Goal: Task Accomplishment & Management: Manage account settings

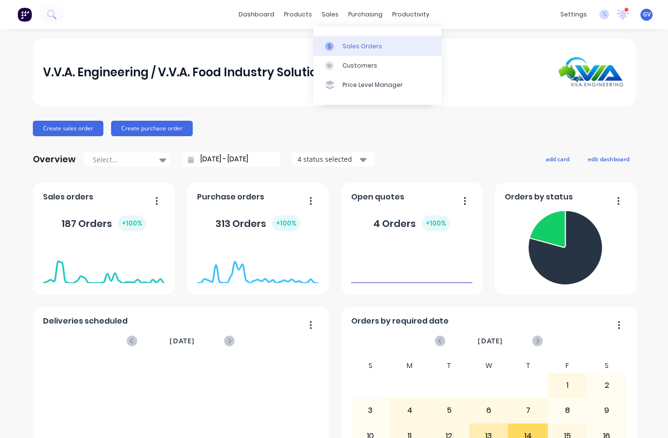
click at [334, 48] on div at bounding box center [332, 46] width 14 height 9
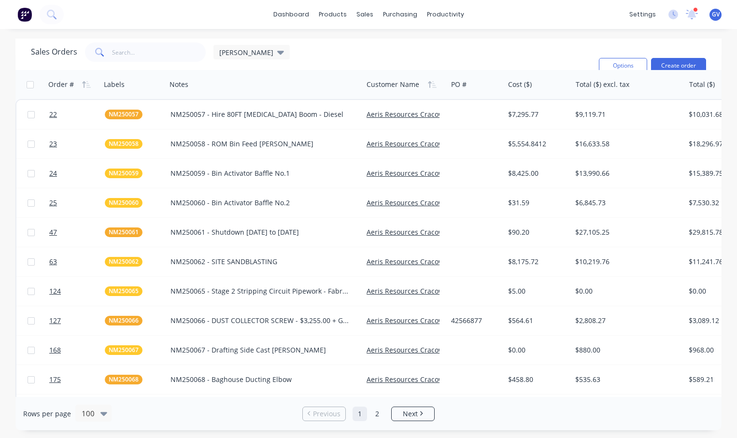
click at [43, 77] on icon "button" at bounding box center [37, 81] width 12 height 9
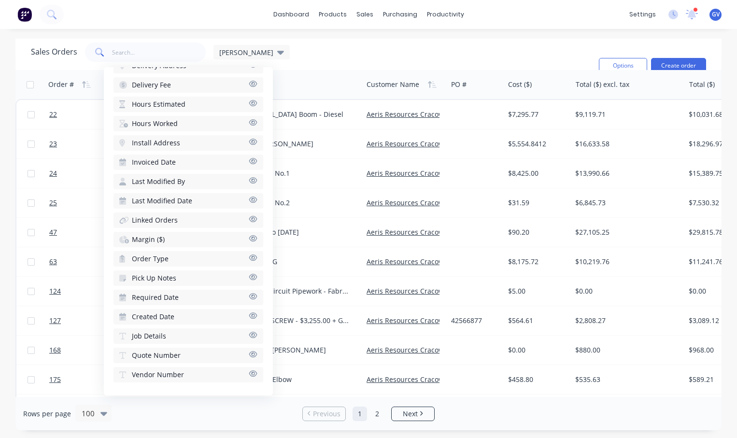
scroll to position [376, 0]
click at [249, 334] on icon "button" at bounding box center [253, 334] width 8 height 6
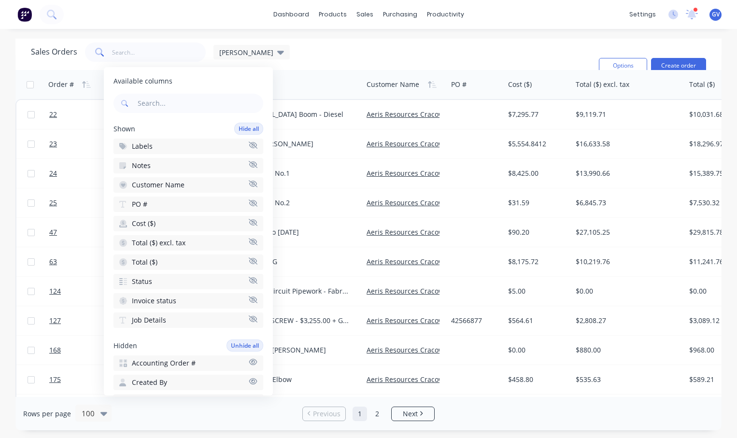
scroll to position [0, 0]
click at [249, 166] on icon "button" at bounding box center [253, 164] width 9 height 7
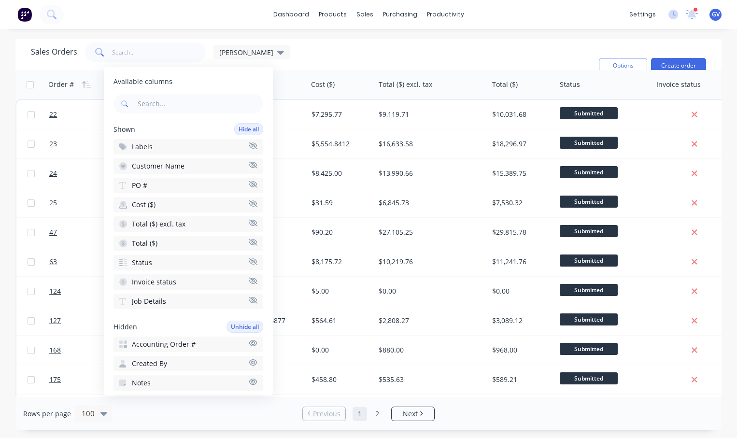
click at [279, 32] on div "dashboard products sales purchasing productivity dashboard products Product Cat…" at bounding box center [368, 219] width 737 height 438
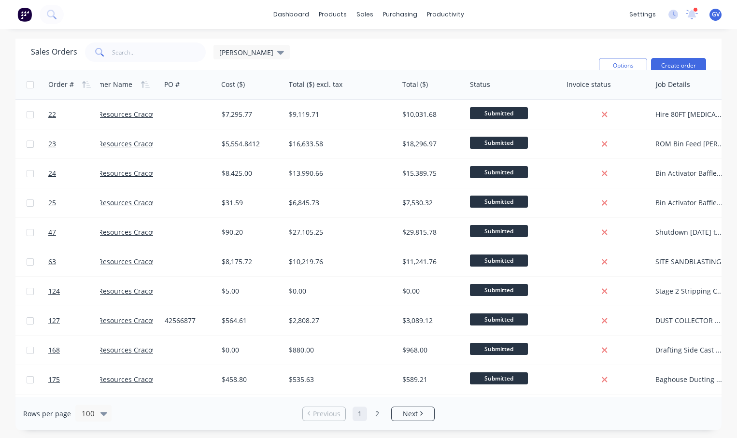
scroll to position [0, 100]
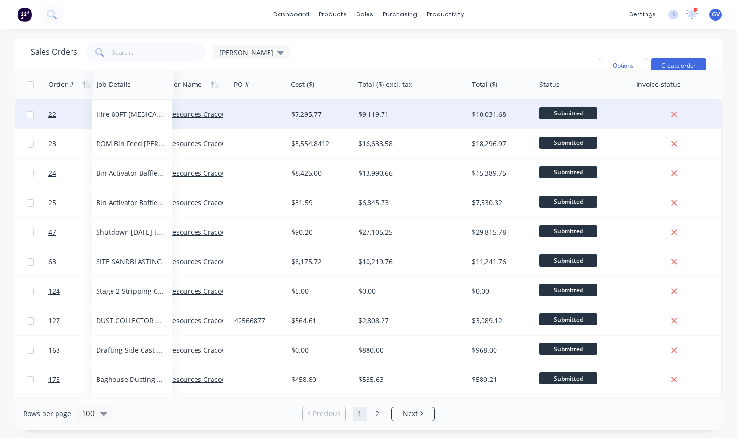
drag, startPoint x: 671, startPoint y: 89, endPoint x: 121, endPoint y: 119, distance: 550.6
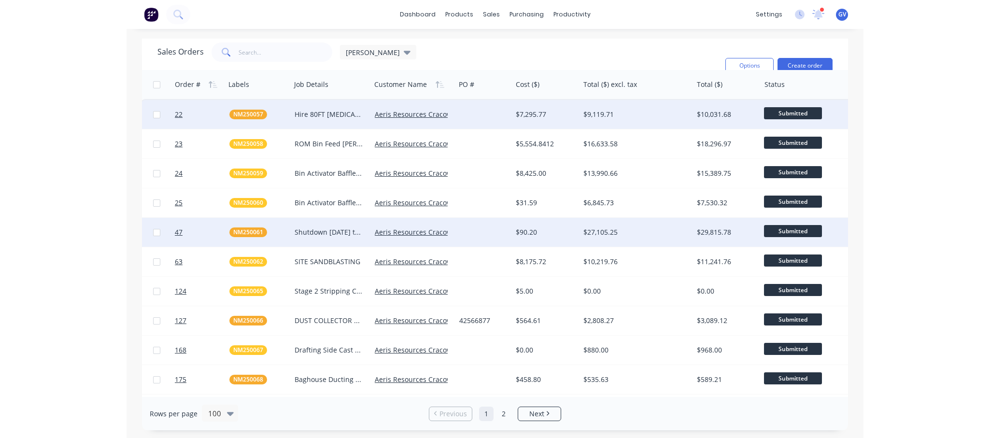
scroll to position [0, 0]
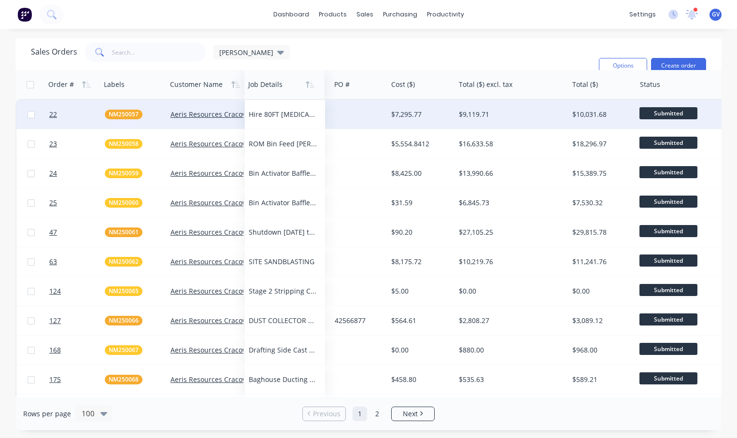
drag, startPoint x: 198, startPoint y: 78, endPoint x: 276, endPoint y: 85, distance: 79.0
click at [277, 55] on icon at bounding box center [280, 53] width 7 height 4
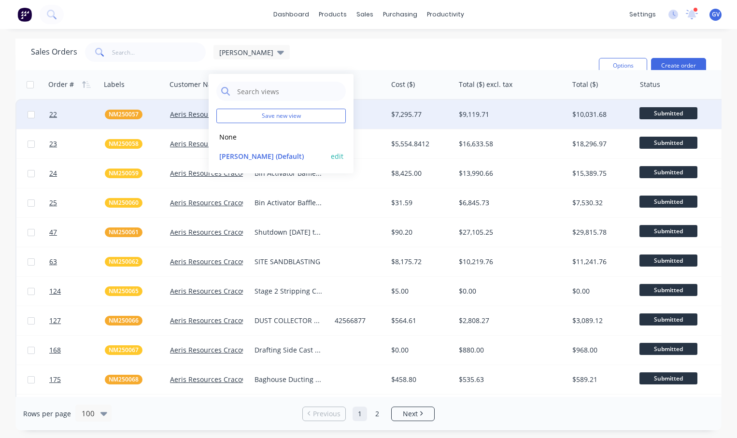
click at [336, 157] on button "edit" at bounding box center [337, 156] width 13 height 10
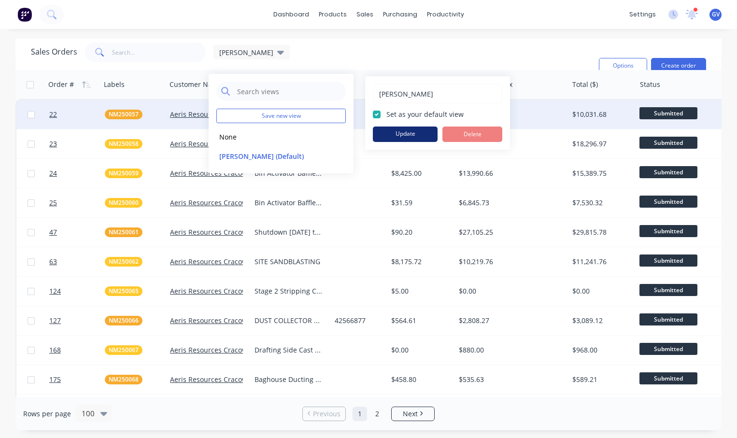
click at [407, 131] on button "Update" at bounding box center [405, 134] width 65 height 15
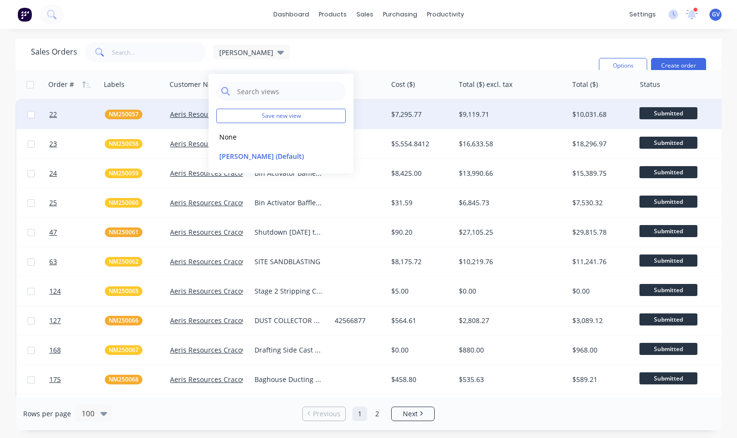
click at [229, 29] on div "dashboard products sales purchasing productivity dashboard products Product Cat…" at bounding box center [368, 219] width 737 height 438
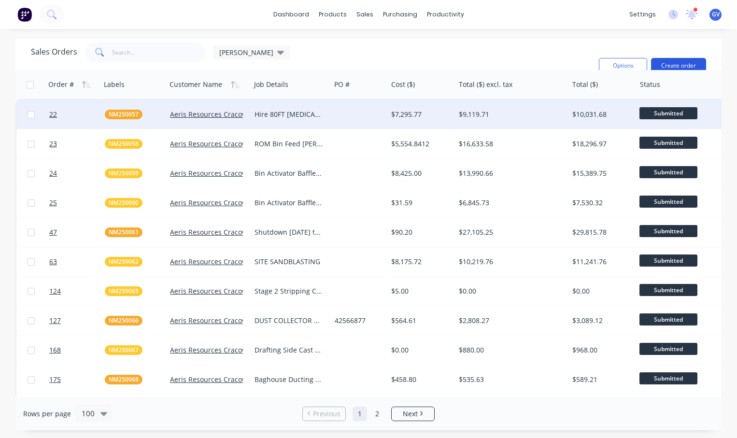
click at [668, 58] on button "Create order" at bounding box center [678, 65] width 55 height 15
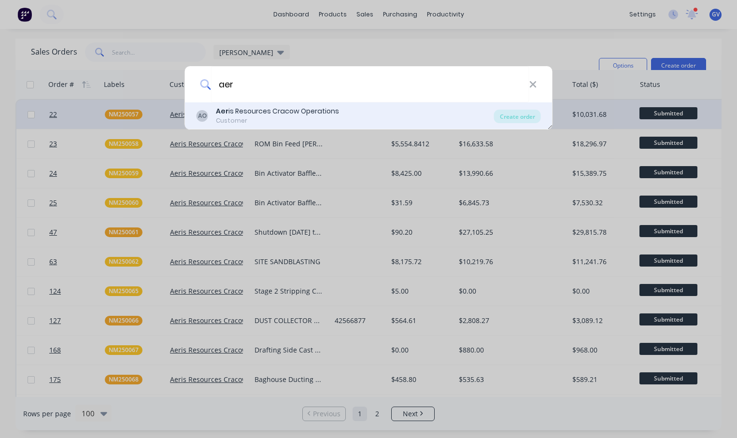
type input "aer"
click at [263, 113] on div "Aer is Resources Cracow Operations" at bounding box center [277, 111] width 123 height 10
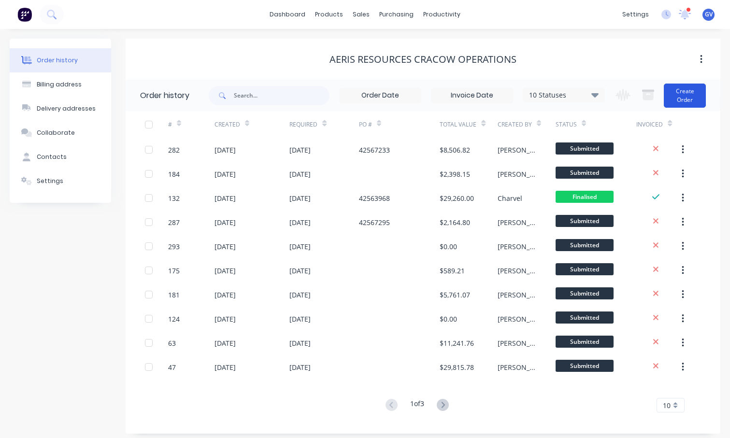
click at [668, 97] on button "Create Order" at bounding box center [685, 96] width 42 height 24
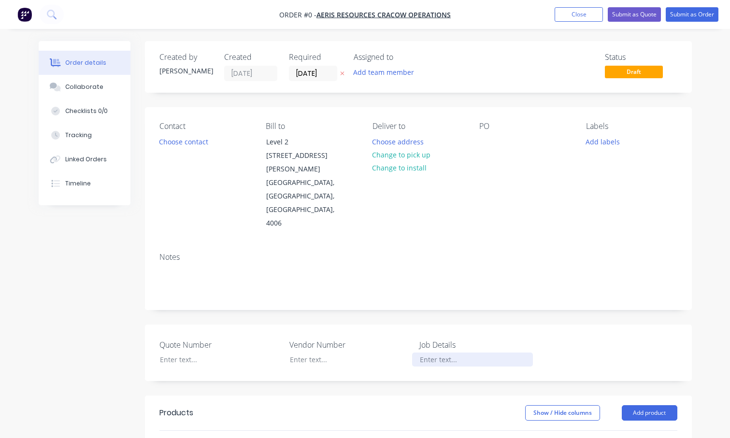
click at [433, 353] on div at bounding box center [472, 360] width 121 height 14
click at [438, 353] on div at bounding box center [472, 360] width 121 height 14
click at [600, 142] on button "Add labels" at bounding box center [603, 141] width 44 height 13
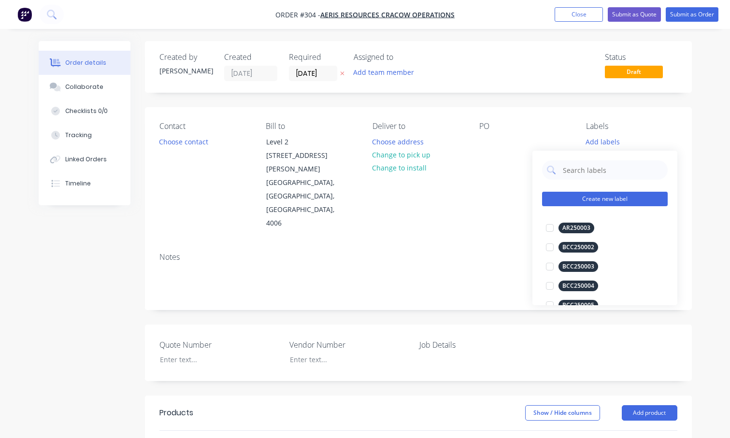
click at [602, 200] on button "Create new label" at bounding box center [605, 199] width 126 height 14
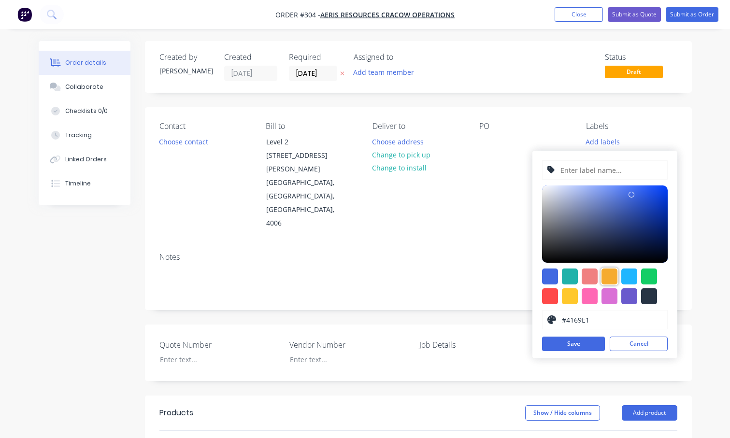
click at [606, 274] on div at bounding box center [609, 277] width 16 height 16
type input "#F6AB2F"
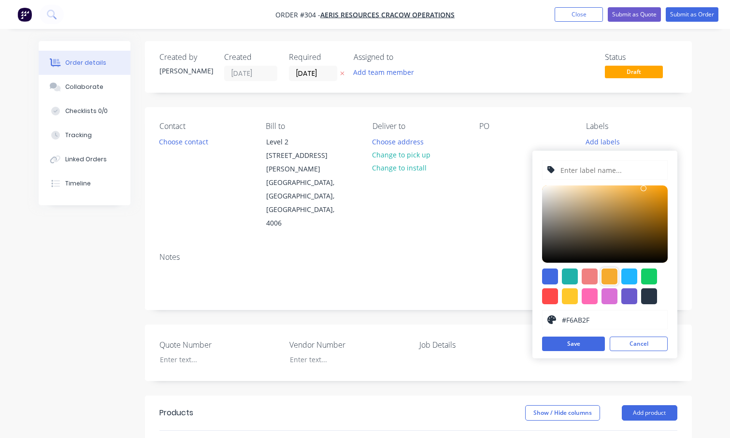
click at [581, 171] on input "text" at bounding box center [610, 170] width 103 height 18
type input "NM250078"
click at [577, 345] on button "Save" at bounding box center [573, 344] width 63 height 14
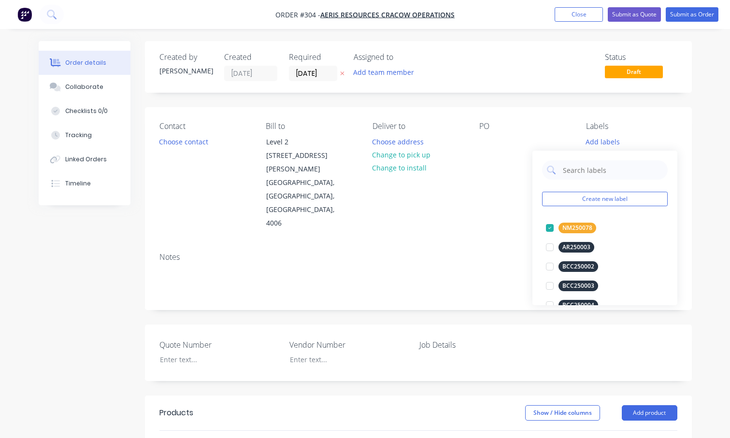
click at [434, 339] on label "Job Details" at bounding box center [479, 345] width 121 height 12
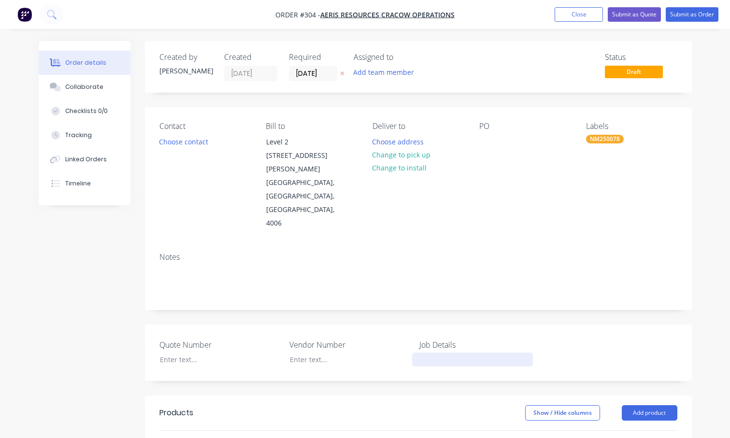
click at [447, 353] on div at bounding box center [472, 360] width 121 height 14
click at [489, 135] on div at bounding box center [486, 142] width 15 height 14
click at [668, 14] on button "Submit as Order" at bounding box center [692, 14] width 53 height 14
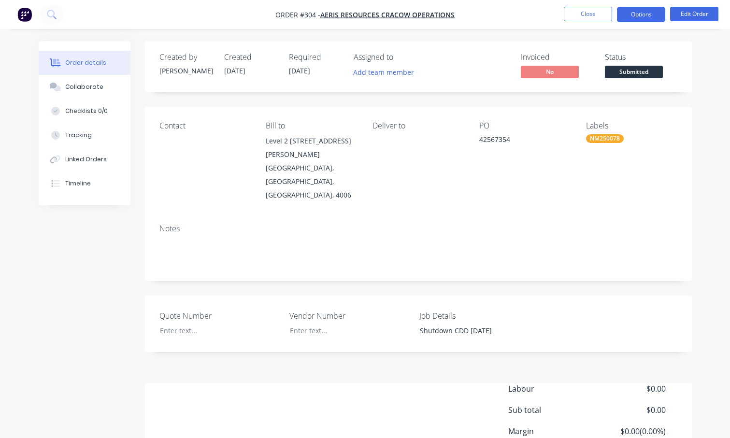
click at [642, 16] on button "Options" at bounding box center [641, 14] width 48 height 15
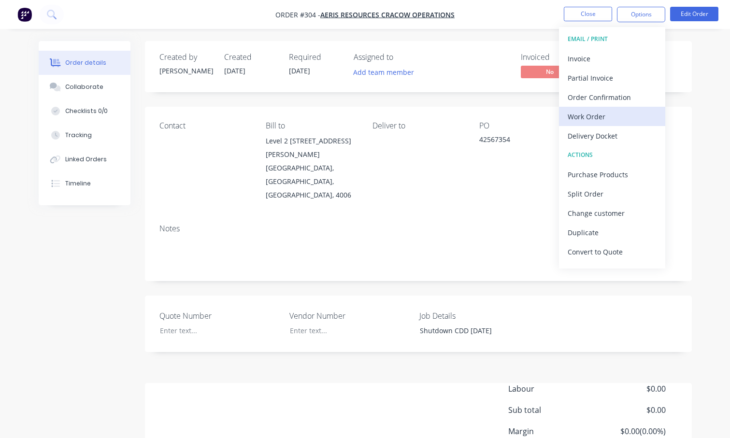
click at [588, 116] on div "Work Order" at bounding box center [612, 117] width 89 height 14
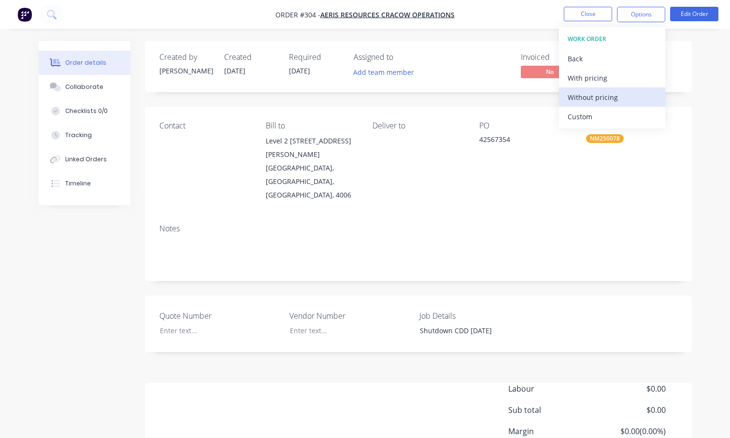
click at [591, 96] on div "Without pricing" at bounding box center [612, 97] width 89 height 14
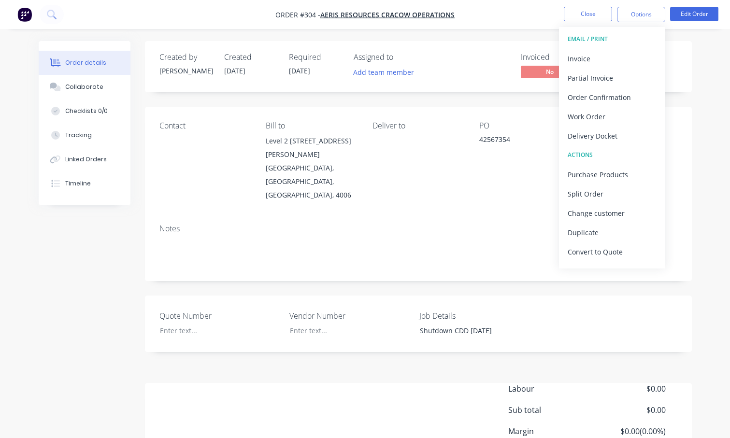
click at [415, 224] on div "Notes" at bounding box center [418, 228] width 518 height 9
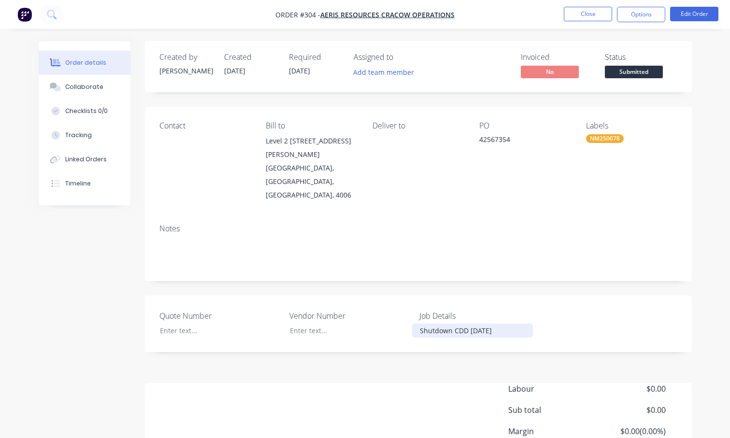
click at [421, 324] on div "Shutdown CDD [DATE]" at bounding box center [472, 331] width 121 height 14
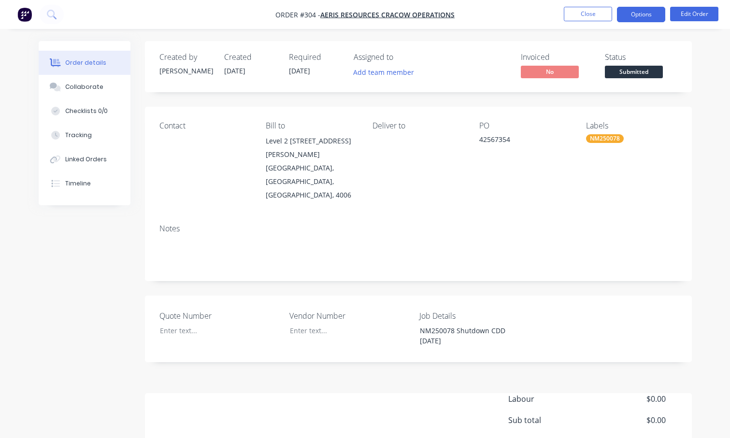
click at [650, 14] on button "Options" at bounding box center [641, 14] width 48 height 15
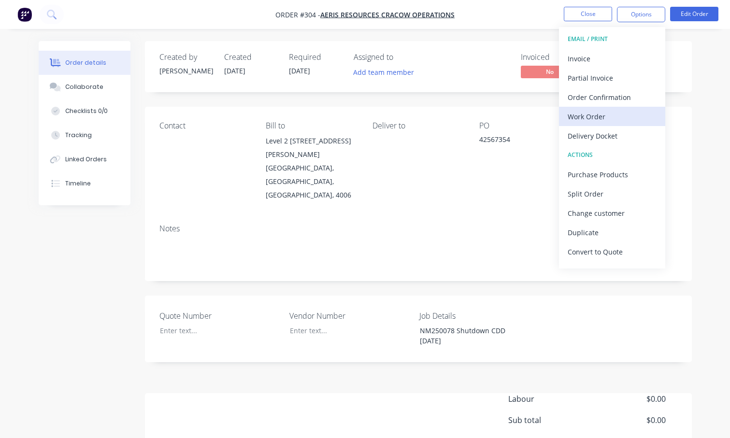
click at [600, 115] on div "Work Order" at bounding box center [612, 117] width 89 height 14
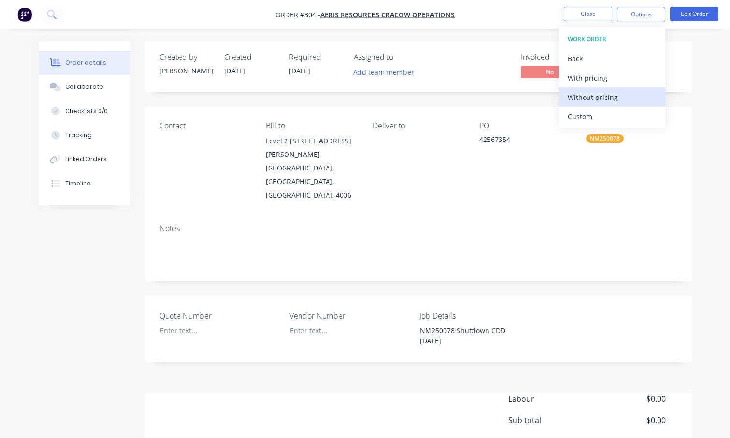
click at [587, 95] on div "Without pricing" at bounding box center [612, 97] width 89 height 14
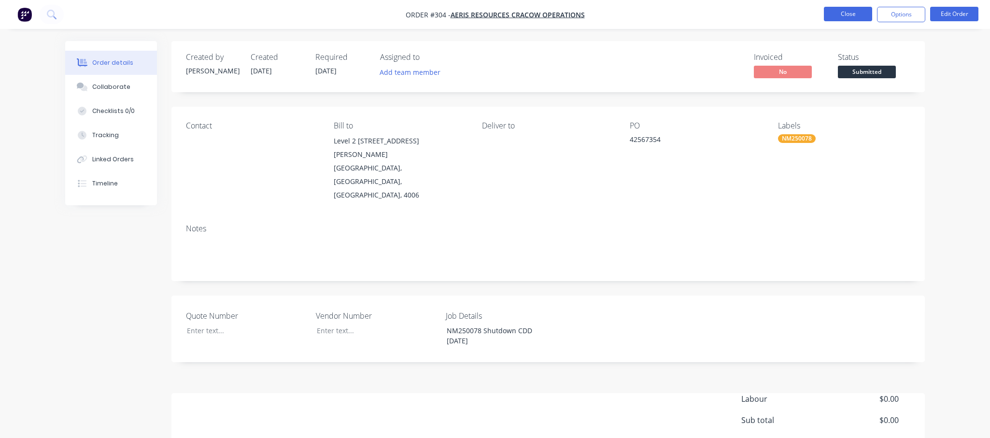
click at [668, 14] on button "Close" at bounding box center [848, 14] width 48 height 14
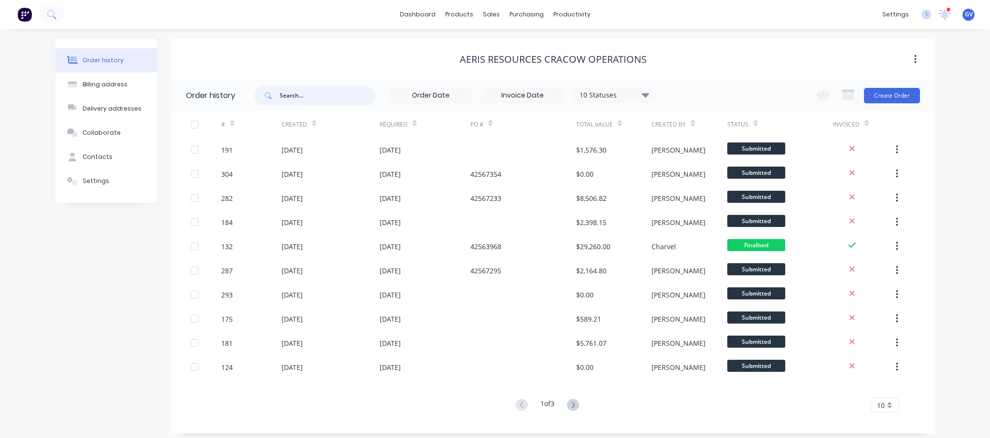
click at [296, 98] on input "text" at bounding box center [328, 95] width 96 height 19
type input "nm25"
click at [494, 15] on div "sales" at bounding box center [491, 14] width 27 height 14
click at [510, 45] on div "Sales Orders" at bounding box center [527, 46] width 40 height 9
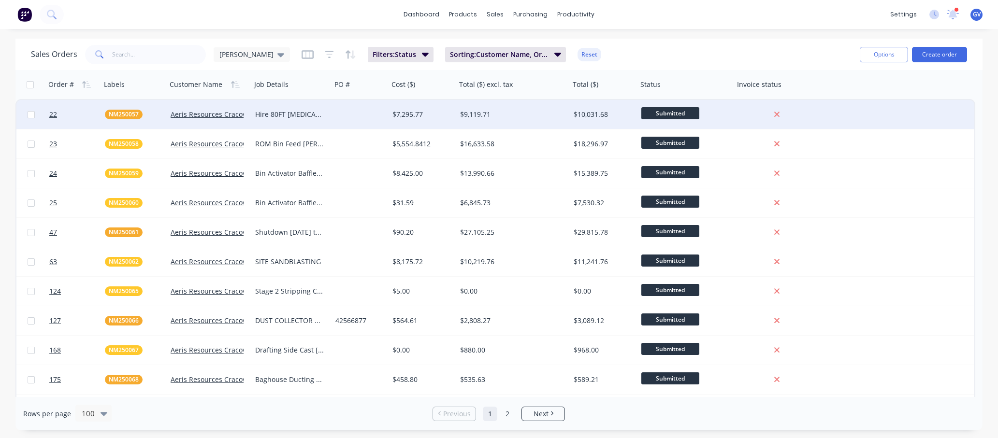
click at [437, 116] on div "$7,295.77" at bounding box center [420, 115] width 57 height 10
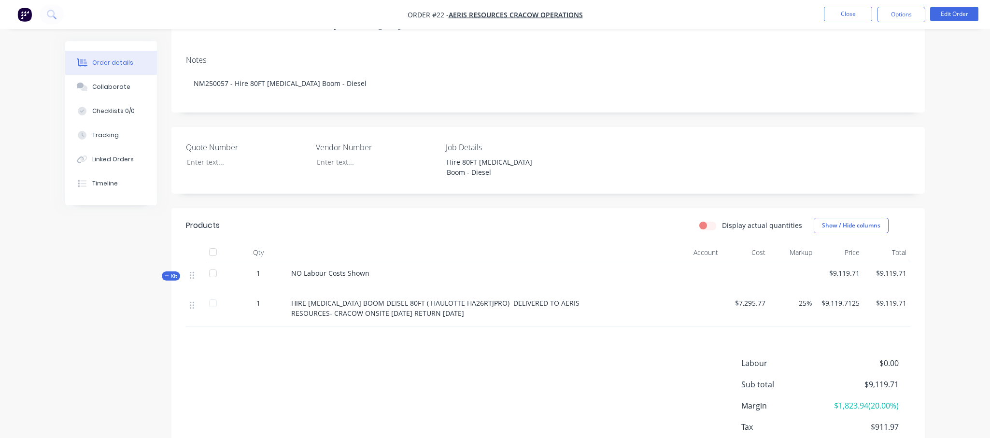
scroll to position [192, 0]
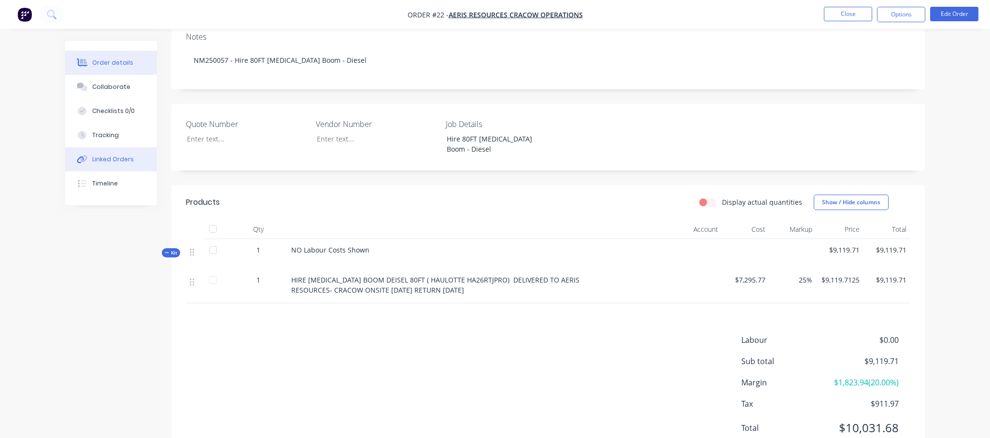
drag, startPoint x: 190, startPoint y: 114, endPoint x: 112, endPoint y: 151, distance: 87.1
click at [112, 151] on button "Linked Orders" at bounding box center [111, 159] width 92 height 24
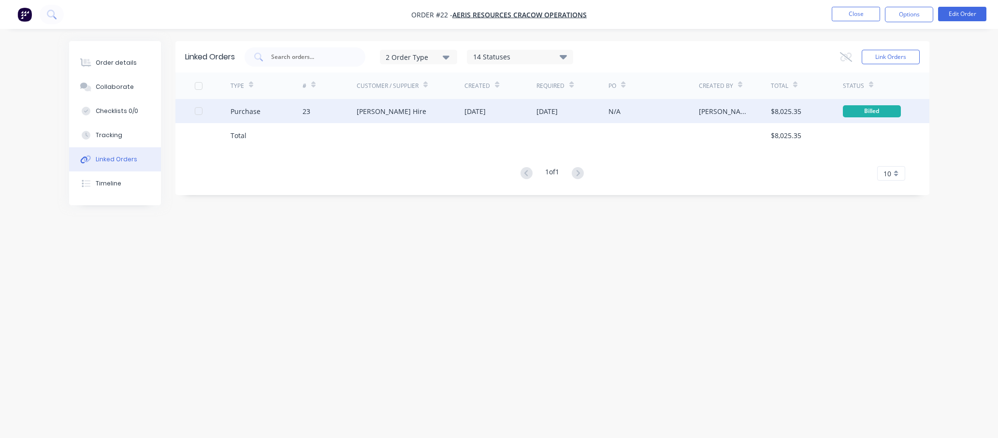
click at [270, 112] on div "Purchase" at bounding box center [266, 111] width 72 height 24
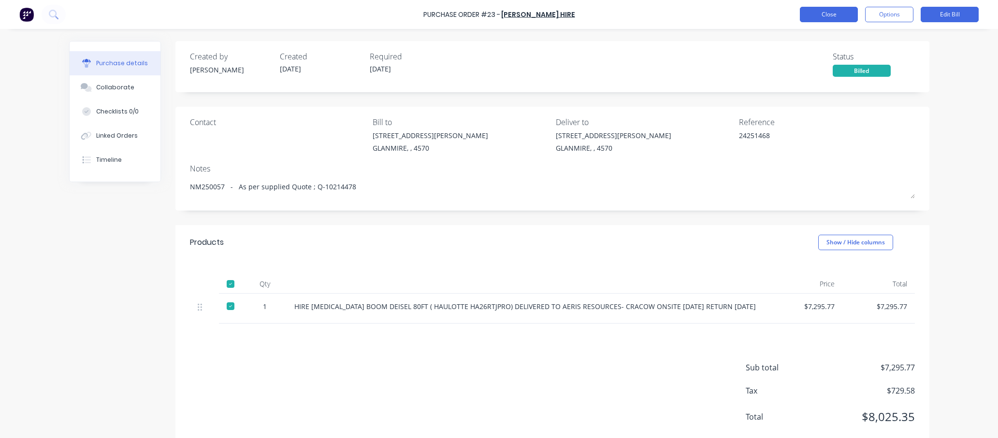
click at [668, 17] on button "Close" at bounding box center [829, 14] width 58 height 15
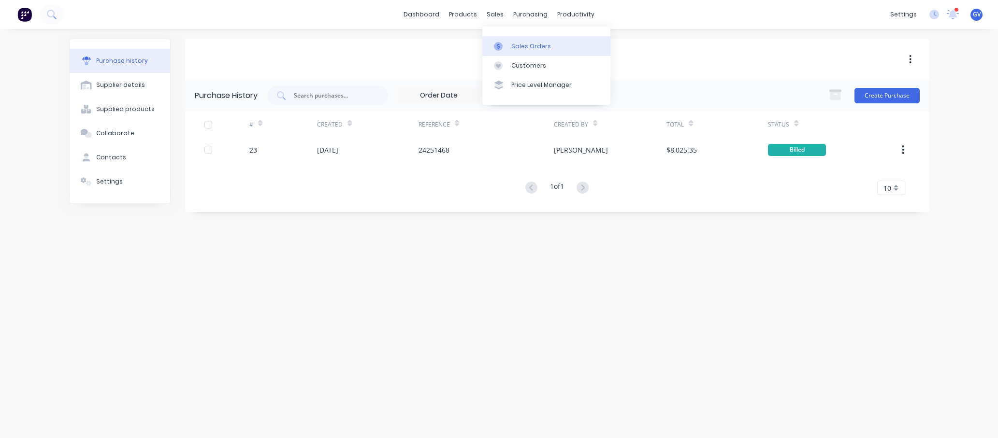
click at [512, 48] on div "Sales Orders" at bounding box center [531, 46] width 40 height 9
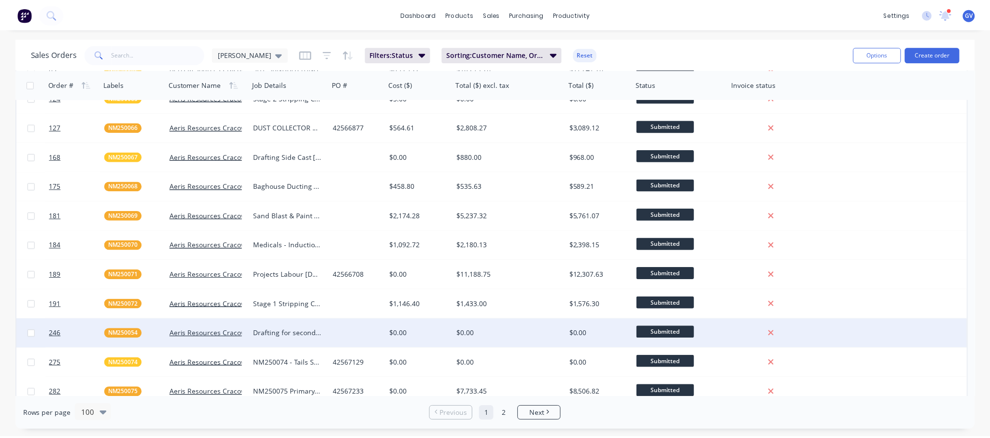
scroll to position [242, 0]
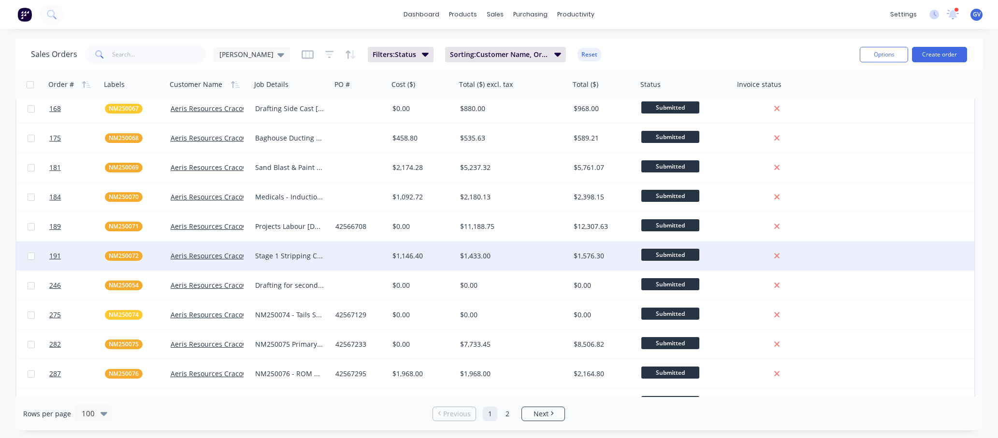
click at [408, 257] on div "$1,146.40" at bounding box center [420, 256] width 57 height 10
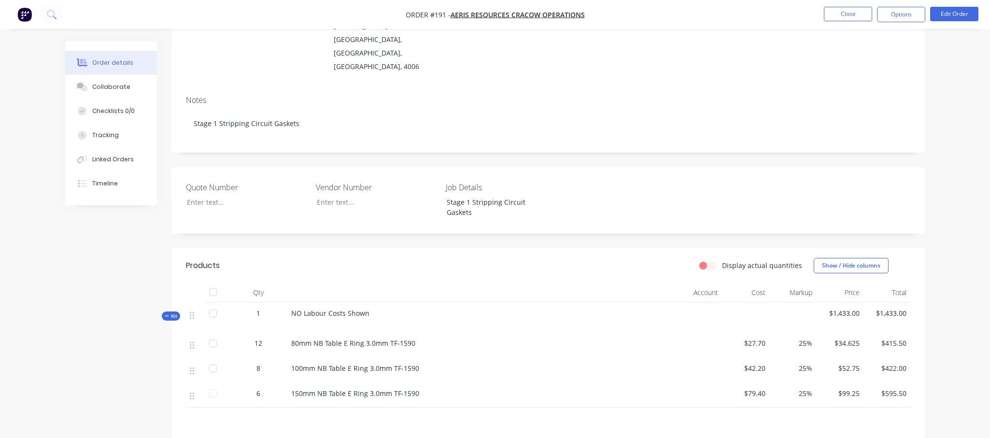
scroll to position [145, 0]
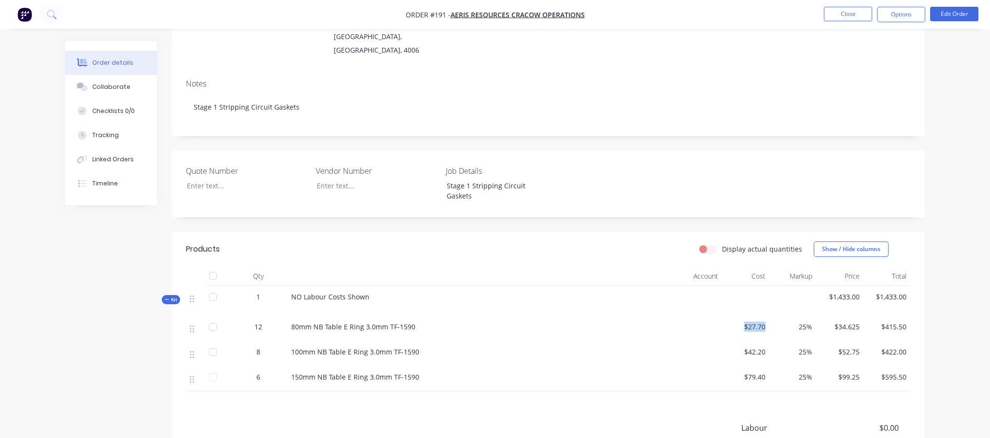
drag, startPoint x: 766, startPoint y: 286, endPoint x: 746, endPoint y: 290, distance: 20.1
click at [668, 316] on div "$27.70" at bounding box center [745, 328] width 47 height 25
drag, startPoint x: 746, startPoint y: 290, endPoint x: 739, endPoint y: 311, distance: 22.5
click at [668, 347] on span "$42.20" at bounding box center [746, 352] width 40 height 10
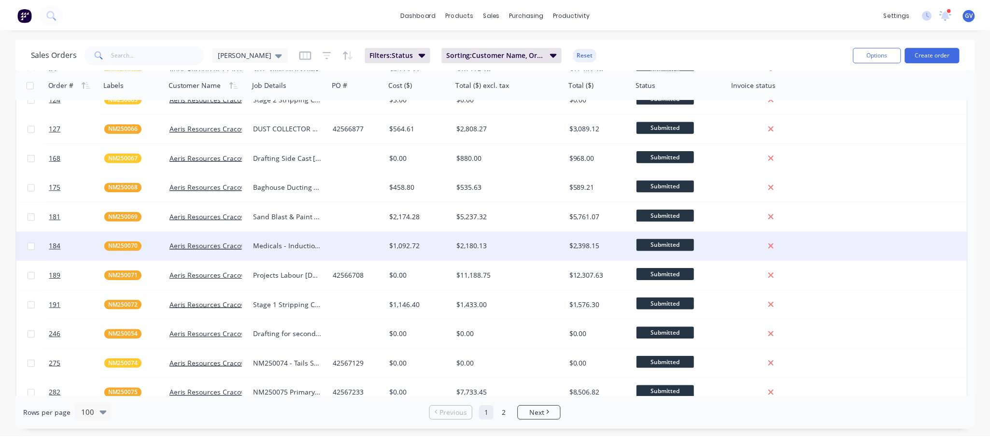
scroll to position [193, 0]
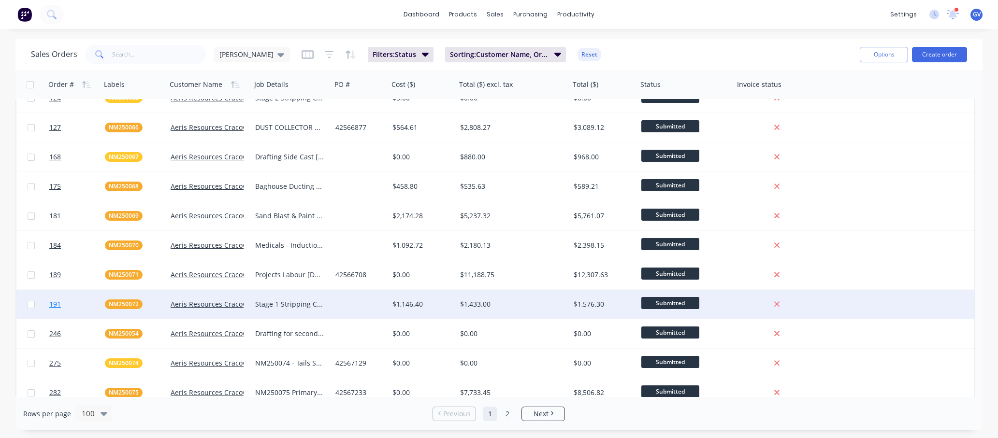
click at [61, 301] on span "191" at bounding box center [55, 305] width 12 height 10
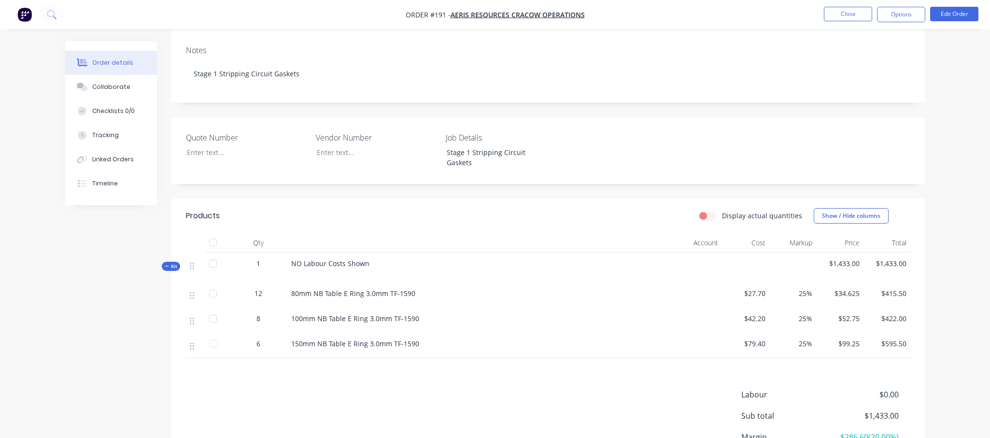
scroll to position [233, 0]
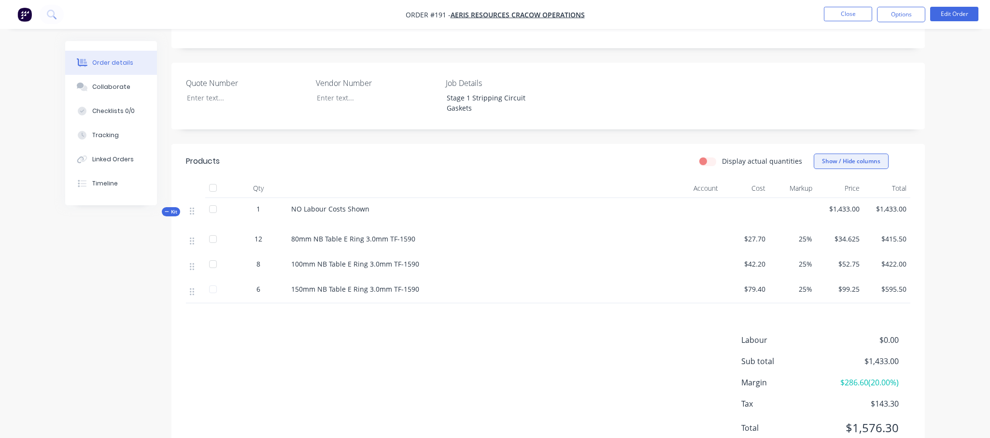
click at [668, 154] on button "Show / Hide columns" at bounding box center [851, 161] width 75 height 15
click at [527, 334] on div "Labour $0.00 Sub total $1,433.00 Margin $286.60 ( 20.00 %) Tax $143.30 Total $1…" at bounding box center [548, 390] width 725 height 112
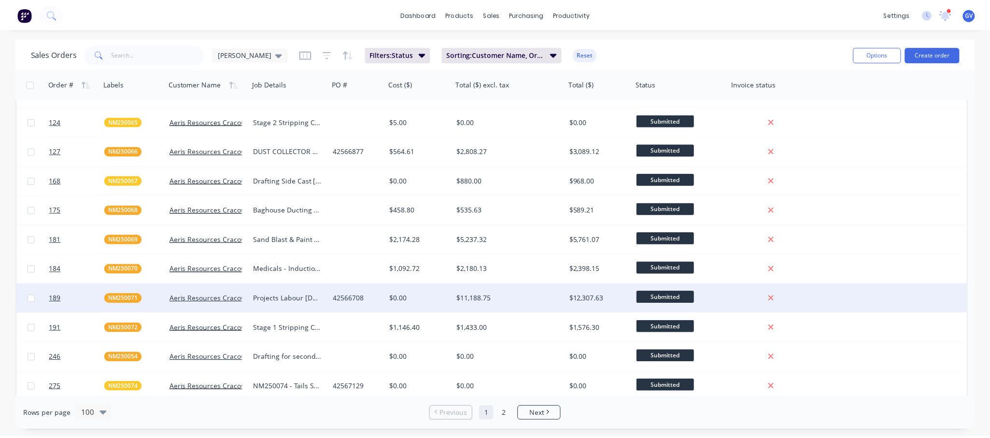
scroll to position [193, 0]
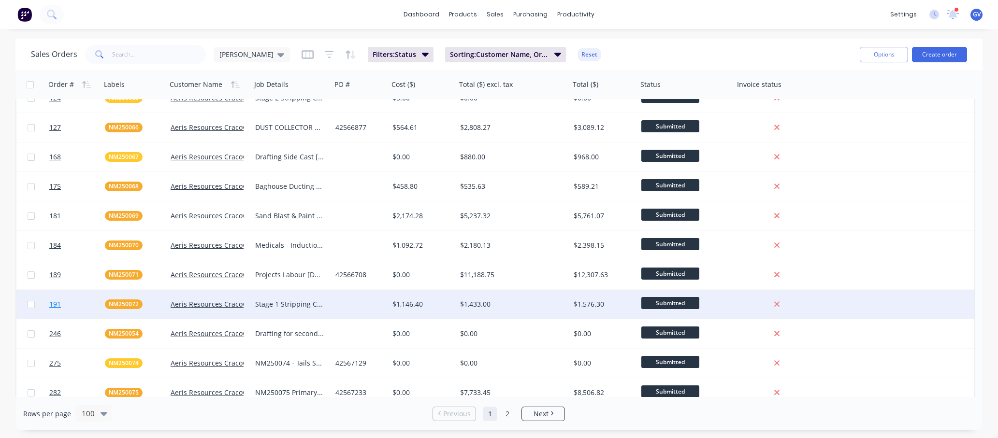
click at [62, 306] on link "191" at bounding box center [77, 304] width 56 height 29
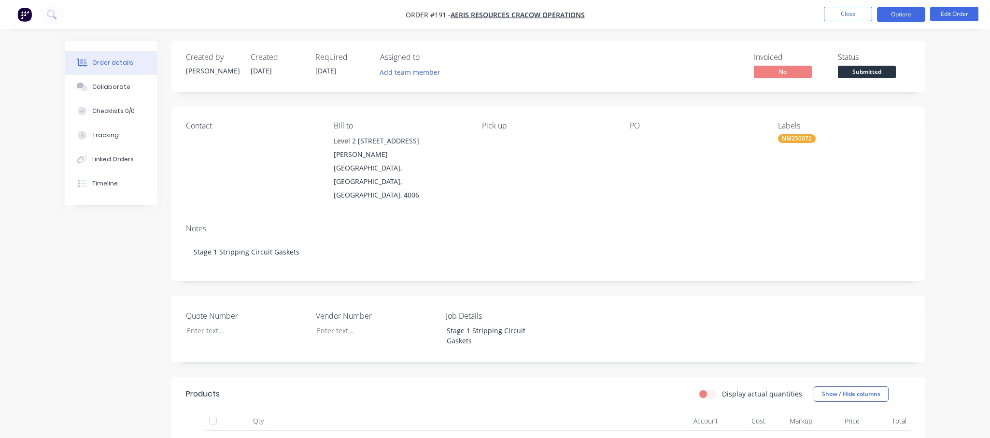
click at [668, 9] on button "Options" at bounding box center [901, 14] width 48 height 15
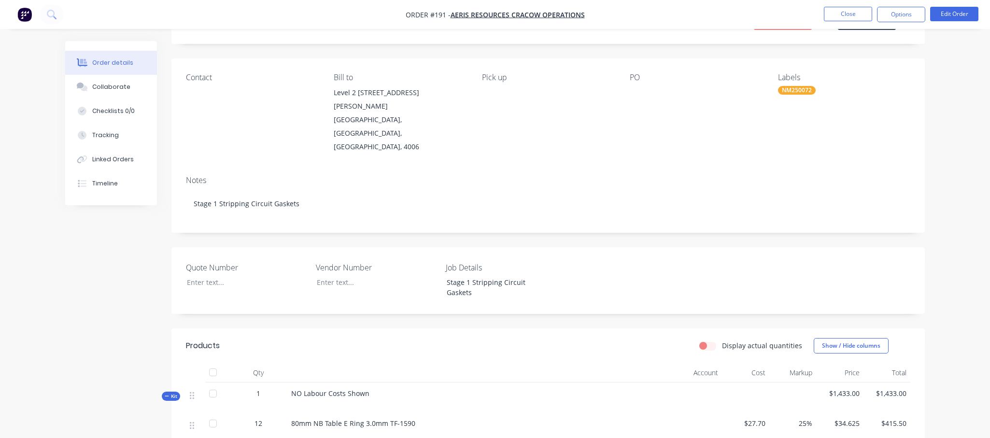
click at [40, 263] on div "Order details Collaborate Checklists 0/0 Tracking Linked Orders Timeline Order …" at bounding box center [495, 306] width 990 height 708
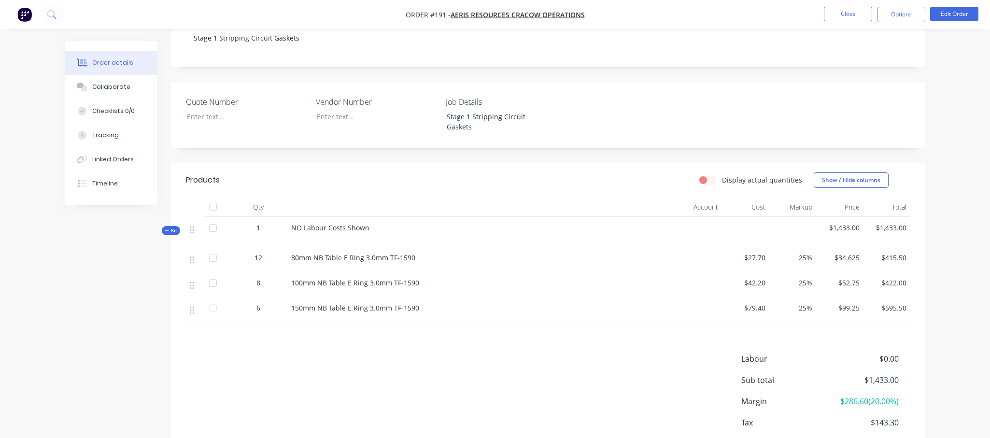
scroll to position [233, 0]
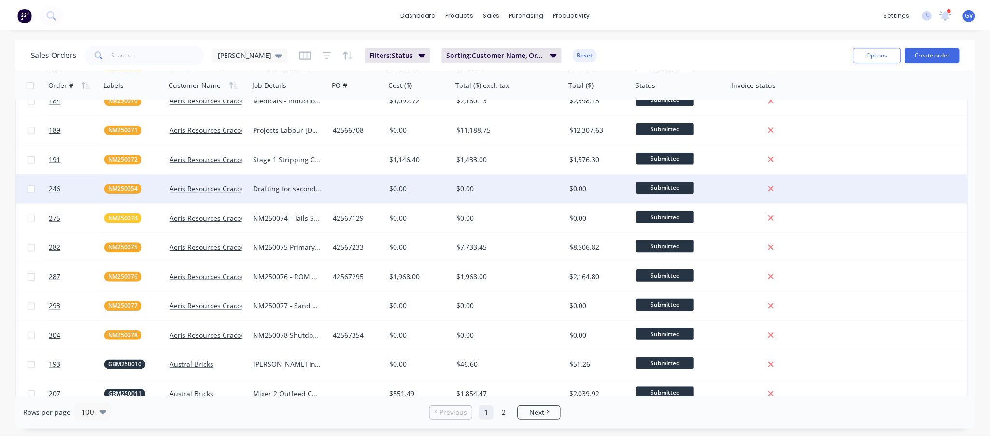
scroll to position [290, 0]
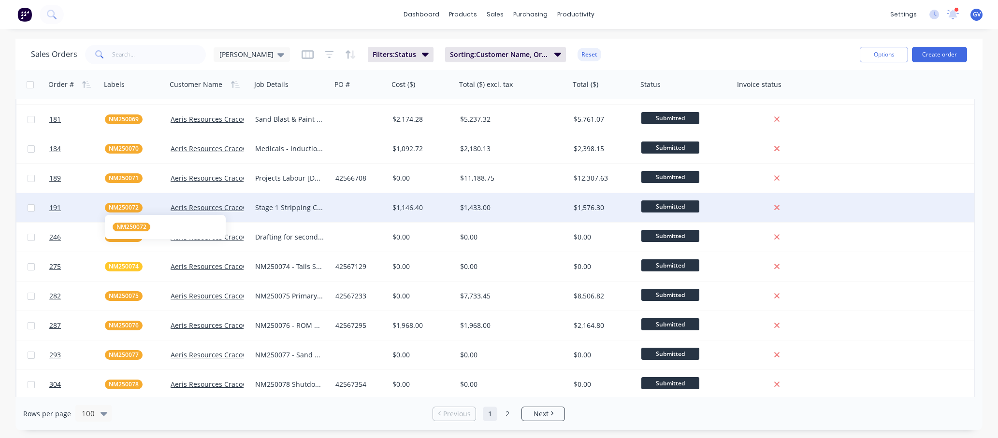
click at [126, 210] on span "NM250072" at bounding box center [124, 208] width 30 height 10
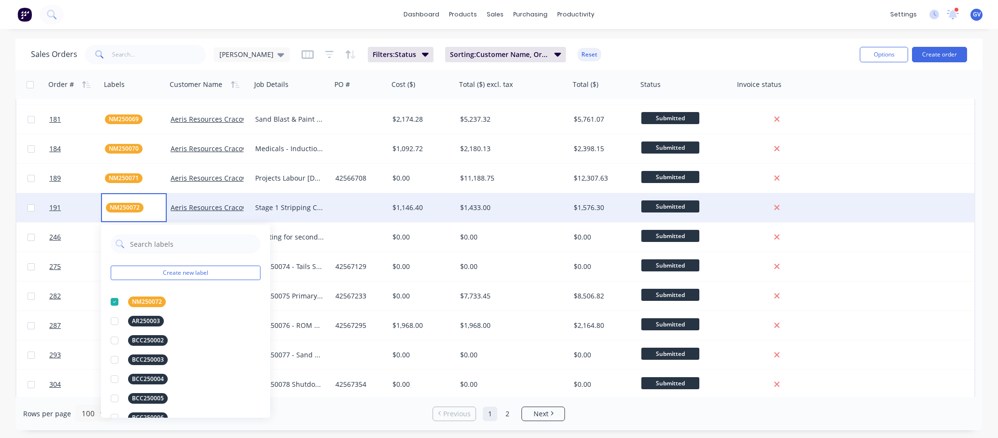
click at [525, 206] on div "$1,433.00" at bounding box center [510, 208] width 100 height 10
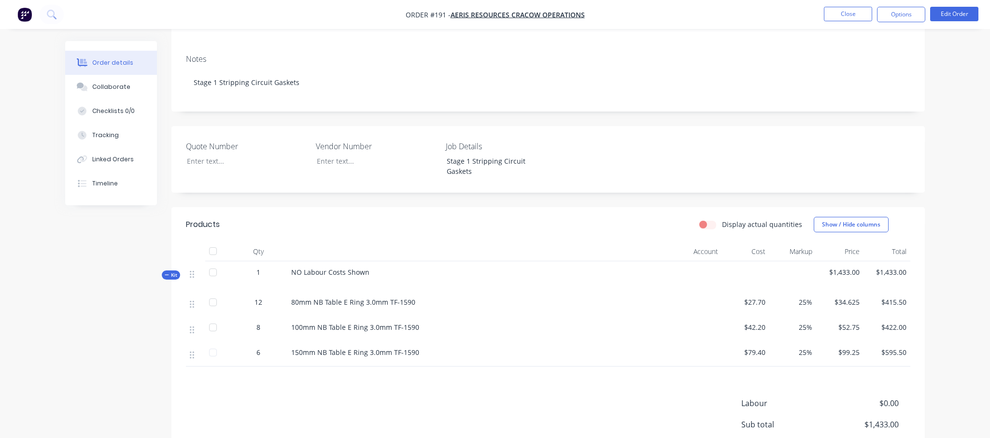
scroll to position [193, 0]
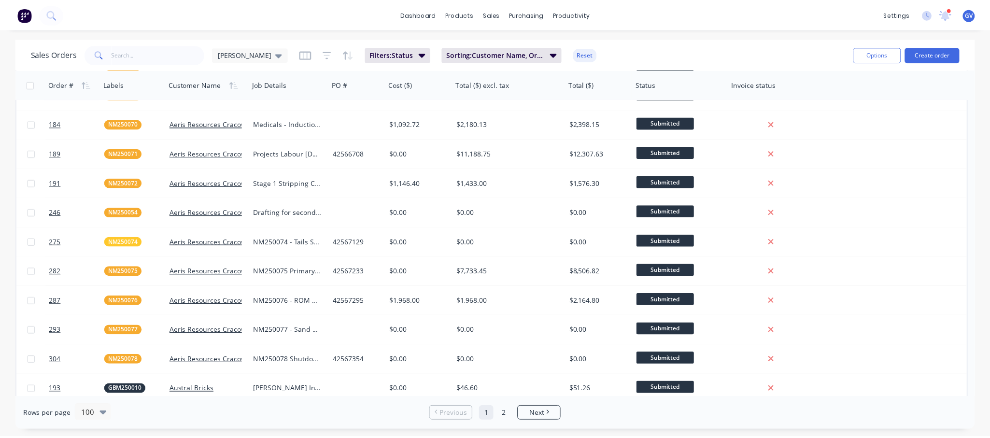
scroll to position [338, 0]
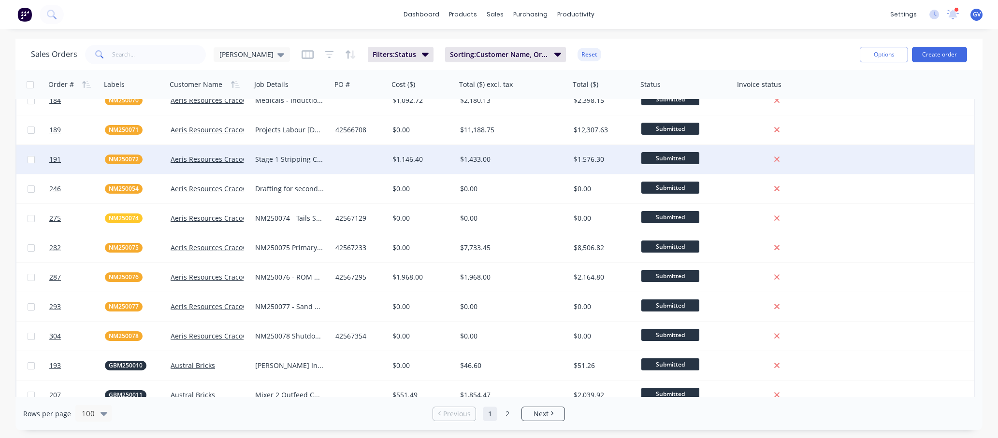
click at [29, 160] on input "checkbox" at bounding box center [31, 159] width 7 height 7
checkbox input "true"
click at [121, 157] on span "NM250072" at bounding box center [124, 160] width 30 height 10
click at [84, 155] on link "191" at bounding box center [77, 159] width 56 height 29
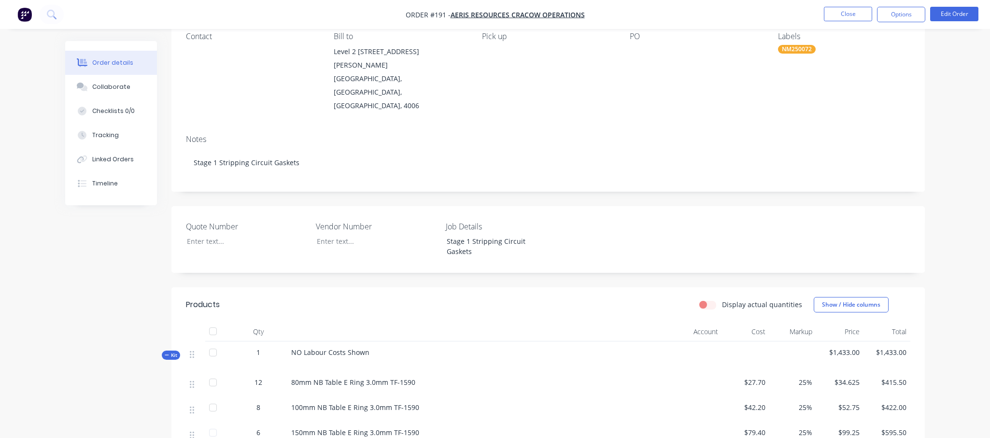
scroll to position [88, 0]
click at [668, 13] on button "Options" at bounding box center [901, 14] width 48 height 15
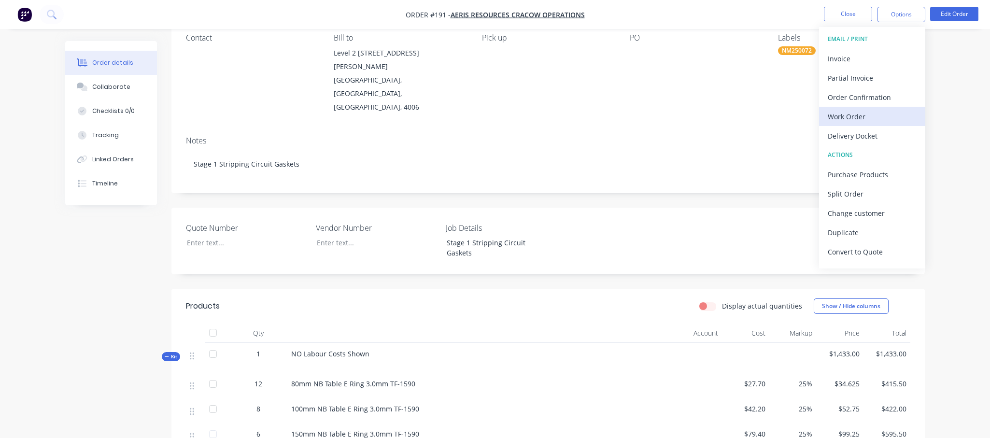
click at [668, 113] on div "Work Order" at bounding box center [872, 117] width 89 height 14
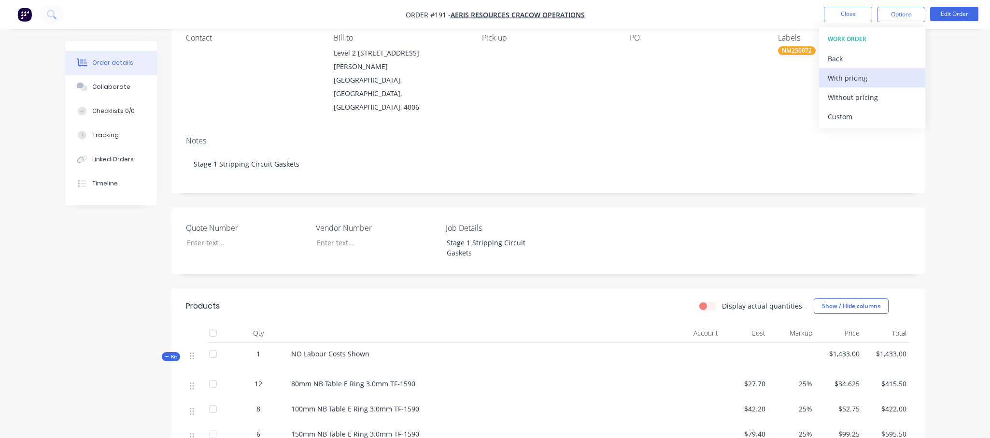
click at [668, 76] on div "With pricing" at bounding box center [872, 78] width 89 height 14
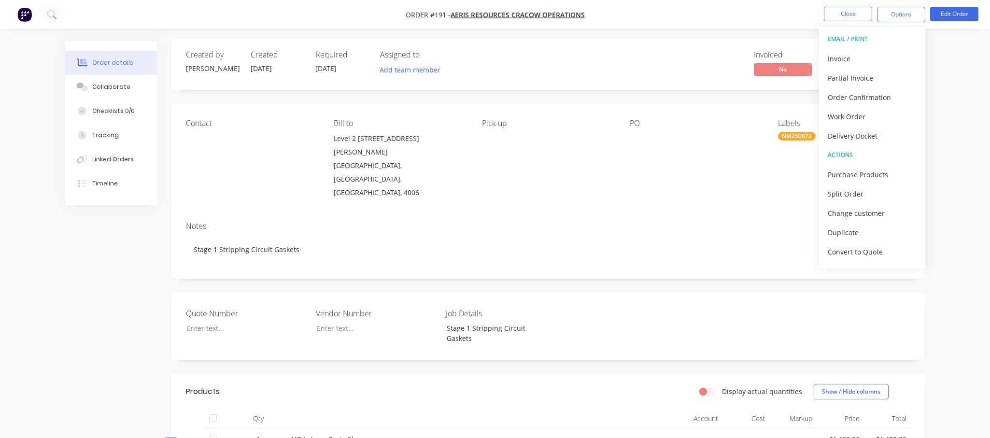
scroll to position [0, 0]
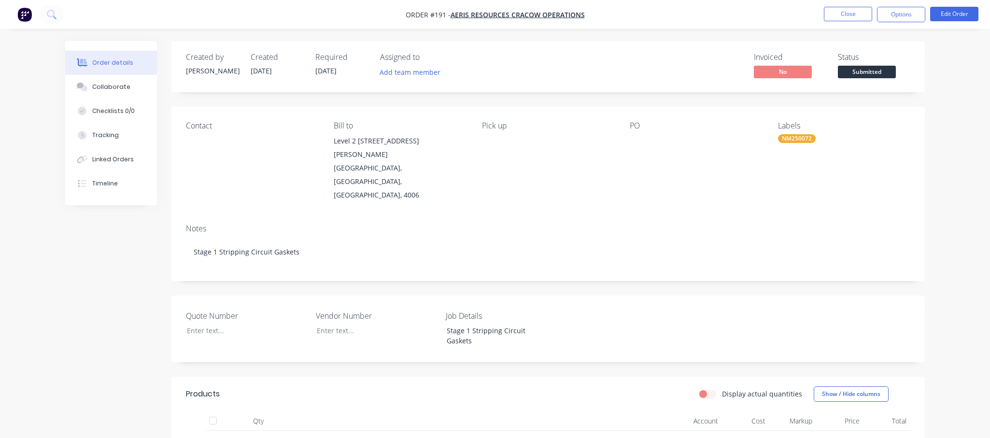
click at [668, 92] on div "Order details Collaborate Checklists 0/0 Tracking Linked Orders Timeline Order …" at bounding box center [495, 354] width 990 height 708
click at [668, 14] on button "Edit Order" at bounding box center [954, 14] width 48 height 14
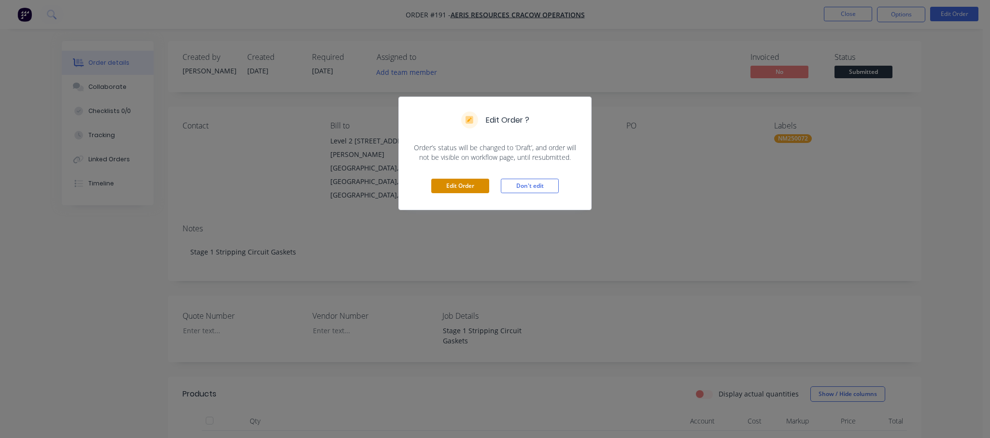
click at [468, 183] on button "Edit Order" at bounding box center [460, 186] width 58 height 14
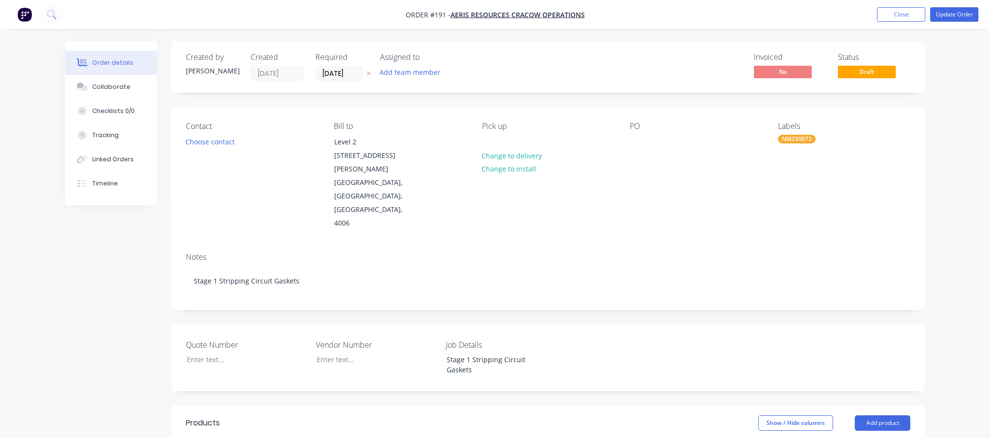
click at [488, 339] on label "Job Details" at bounding box center [506, 345] width 121 height 12
click at [487, 339] on label "Job Details" at bounding box center [506, 345] width 121 height 12
click at [446, 353] on div "Stage 1 Stripping Circuit Gaskets" at bounding box center [499, 365] width 121 height 24
click at [467, 353] on div "NM25Stage 1 Stripping Circuit Gaskets" at bounding box center [499, 365] width 121 height 24
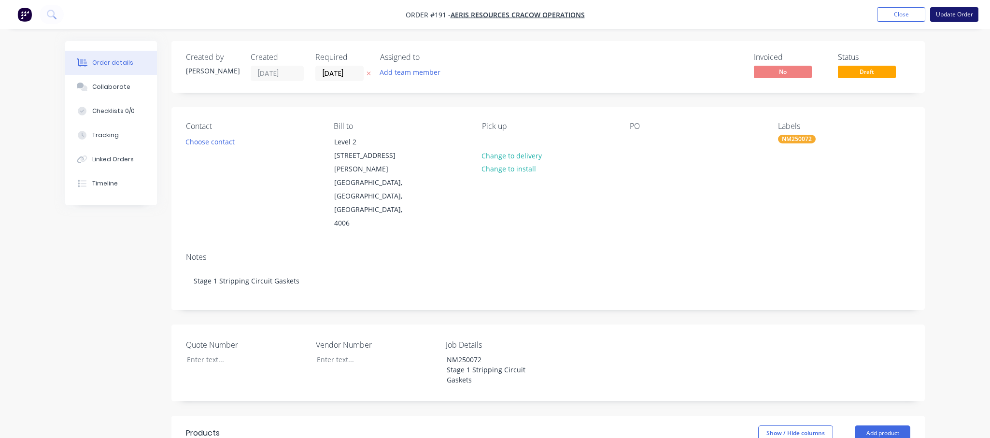
click at [668, 11] on button "Update Order" at bounding box center [954, 14] width 48 height 14
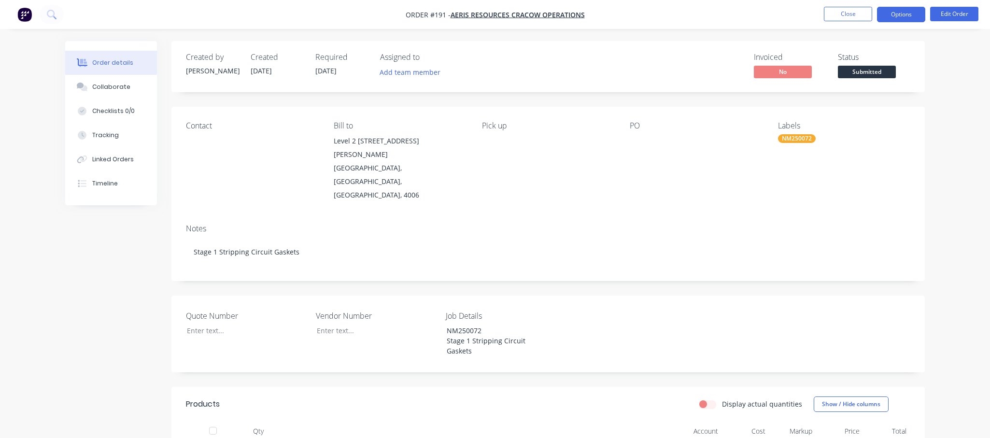
click at [668, 11] on button "Options" at bounding box center [901, 14] width 48 height 15
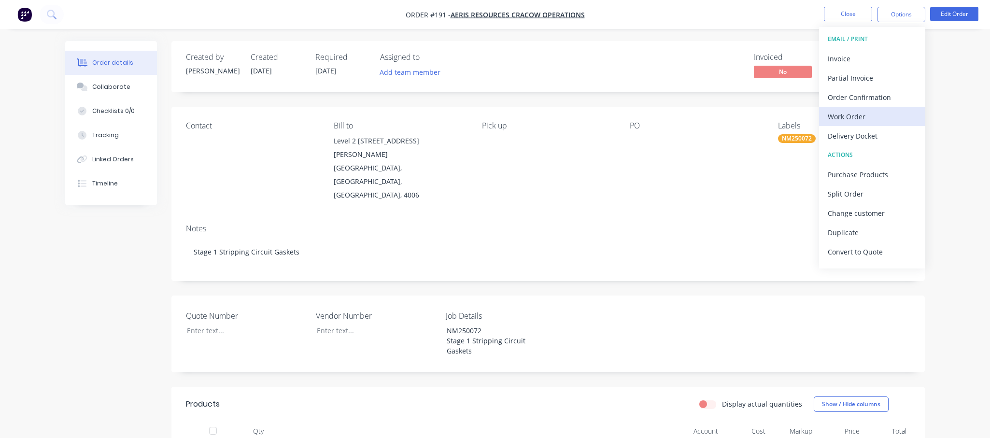
click at [668, 117] on div "Work Order" at bounding box center [872, 117] width 89 height 14
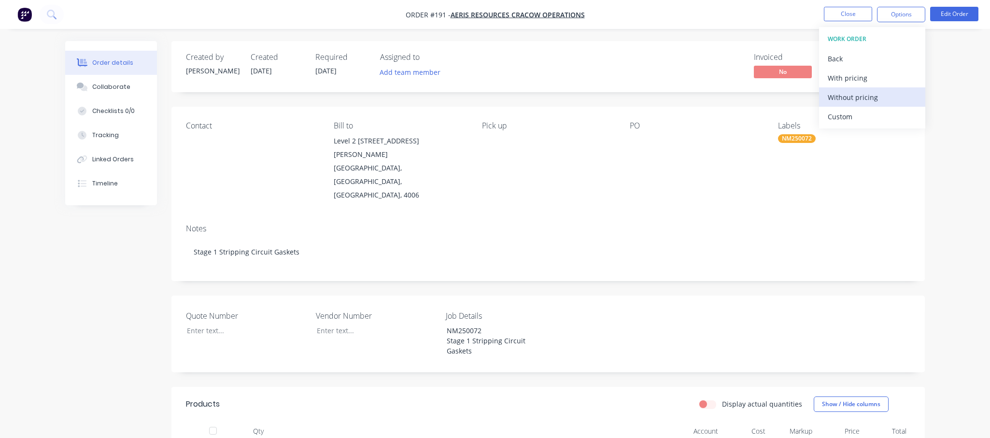
click at [668, 96] on div "Without pricing" at bounding box center [872, 97] width 89 height 14
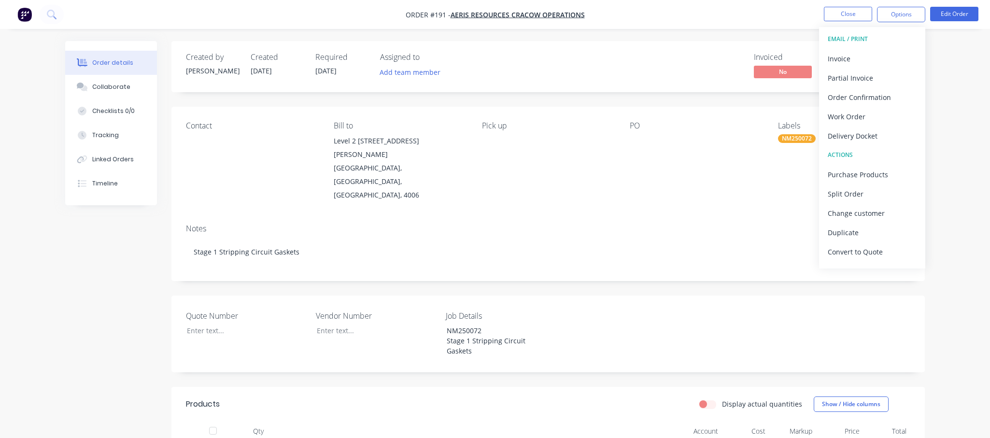
click at [622, 296] on div "Quote Number Vendor Number Job Details NM250072 Stage 1 Stripping Circuit Gaske…" at bounding box center [549, 334] width 754 height 77
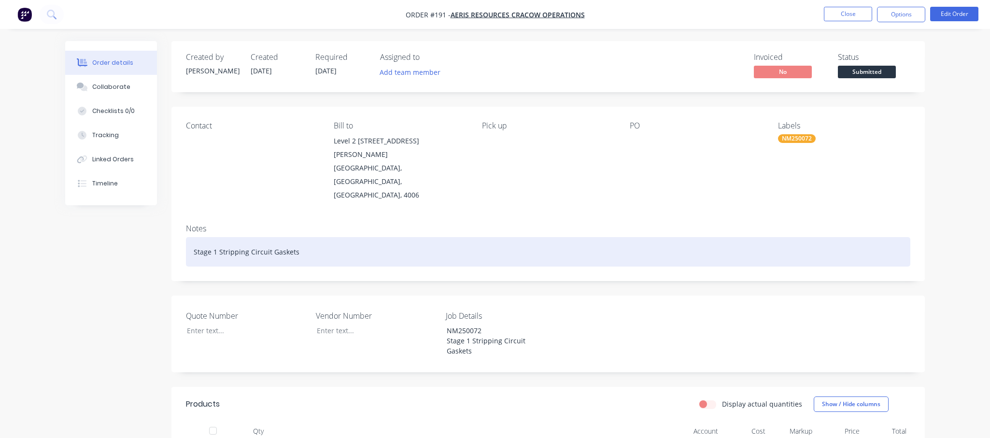
click at [196, 237] on div "Stage 1 Stripping Circuit Gaskets" at bounding box center [548, 251] width 725 height 29
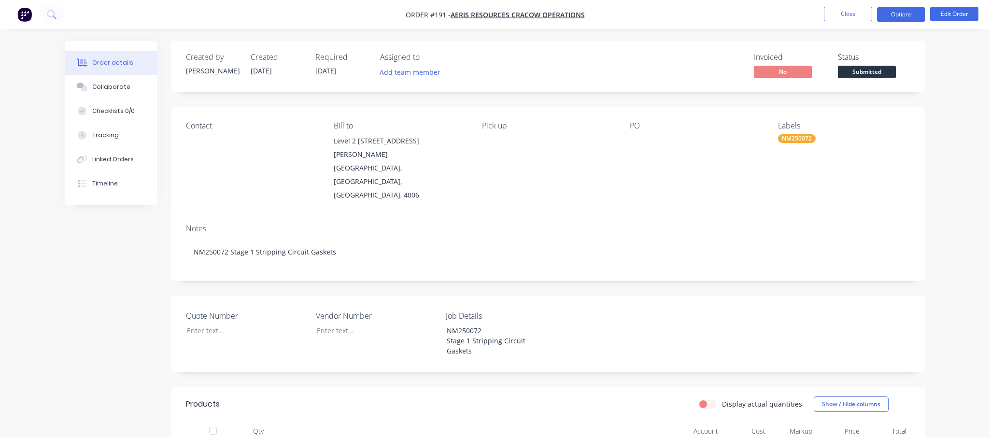
click at [668, 16] on button "Options" at bounding box center [901, 14] width 48 height 15
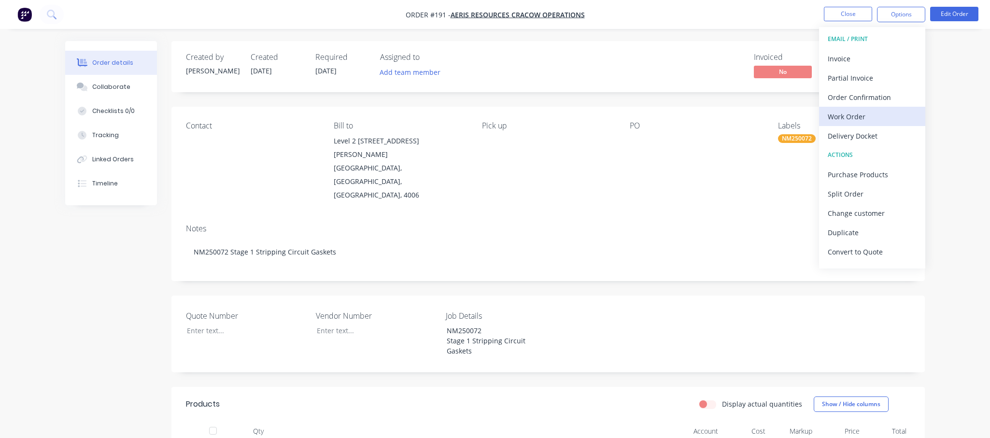
click at [668, 115] on div "Work Order" at bounding box center [872, 117] width 89 height 14
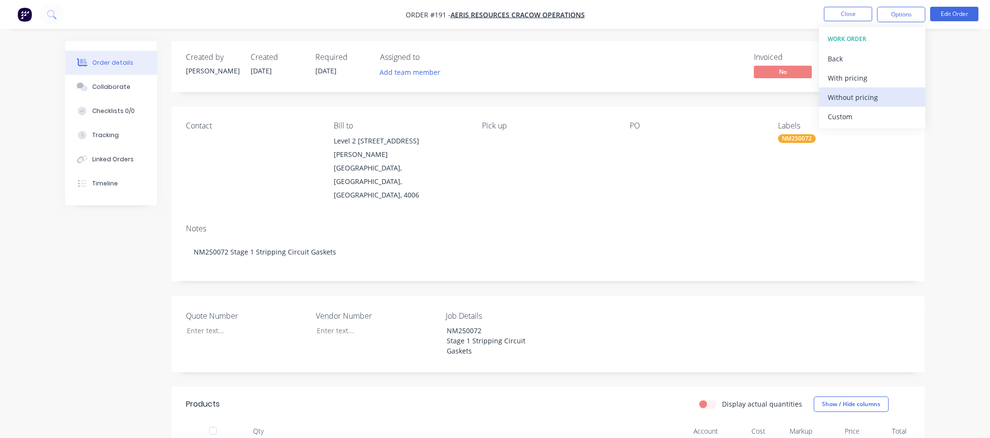
click at [668, 100] on div "Without pricing" at bounding box center [872, 97] width 89 height 14
click at [668, 216] on div "Notes NM250072 Stage 1 Stripping Circuit Gaskets" at bounding box center [549, 248] width 754 height 65
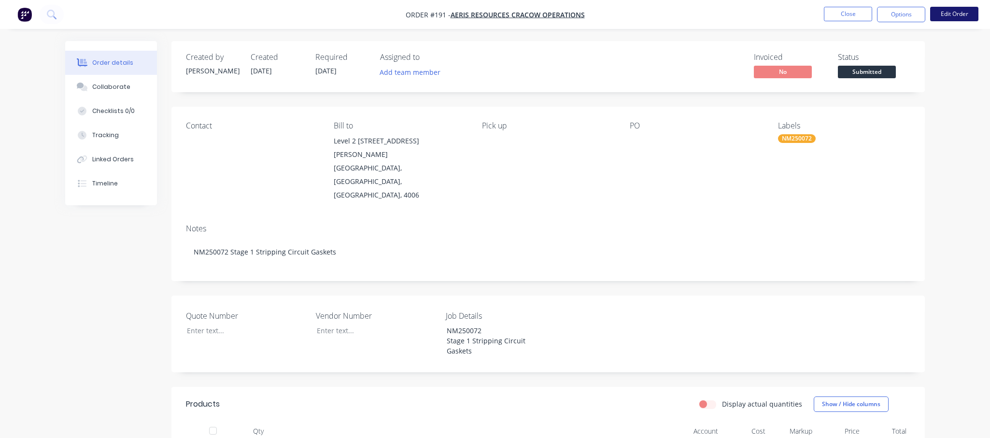
click at [668, 9] on button "Edit Order" at bounding box center [954, 14] width 48 height 14
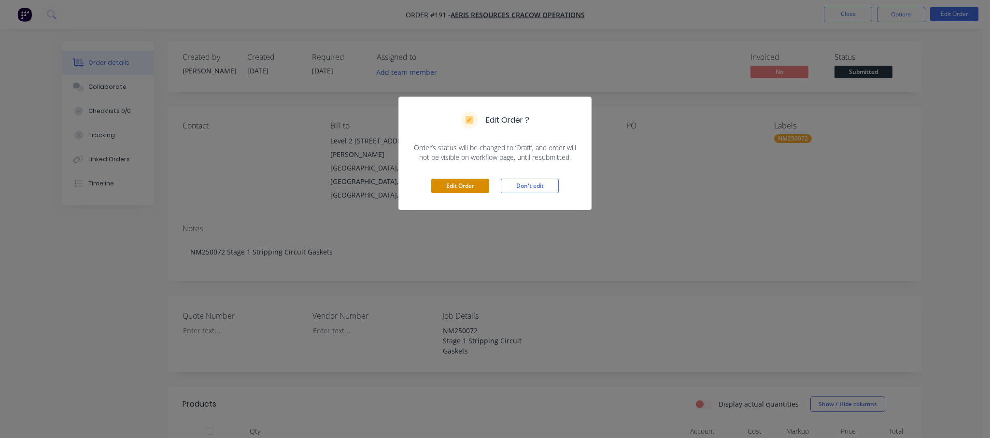
click at [464, 189] on button "Edit Order" at bounding box center [460, 186] width 58 height 14
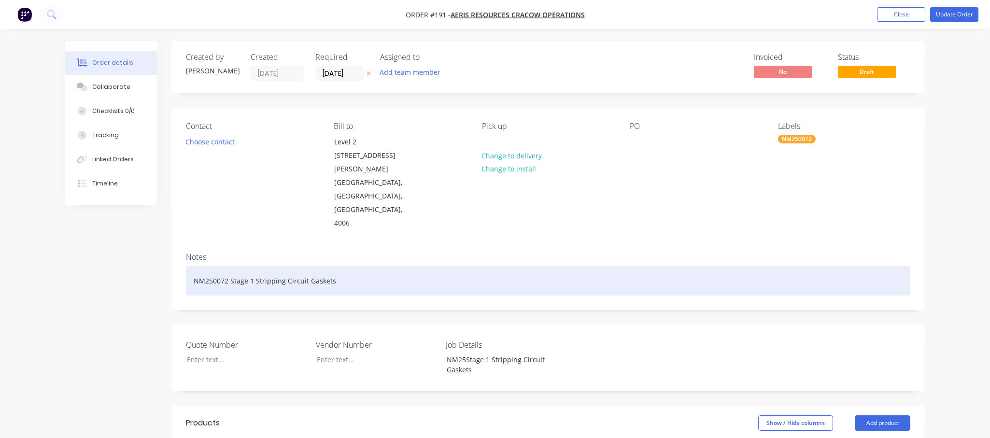
click at [207, 266] on div "NM250072 Stage 1 Stripping Circuit Gaskets" at bounding box center [548, 280] width 725 height 29
drag, startPoint x: 306, startPoint y: 257, endPoint x: 156, endPoint y: 231, distance: 152.0
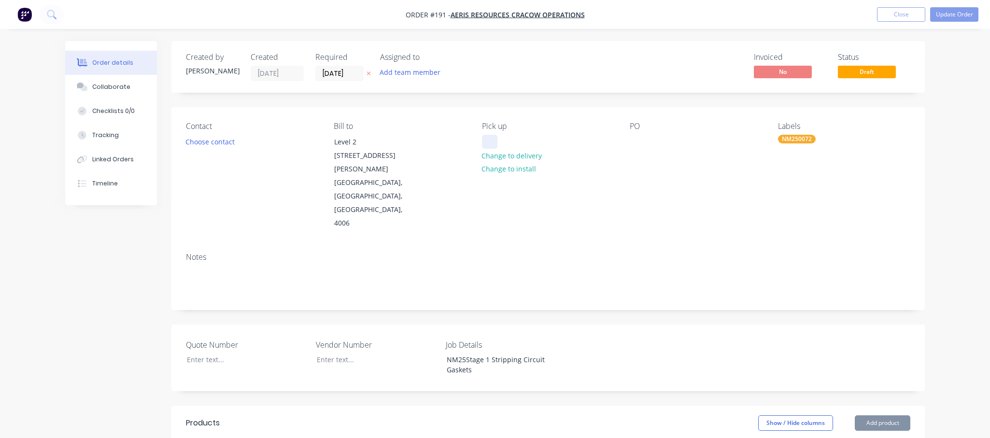
click at [485, 138] on div at bounding box center [489, 142] width 15 height 14
paste div
click at [497, 353] on div "NM25Stage 1 Stripping Circuit Gaskets" at bounding box center [499, 365] width 121 height 24
drag, startPoint x: 464, startPoint y: 333, endPoint x: 384, endPoint y: 322, distance: 81.4
click at [384, 325] on div "Quote Number Vendor Number Job Details NM25Stage 1 Stripping Circuit Gaskets" at bounding box center [549, 358] width 754 height 67
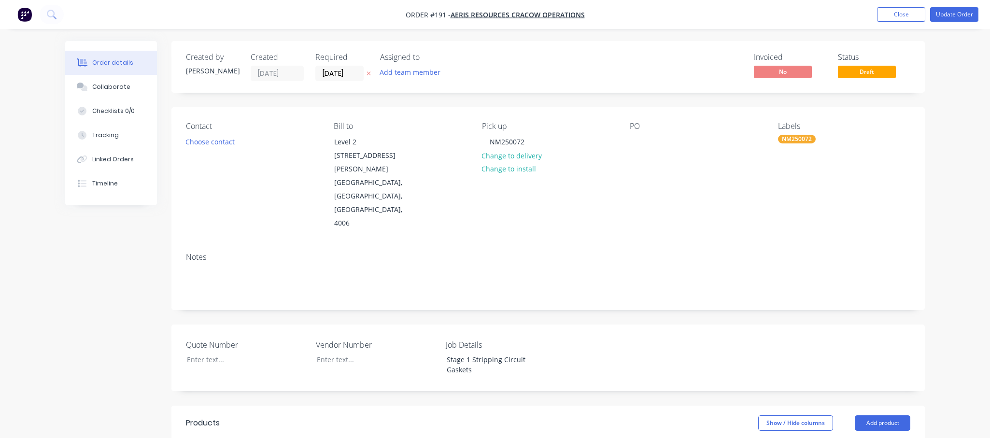
click at [606, 325] on div "Quote Number Vendor Number Job Details Stage 1 Stripping Circuit Gaskets" at bounding box center [549, 358] width 754 height 67
click at [668, 14] on button "Update Order" at bounding box center [954, 14] width 48 height 14
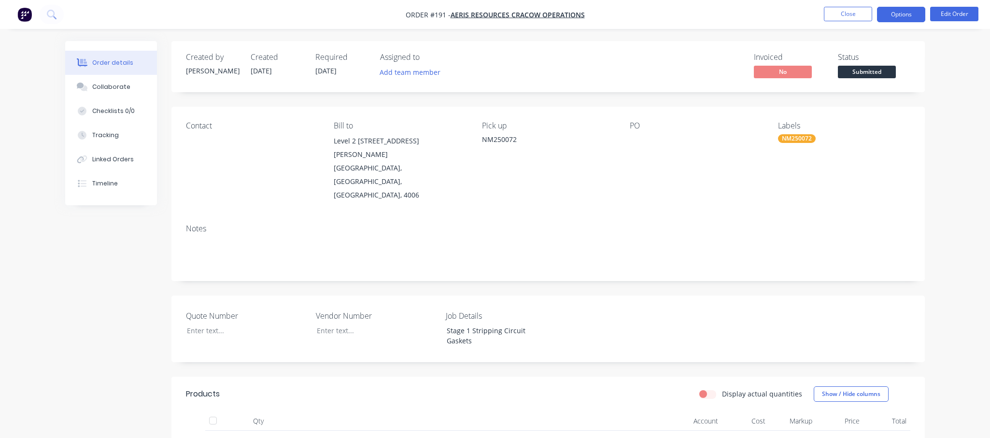
click at [668, 18] on button "Options" at bounding box center [901, 14] width 48 height 15
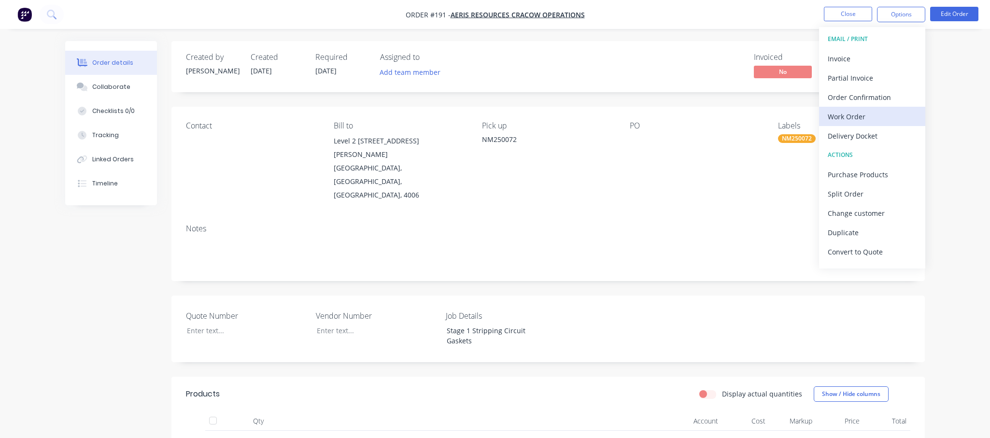
click at [668, 116] on div "Work Order" at bounding box center [872, 117] width 89 height 14
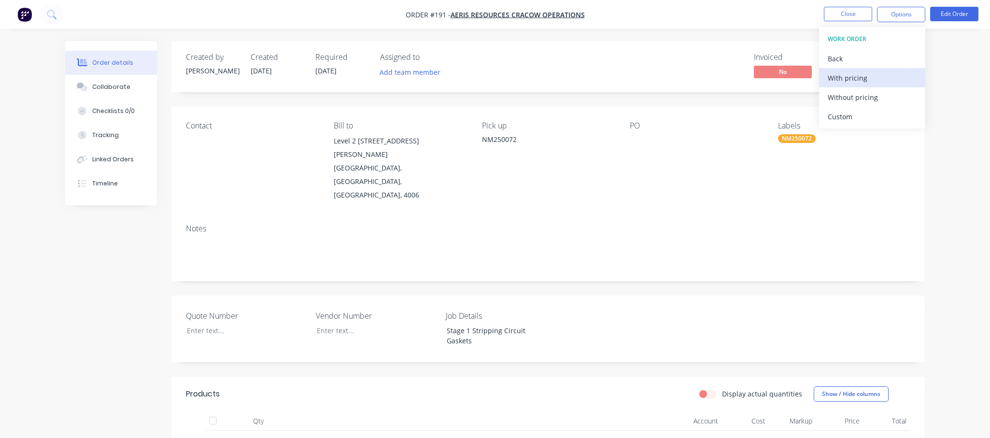
click at [668, 80] on div "With pricing" at bounding box center [872, 78] width 89 height 14
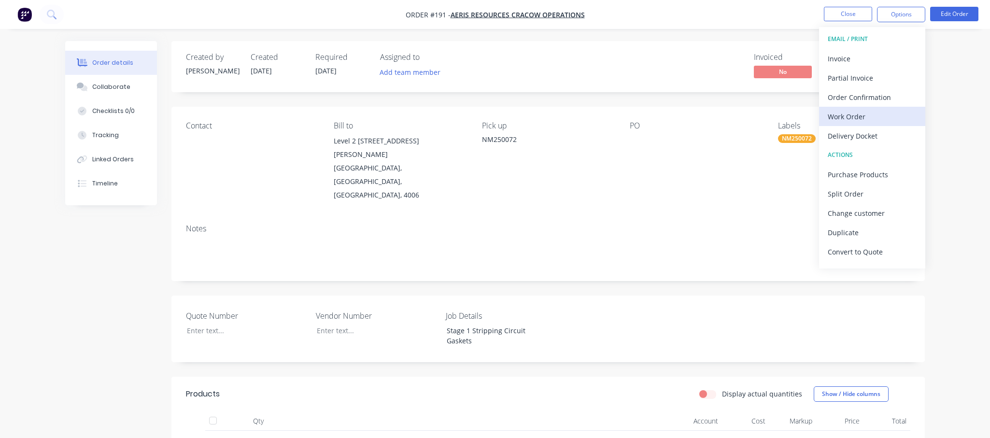
click at [668, 111] on div "Work Order" at bounding box center [872, 117] width 89 height 14
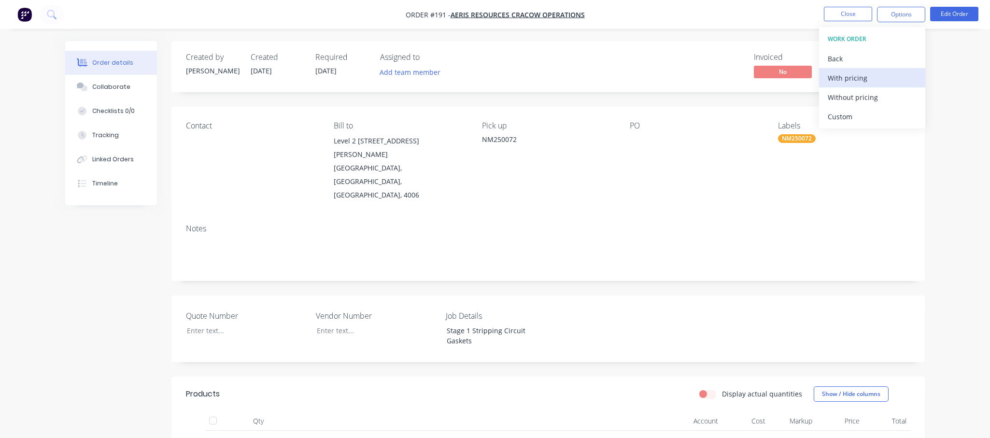
click at [668, 77] on div "With pricing" at bounding box center [872, 78] width 89 height 14
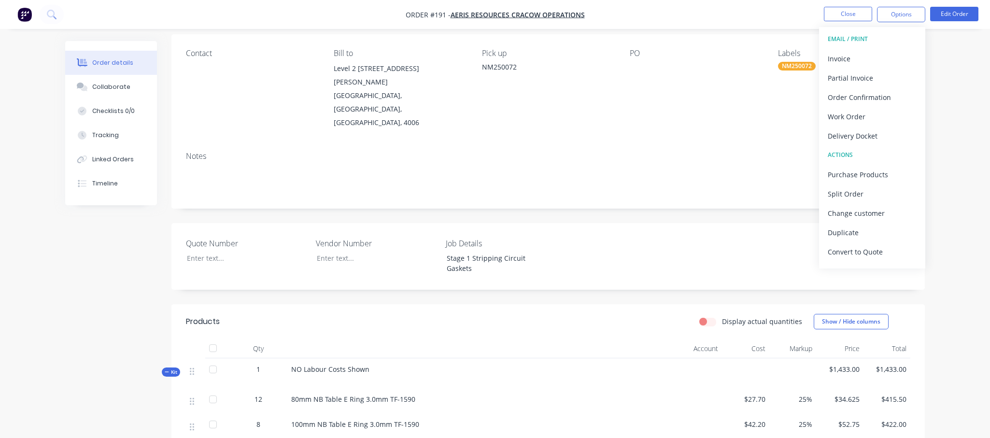
scroll to position [97, 0]
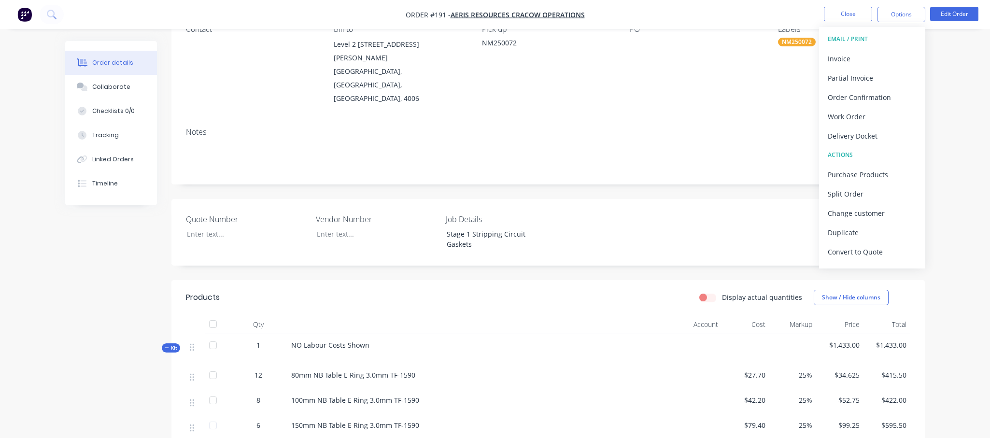
click at [668, 84] on div "Order details Collaborate Checklists 0/0 Tracking Linked Orders Timeline Order …" at bounding box center [495, 257] width 990 height 708
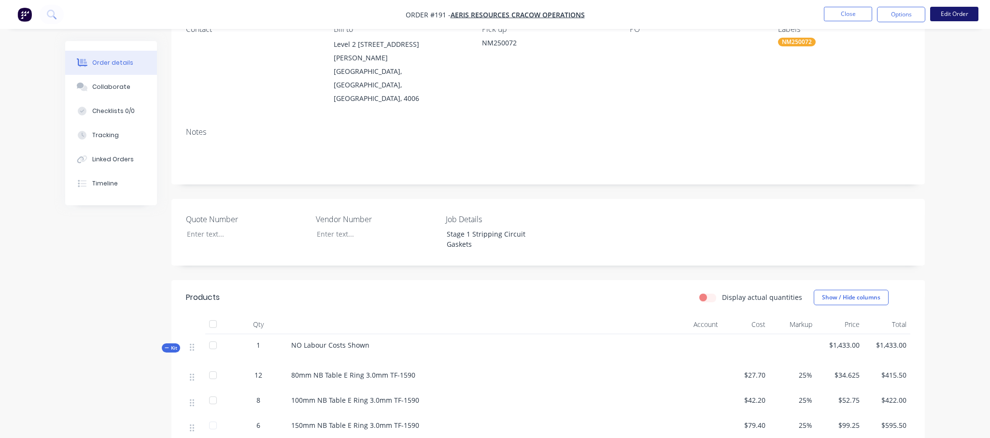
click at [668, 12] on button "Edit Order" at bounding box center [954, 14] width 48 height 14
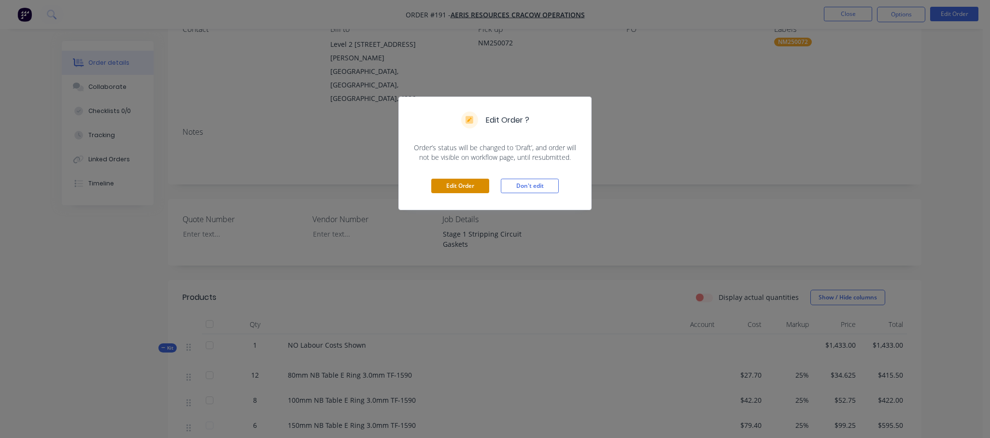
click at [473, 188] on button "Edit Order" at bounding box center [460, 186] width 58 height 14
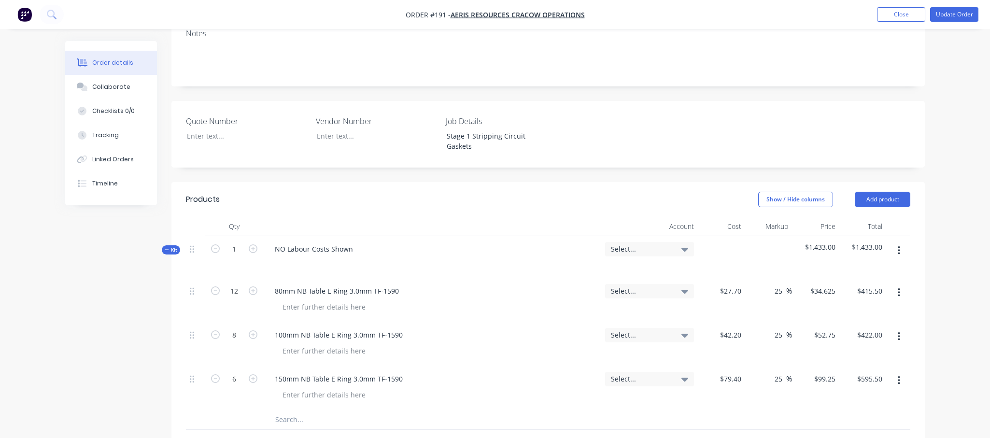
scroll to position [242, 0]
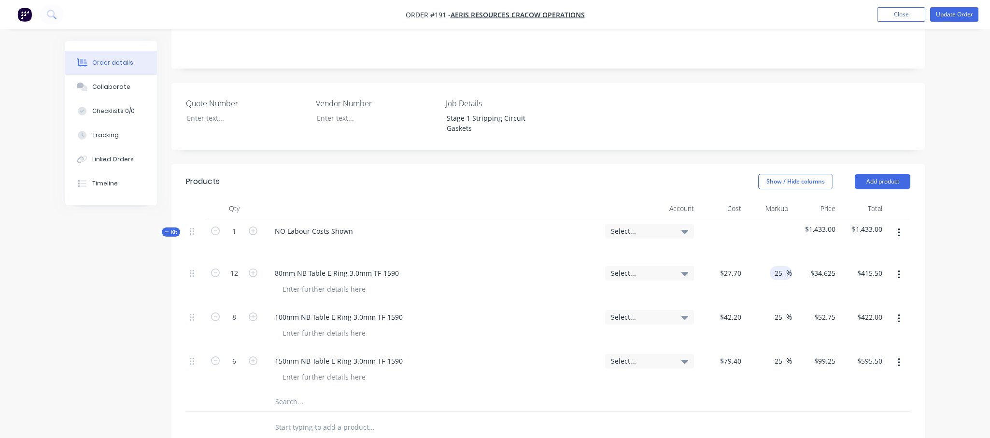
click at [668, 266] on input "25" at bounding box center [780, 273] width 13 height 14
type input "2"
type input "30"
type input "$36.01"
type input "$432.12"
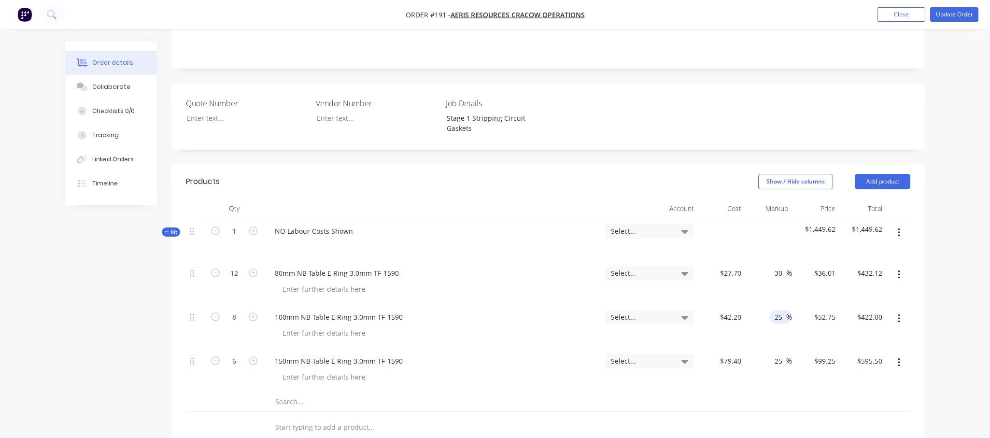
click at [668, 310] on input "25" at bounding box center [780, 317] width 13 height 14
type input "2"
type input "30"
type input "$54.86"
type input "$438.88"
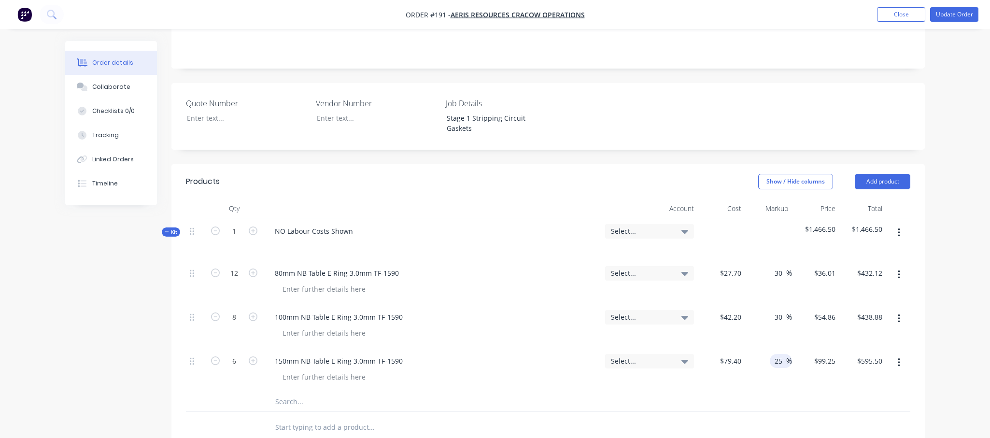
click at [668, 354] on input "25" at bounding box center [780, 361] width 13 height 14
type input "2"
type input "30"
type input "$103.22"
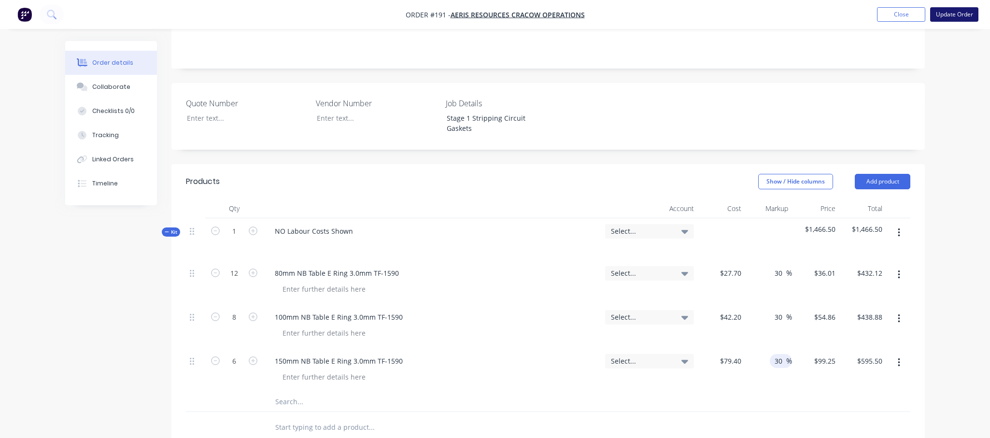
type input "$619.32"
click at [668, 11] on button "Update Order" at bounding box center [954, 14] width 48 height 14
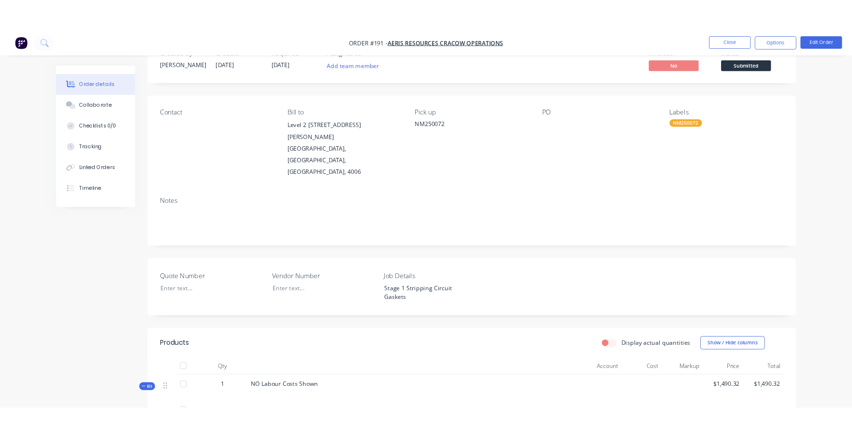
scroll to position [0, 0]
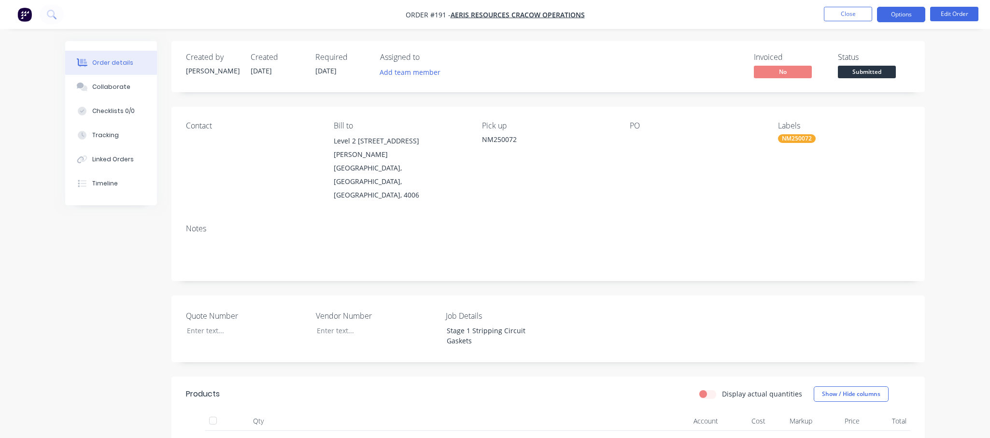
click at [668, 14] on button "Options" at bounding box center [901, 14] width 48 height 15
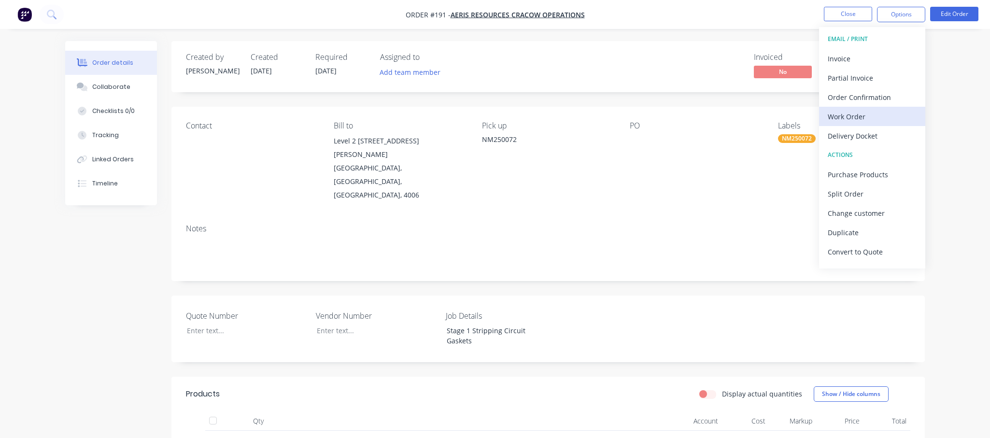
click at [668, 115] on div "Work Order" at bounding box center [872, 117] width 89 height 14
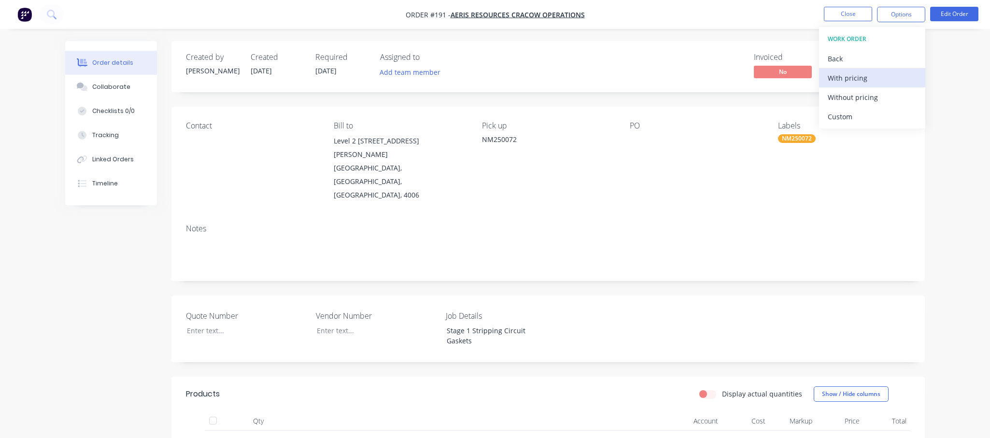
click at [668, 80] on div "With pricing" at bounding box center [872, 78] width 89 height 14
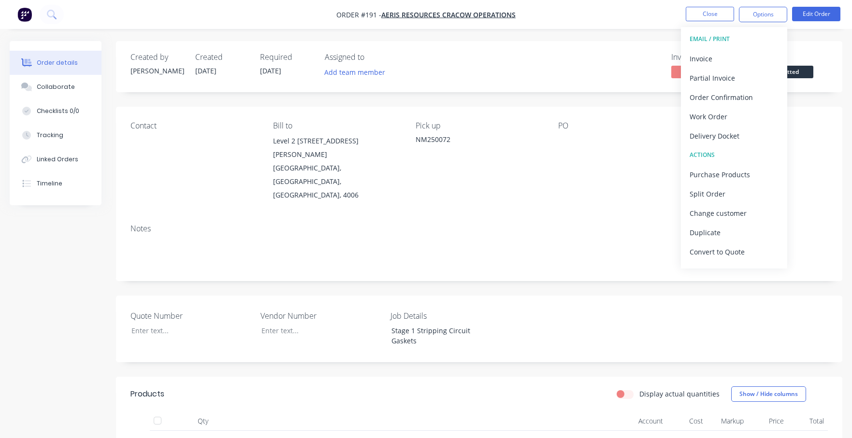
click at [658, 153] on div "PO" at bounding box center [621, 161] width 127 height 81
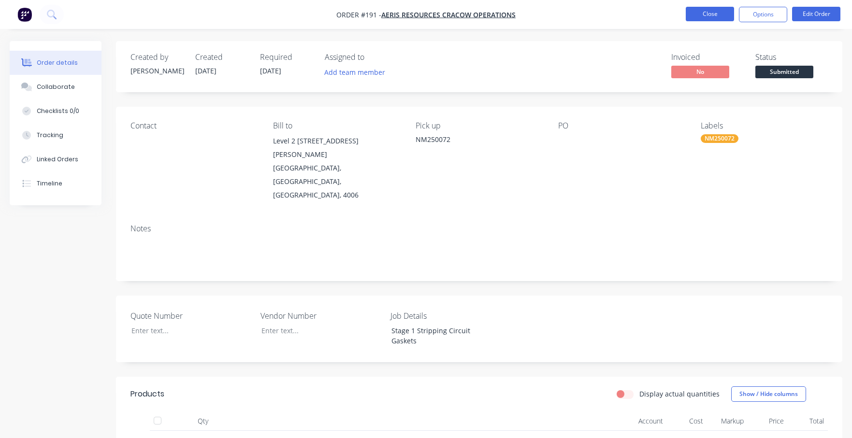
click at [668, 12] on button "Close" at bounding box center [710, 14] width 48 height 14
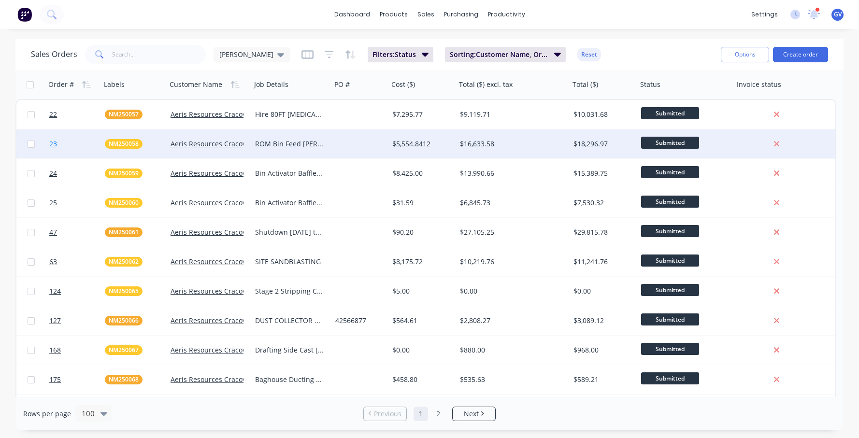
click at [76, 142] on link "23" at bounding box center [77, 143] width 56 height 29
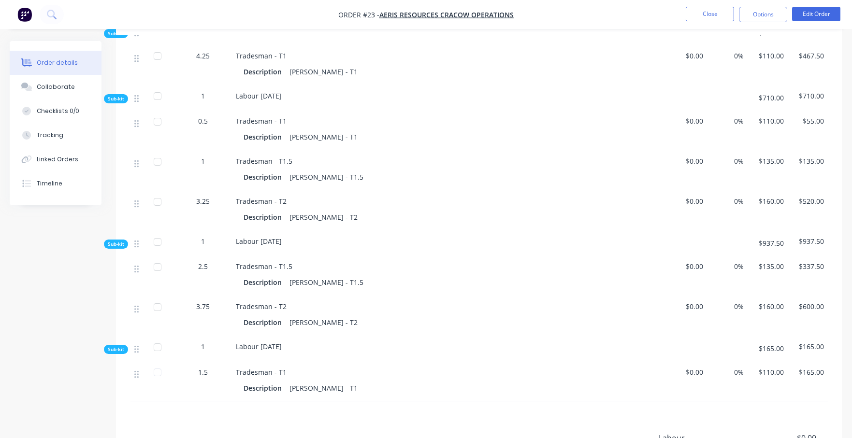
scroll to position [1927, 0]
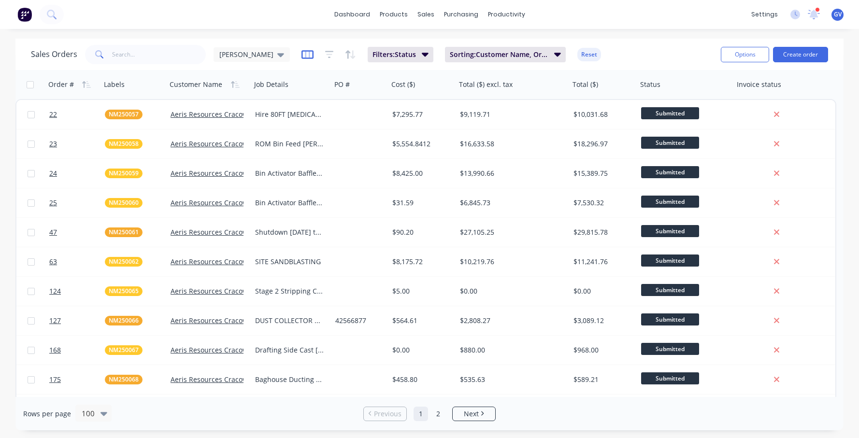
click at [301, 53] on icon "button" at bounding box center [307, 55] width 12 height 10
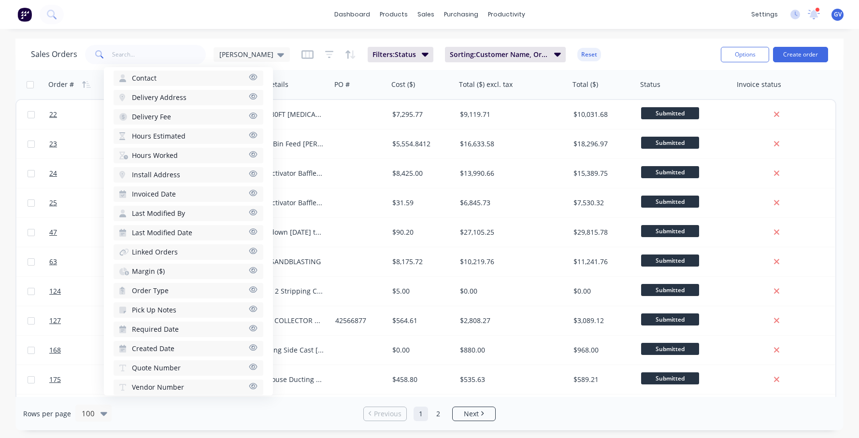
scroll to position [386, 0]
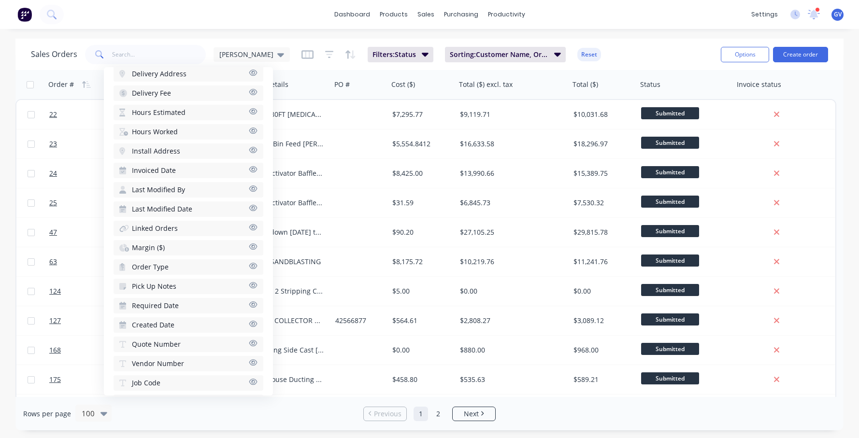
click at [249, 343] on icon "button" at bounding box center [253, 343] width 9 height 7
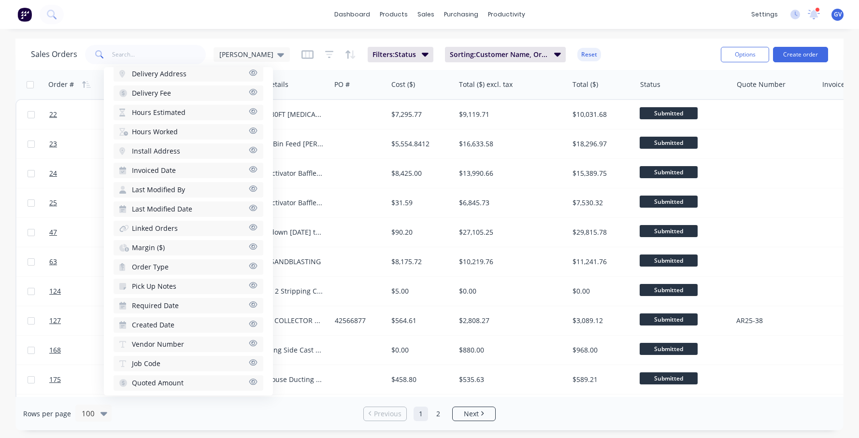
click at [221, 34] on div "dashboard products sales purchasing productivity dashboard products Product Cat…" at bounding box center [429, 219] width 859 height 438
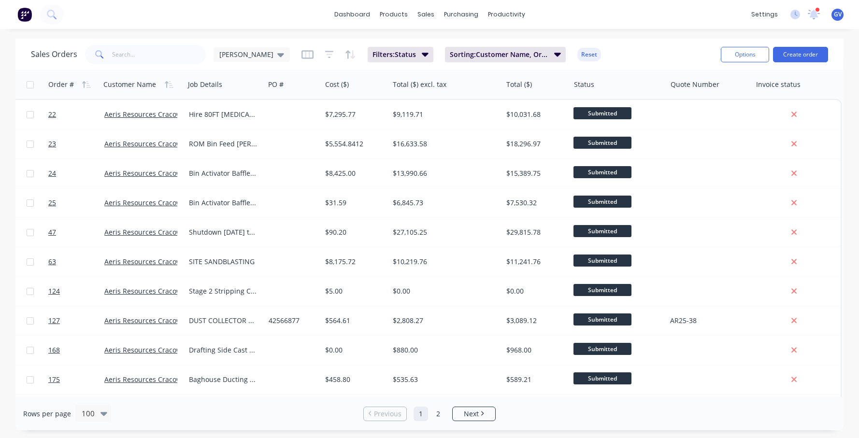
scroll to position [0, 0]
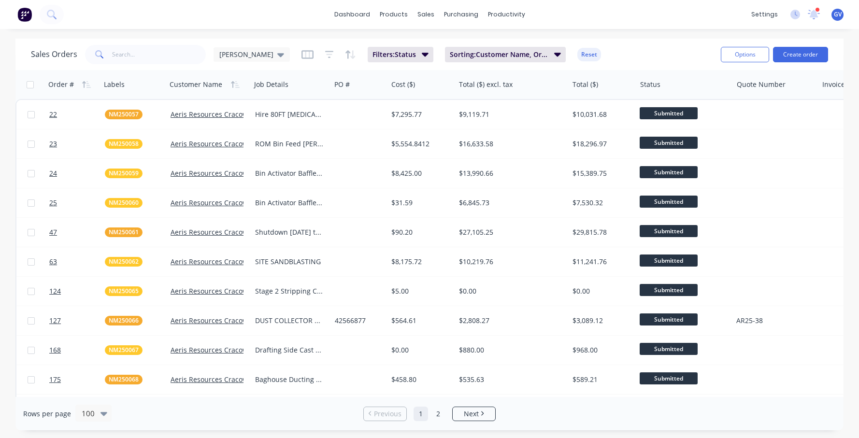
click at [301, 51] on div "Filters: Status Sorting: Customer Name, Order # Reset" at bounding box center [451, 54] width 300 height 15
click at [301, 53] on icon "button" at bounding box center [307, 55] width 12 height 10
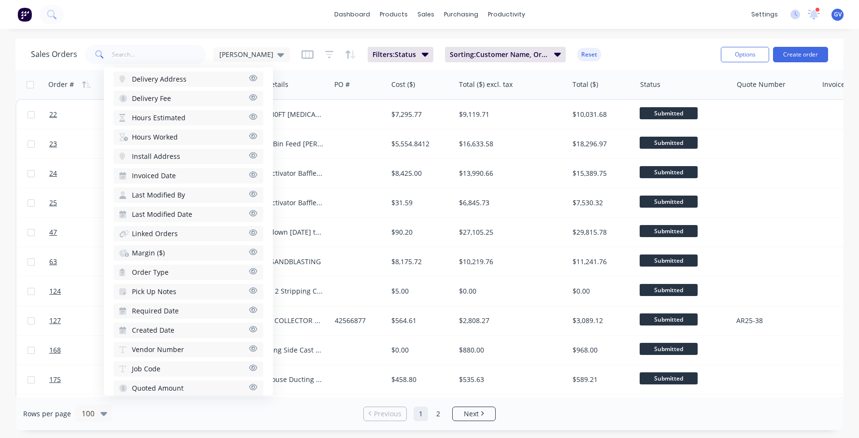
scroll to position [415, 0]
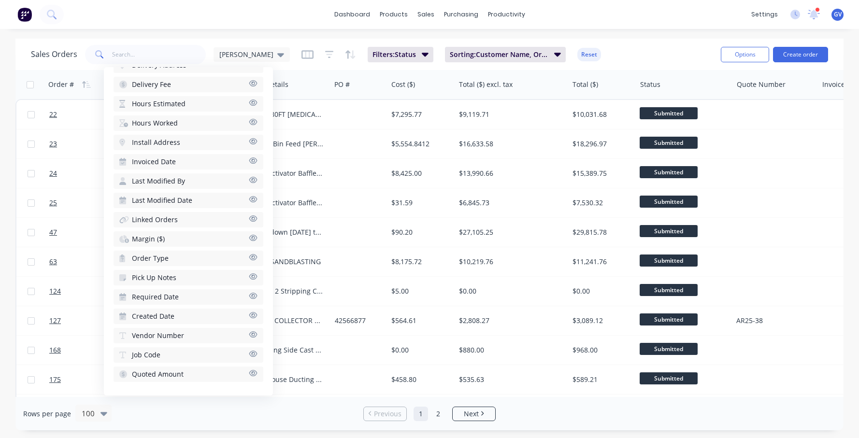
click at [249, 373] on icon "button" at bounding box center [253, 373] width 9 height 7
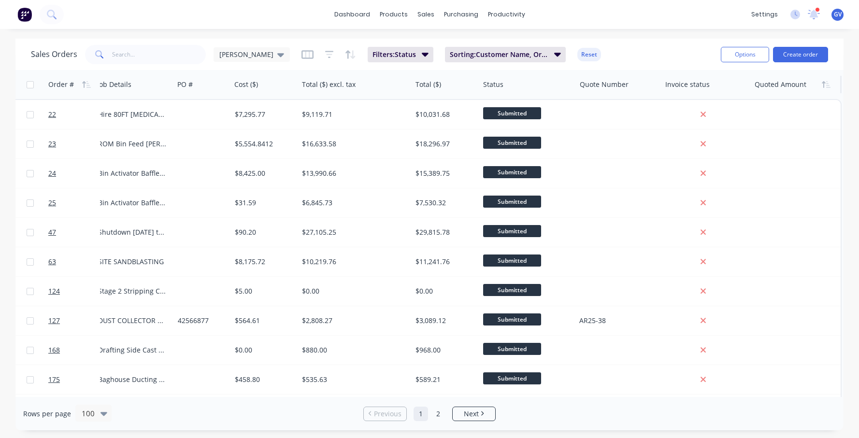
scroll to position [0, 157]
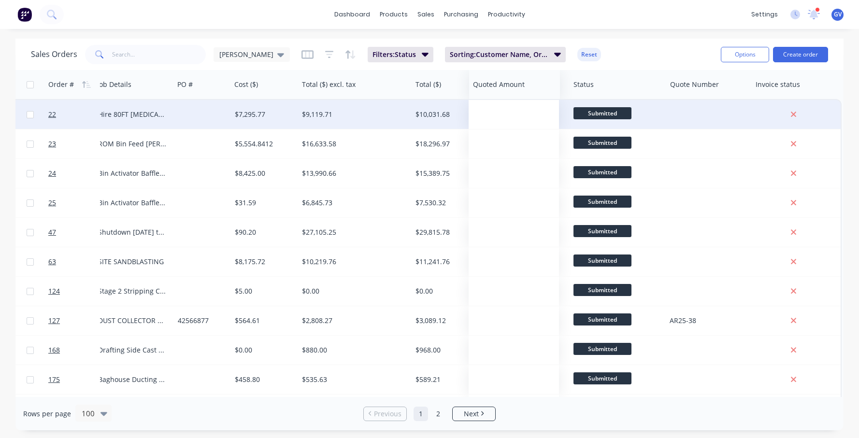
drag, startPoint x: 785, startPoint y: 86, endPoint x: 503, endPoint y: 102, distance: 282.1
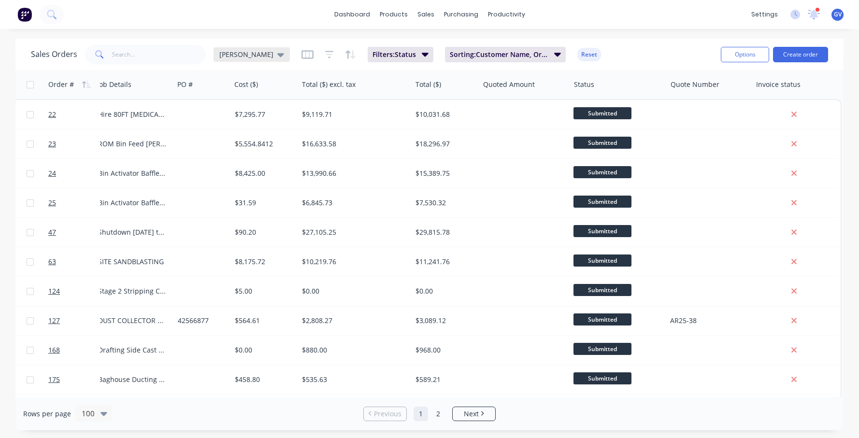
click at [244, 55] on div "[PERSON_NAME]" at bounding box center [252, 54] width 76 height 14
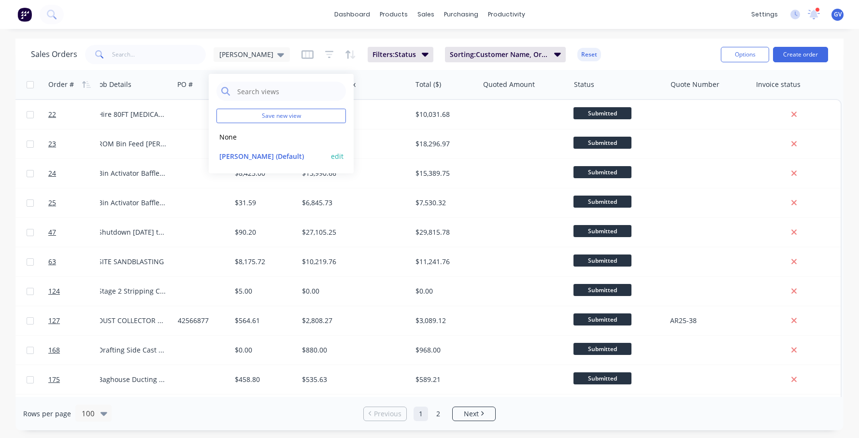
click at [335, 158] on button "edit" at bounding box center [337, 156] width 13 height 10
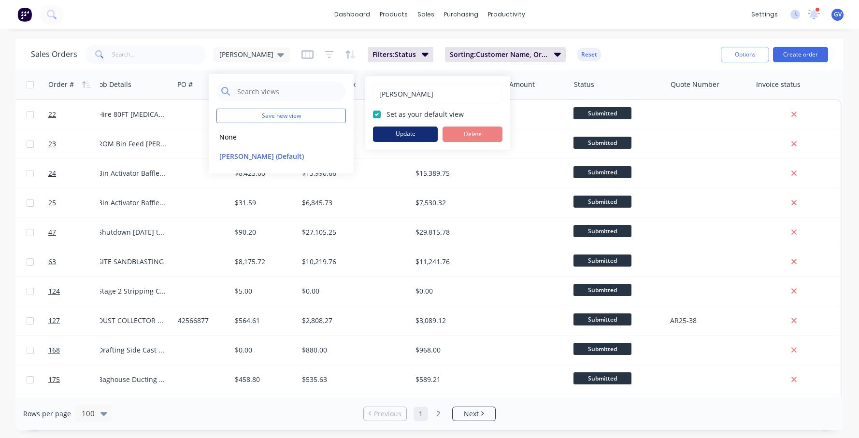
click at [410, 132] on button "Update" at bounding box center [405, 134] width 65 height 15
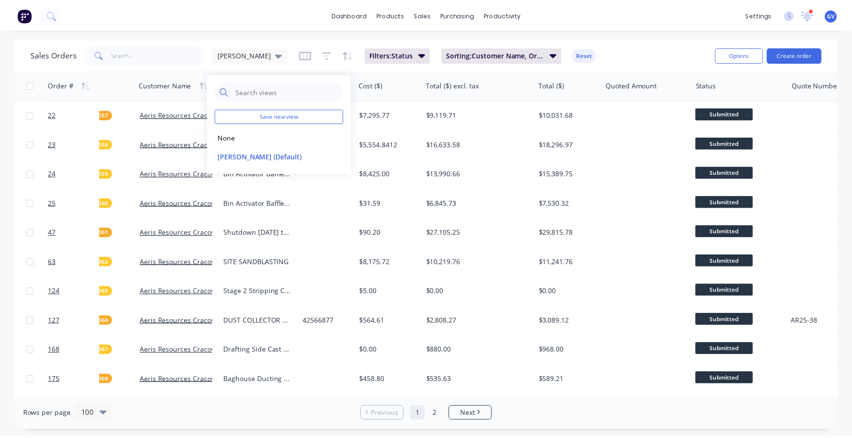
scroll to position [0, 0]
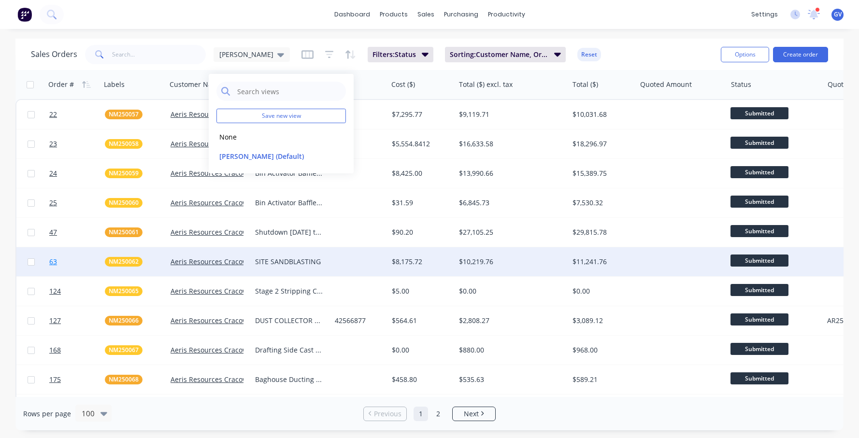
click at [60, 265] on link "63" at bounding box center [77, 261] width 56 height 29
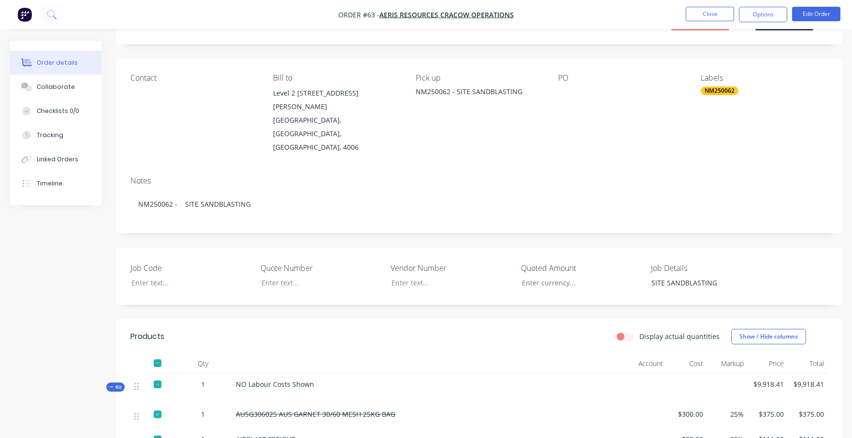
scroll to position [48, 0]
click at [544, 275] on input "Job Code" at bounding box center [578, 282] width 128 height 14
type input "$2,500.00"
click at [668, 13] on button "Edit Order" at bounding box center [816, 14] width 48 height 14
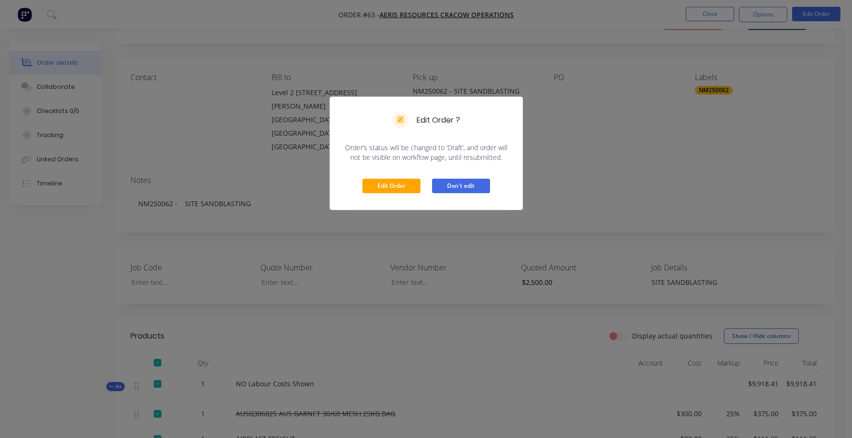
click at [444, 187] on button "Don't edit" at bounding box center [461, 186] width 58 height 14
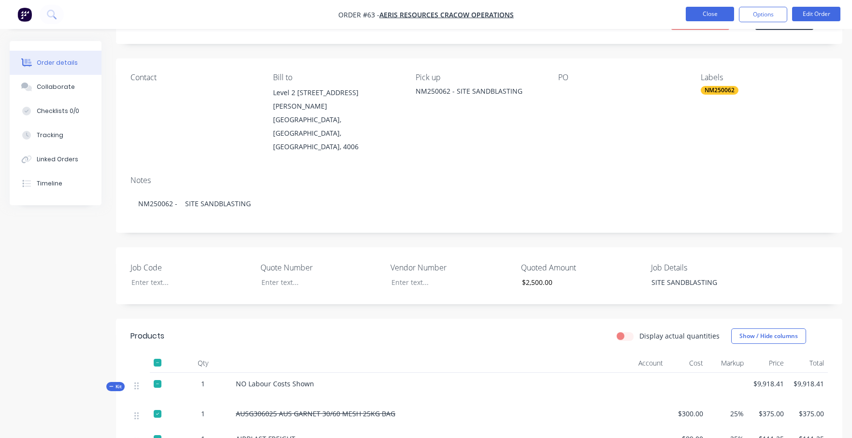
click at [668, 14] on button "Close" at bounding box center [710, 14] width 48 height 14
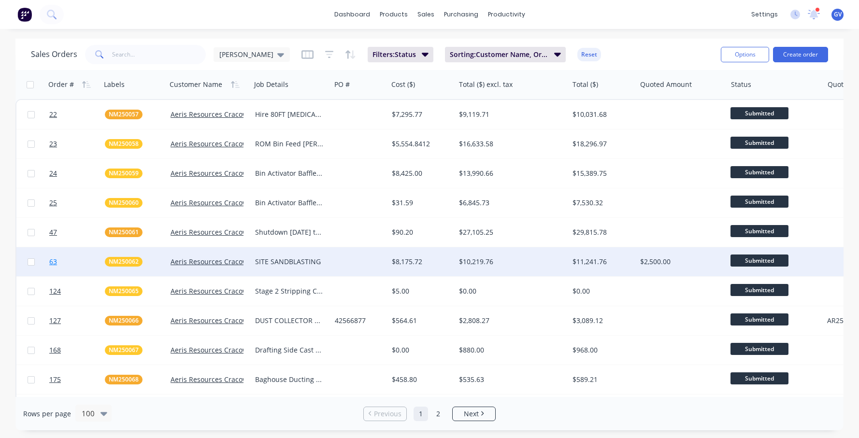
click at [52, 264] on span "63" at bounding box center [53, 262] width 8 height 10
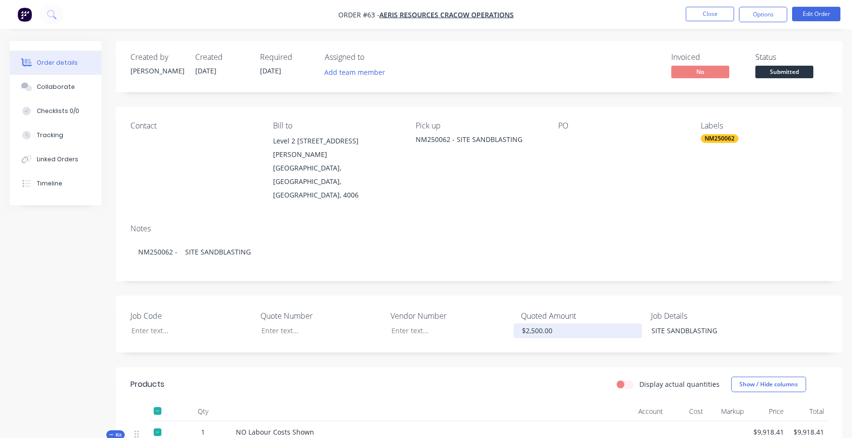
type input "$2500"
click at [523, 324] on input "$2500" at bounding box center [578, 331] width 128 height 14
click at [543, 324] on input "$2500" at bounding box center [578, 331] width 128 height 14
drag, startPoint x: 547, startPoint y: 303, endPoint x: 499, endPoint y: 295, distance: 48.5
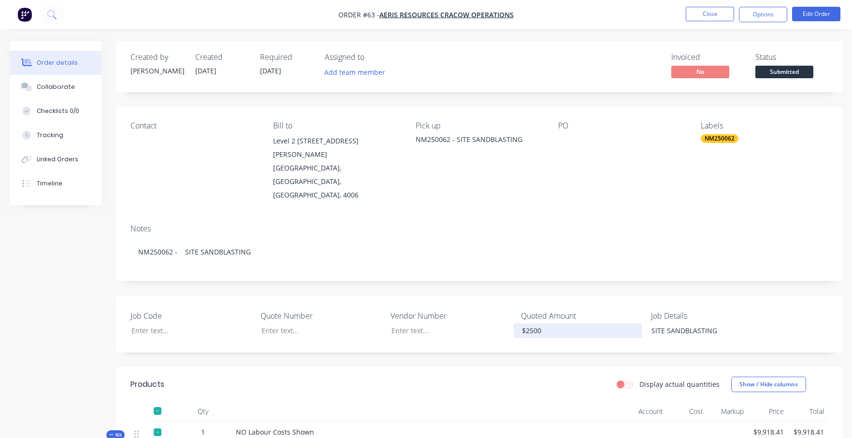
click at [499, 296] on div "Job Code Quote Number Vendor Number Quoted Amount $2500 Job Details SITE SANDBL…" at bounding box center [479, 324] width 726 height 57
click at [668, 296] on div "Job Code Quote Number Vendor Number Quoted Amount Job Details SITE SANDBLASTING" at bounding box center [479, 324] width 726 height 57
click at [668, 18] on button "Close" at bounding box center [710, 14] width 48 height 14
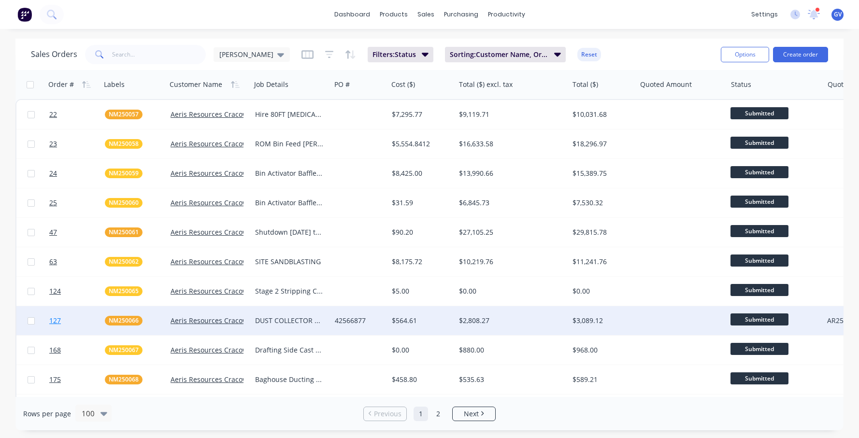
click at [56, 324] on span "127" at bounding box center [55, 321] width 12 height 10
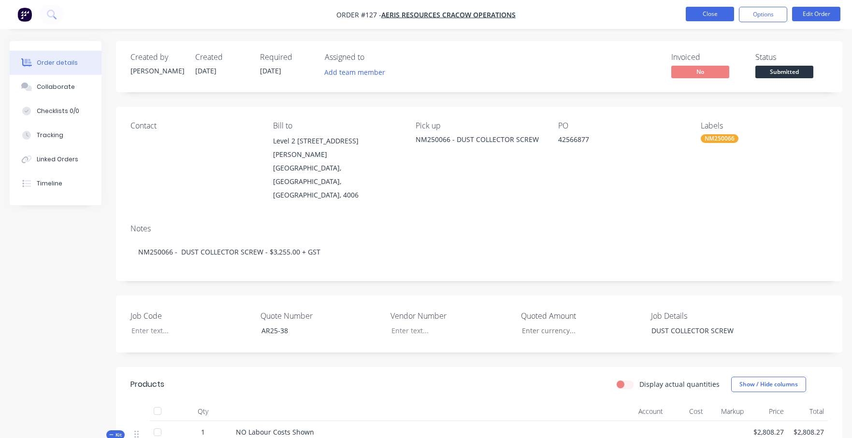
click at [668, 9] on button "Close" at bounding box center [710, 14] width 48 height 14
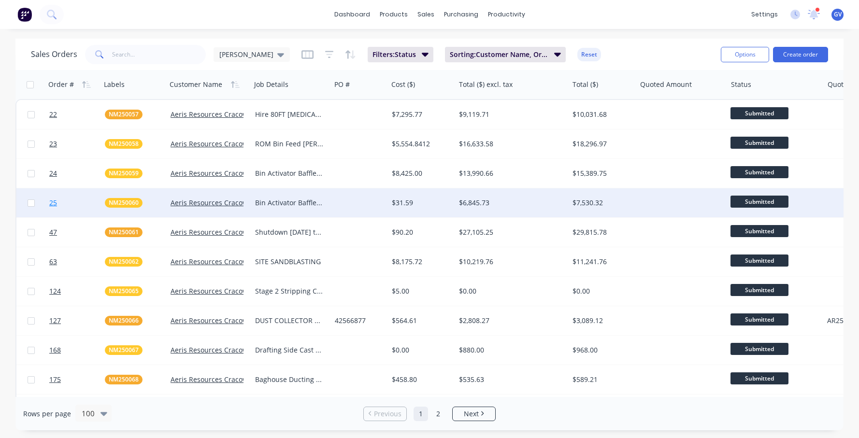
click at [58, 203] on link "25" at bounding box center [77, 202] width 56 height 29
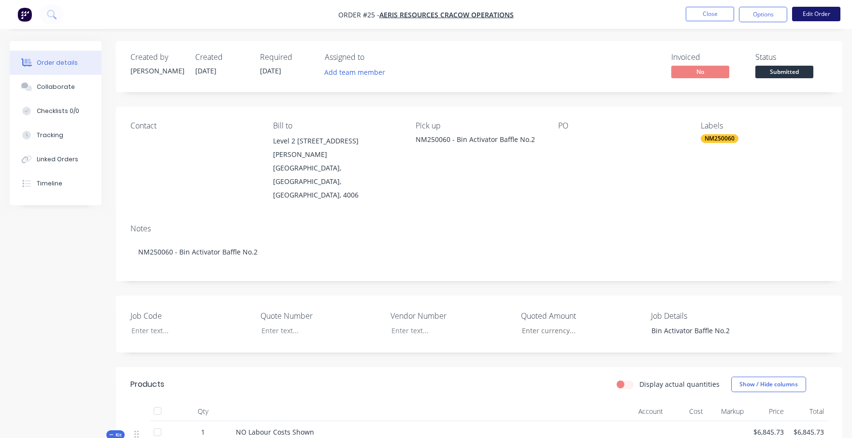
click at [668, 14] on button "Edit Order" at bounding box center [816, 14] width 48 height 14
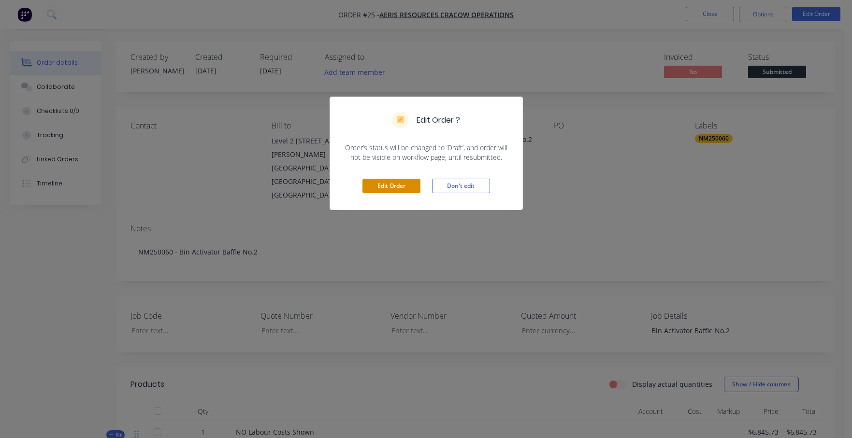
click at [387, 191] on button "Edit Order" at bounding box center [391, 186] width 58 height 14
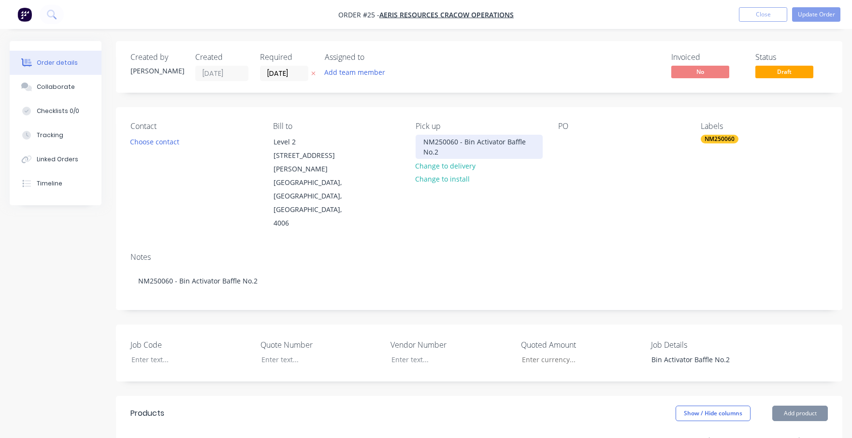
click at [468, 147] on div "NM250060 - Bin Activator Baffle No.2" at bounding box center [478, 147] width 127 height 24
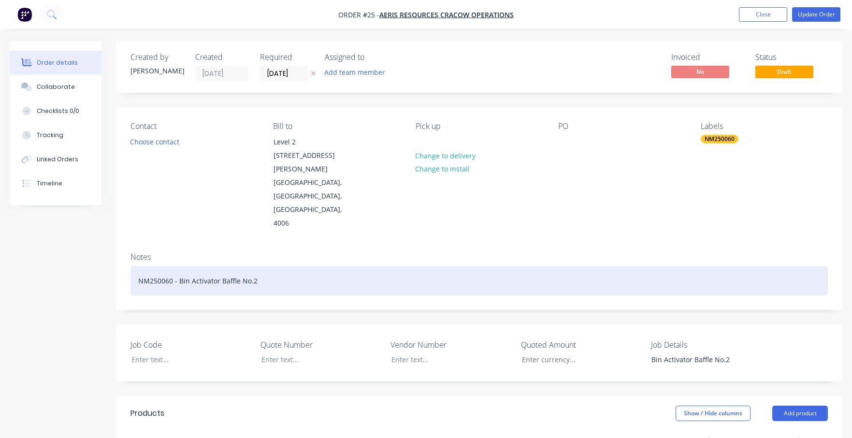
click at [259, 266] on div "NM250060 - Bin Activator Baffle No.2" at bounding box center [478, 280] width 697 height 29
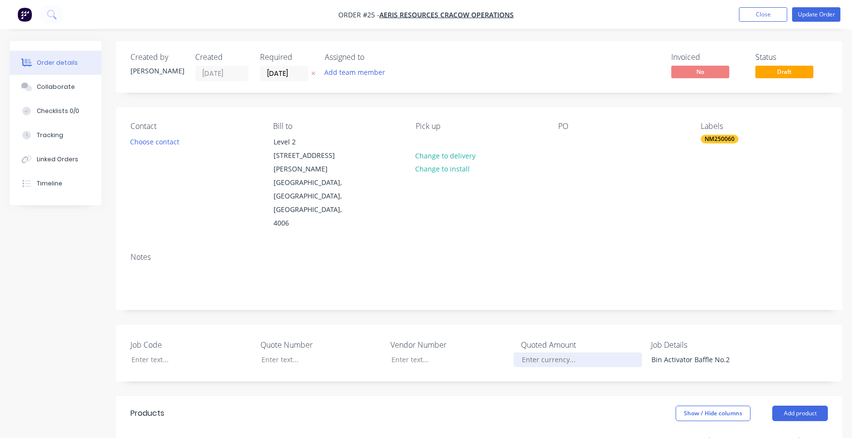
click at [557, 353] on input "Job Code" at bounding box center [578, 360] width 128 height 14
type input "$8,975.00"
click at [270, 353] on div at bounding box center [314, 360] width 121 height 14
click at [161, 353] on div at bounding box center [184, 360] width 121 height 14
click at [668, 12] on button "Update Order" at bounding box center [816, 14] width 48 height 14
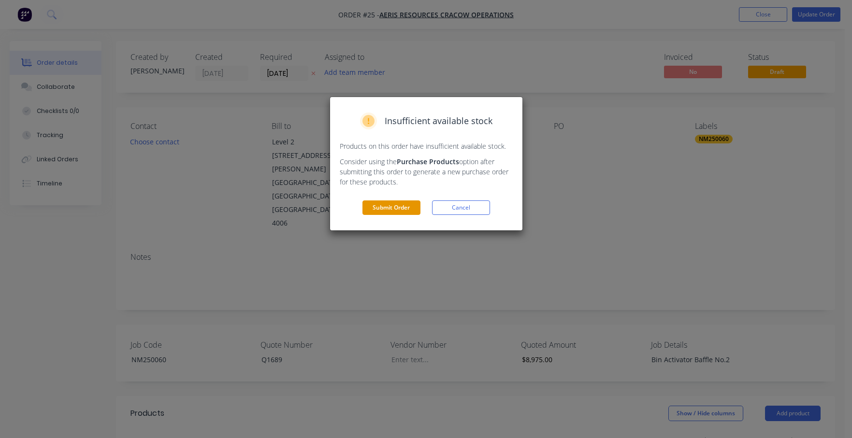
click at [371, 211] on button "Submit Order" at bounding box center [391, 207] width 58 height 14
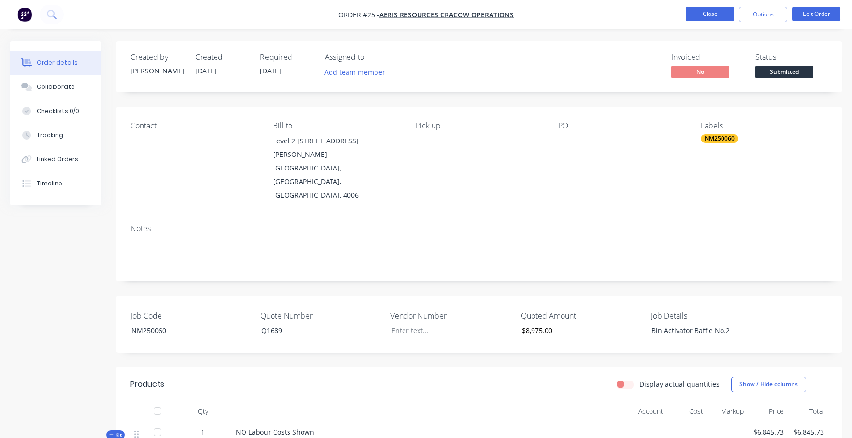
click at [668, 13] on button "Close" at bounding box center [710, 14] width 48 height 14
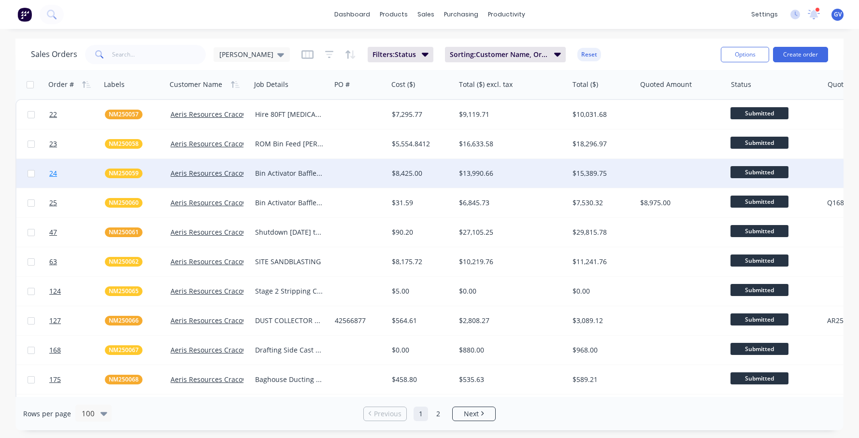
click at [50, 173] on span "24" at bounding box center [53, 174] width 8 height 10
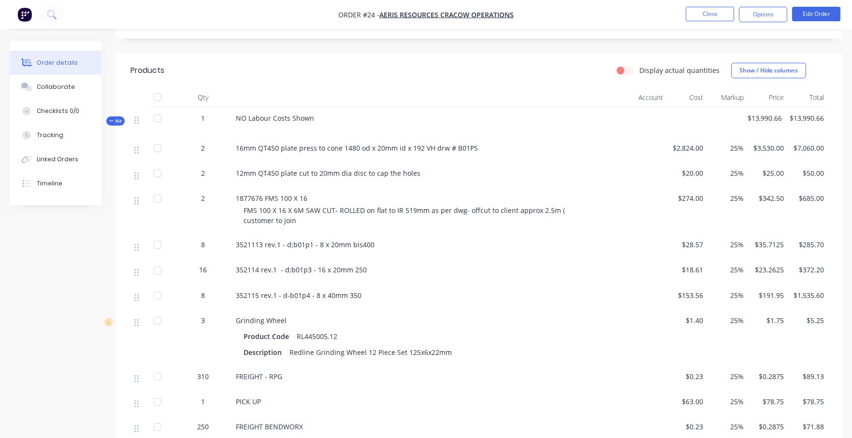
scroll to position [338, 0]
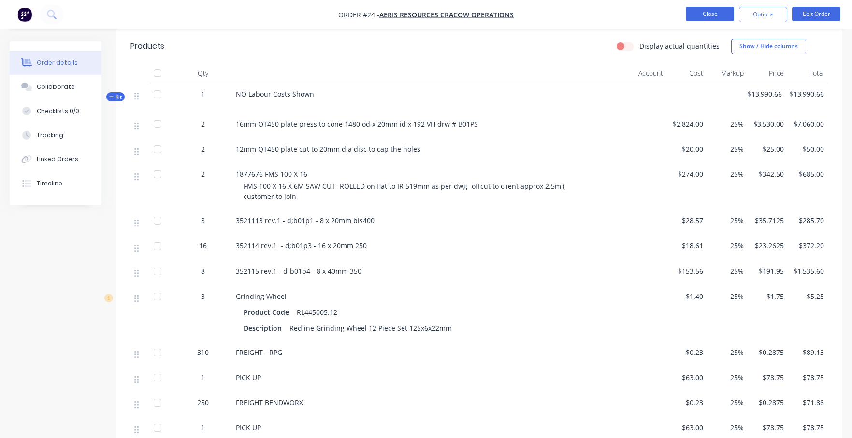
click at [668, 18] on button "Close" at bounding box center [710, 14] width 48 height 14
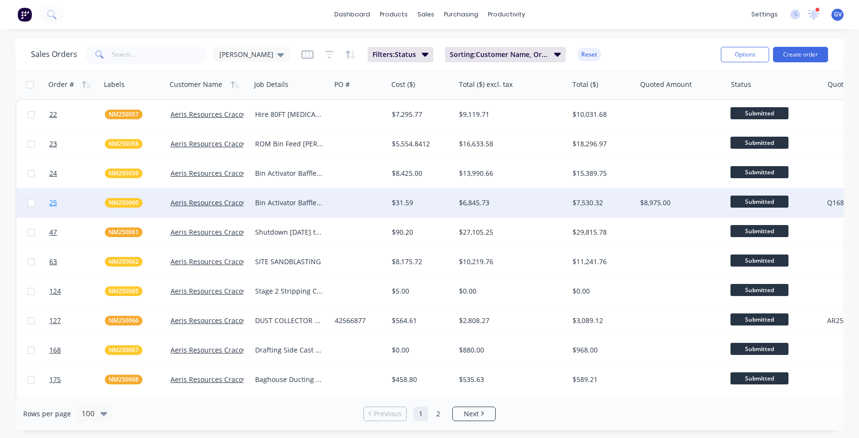
click at [54, 206] on span "25" at bounding box center [53, 203] width 8 height 10
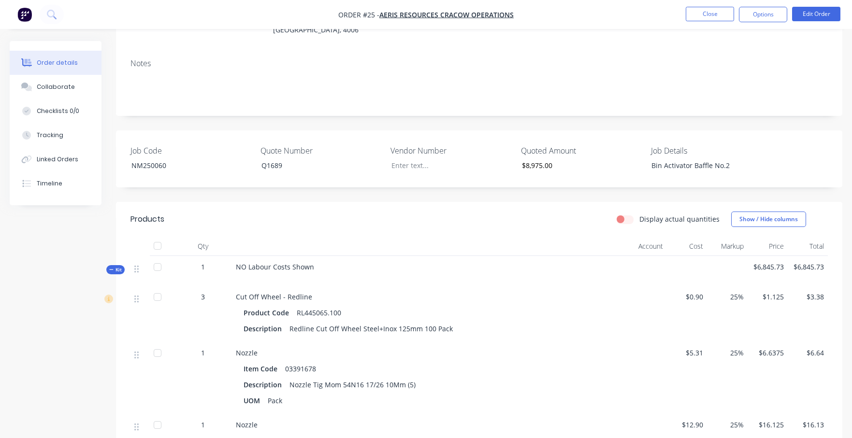
scroll to position [145, 0]
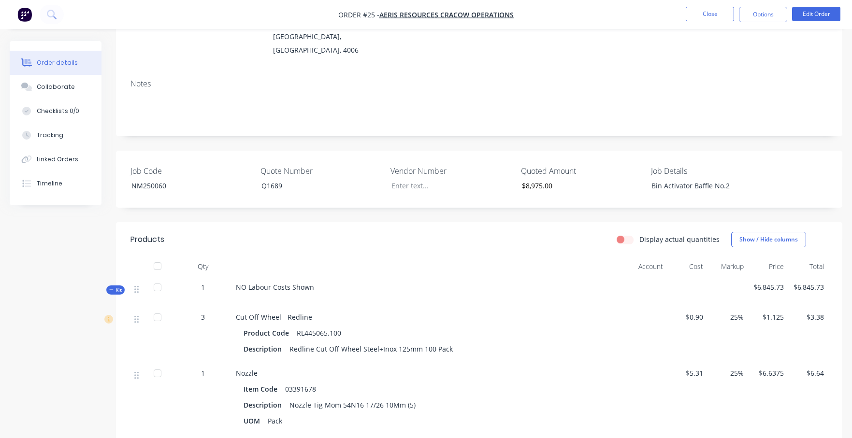
click at [668, 22] on li "Close" at bounding box center [710, 14] width 48 height 15
click at [668, 19] on button "Close" at bounding box center [710, 14] width 48 height 14
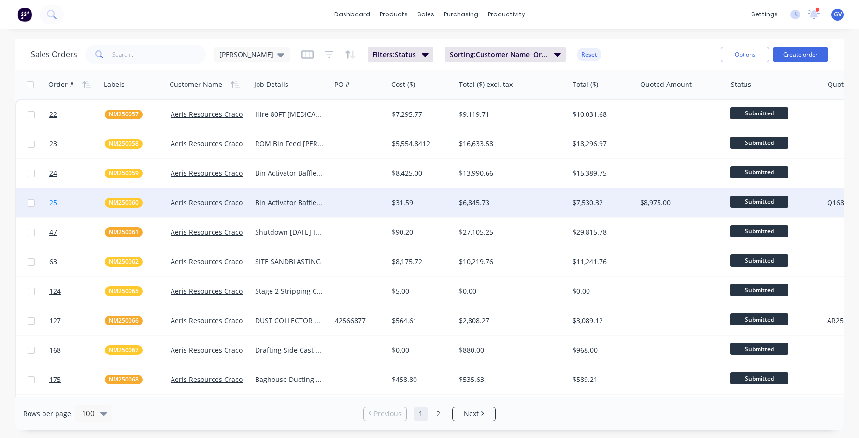
click at [52, 203] on span "25" at bounding box center [53, 203] width 8 height 10
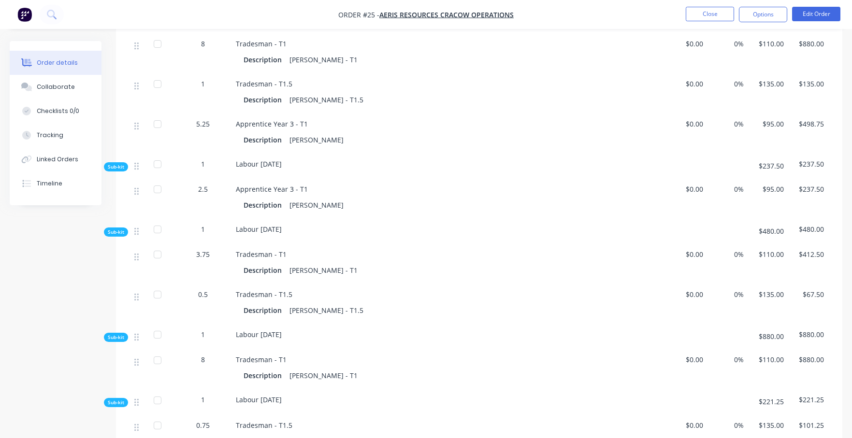
scroll to position [1409, 0]
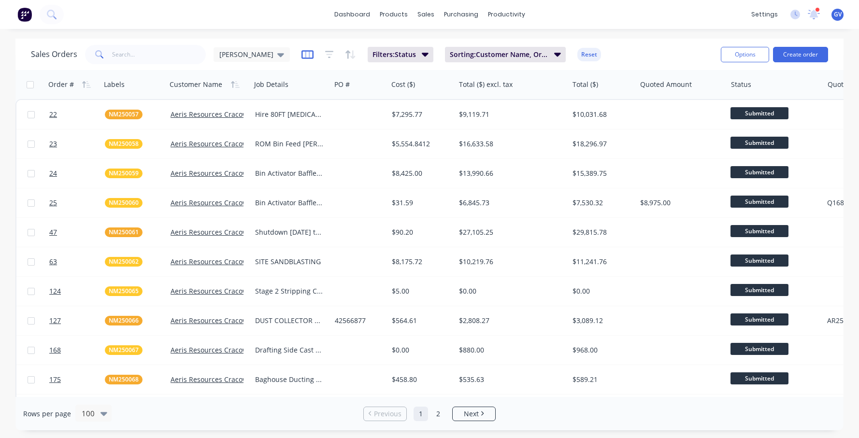
click at [301, 58] on icon "button" at bounding box center [307, 54] width 12 height 9
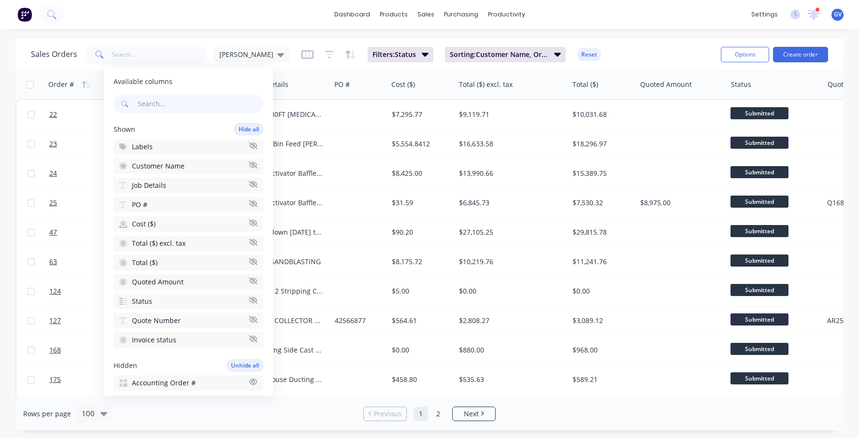
click at [249, 262] on icon "button" at bounding box center [253, 261] width 9 height 7
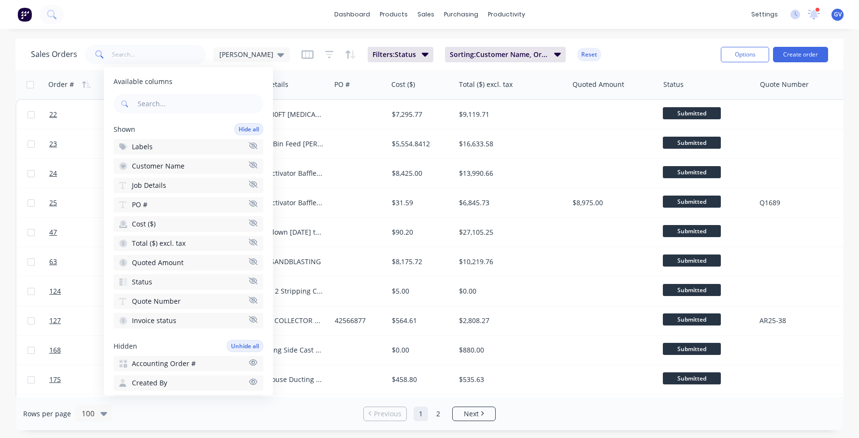
click at [590, 37] on div "dashboard products sales purchasing productivity dashboard products Product Cat…" at bounding box center [429, 219] width 859 height 438
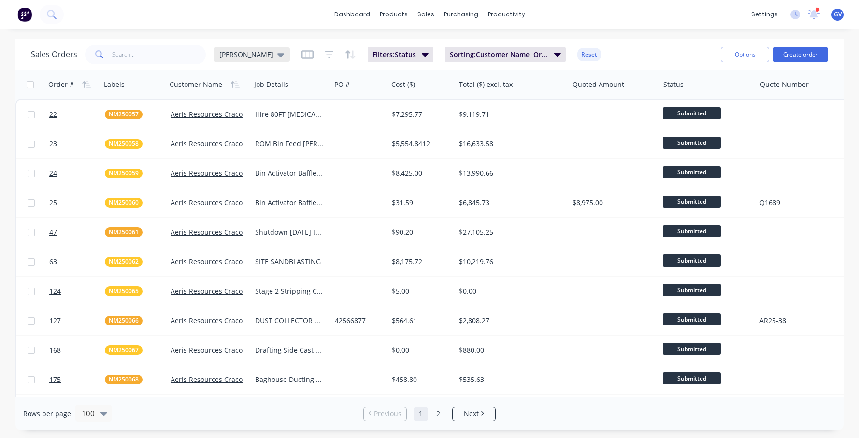
click at [277, 55] on icon at bounding box center [280, 54] width 7 height 11
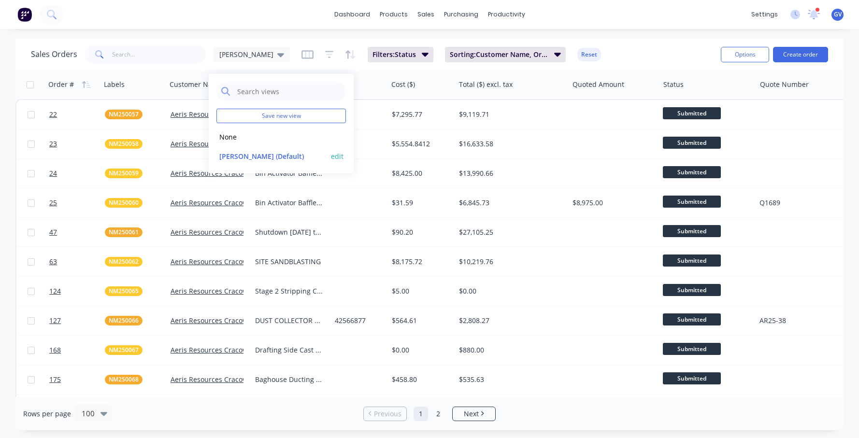
click at [333, 157] on button "edit" at bounding box center [337, 156] width 13 height 10
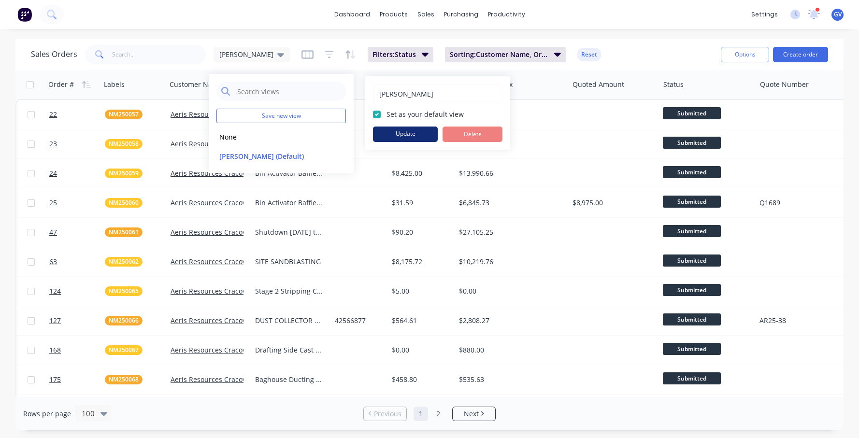
click at [406, 138] on button "Update" at bounding box center [405, 134] width 65 height 15
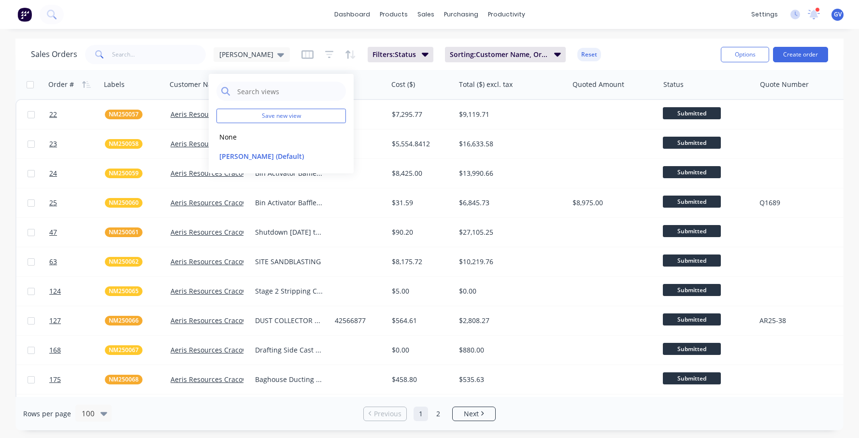
click at [610, 33] on div "dashboard products sales purchasing productivity dashboard products Product Cat…" at bounding box center [429, 219] width 859 height 438
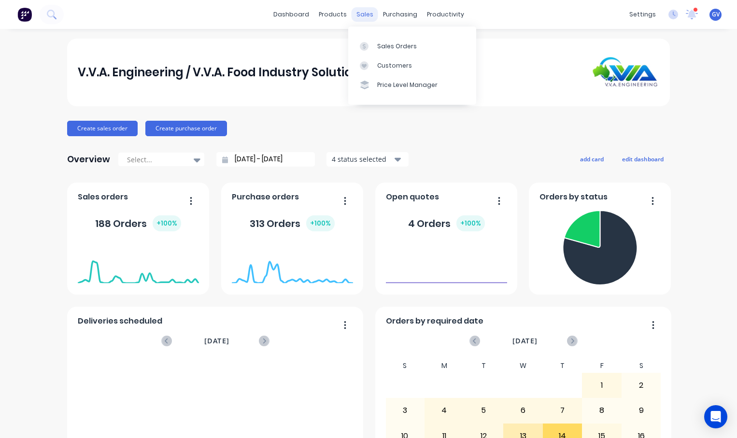
click at [365, 14] on div "sales" at bounding box center [365, 14] width 27 height 14
click at [396, 47] on div "Sales Orders" at bounding box center [397, 46] width 40 height 9
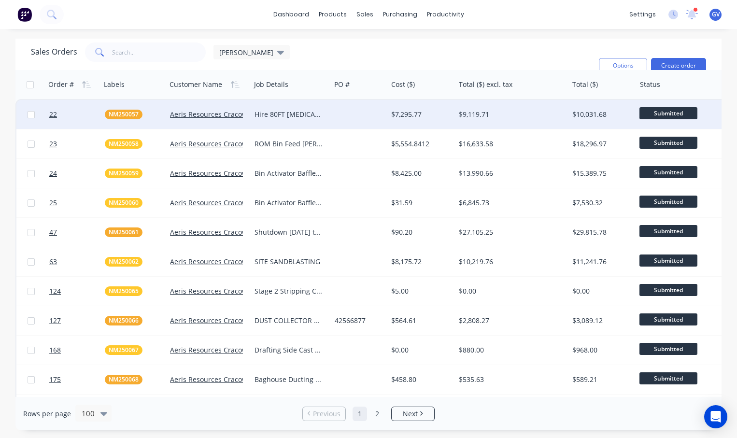
click at [384, 114] on div at bounding box center [359, 114] width 57 height 29
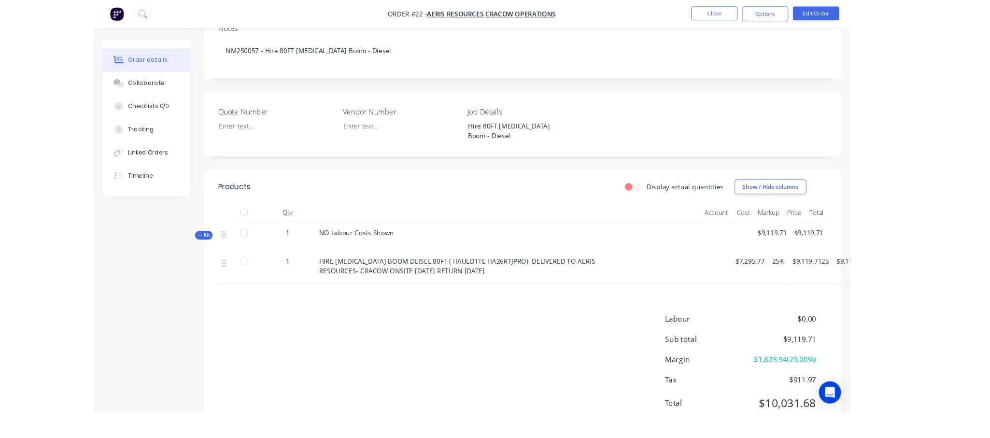
scroll to position [192, 0]
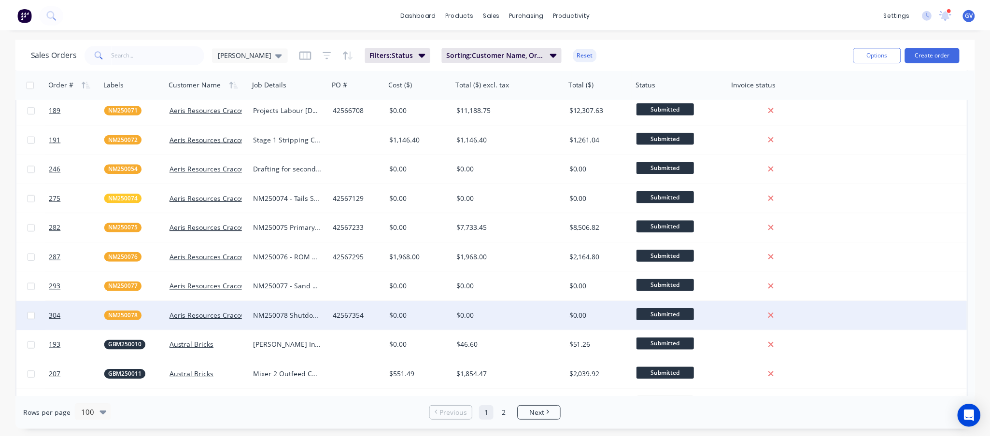
scroll to position [338, 0]
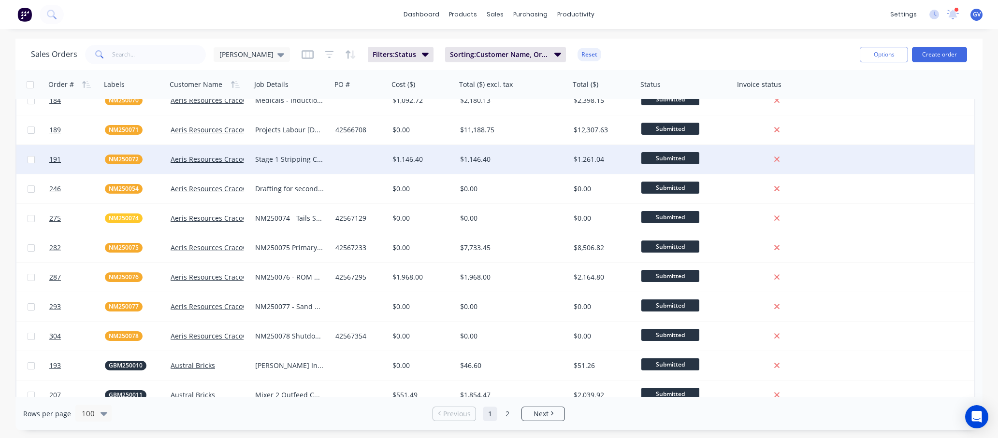
click at [294, 160] on div "Stage 1 Stripping Circuit Gaskets" at bounding box center [289, 160] width 69 height 10
click at [438, 157] on div "$1,146.40" at bounding box center [420, 160] width 57 height 10
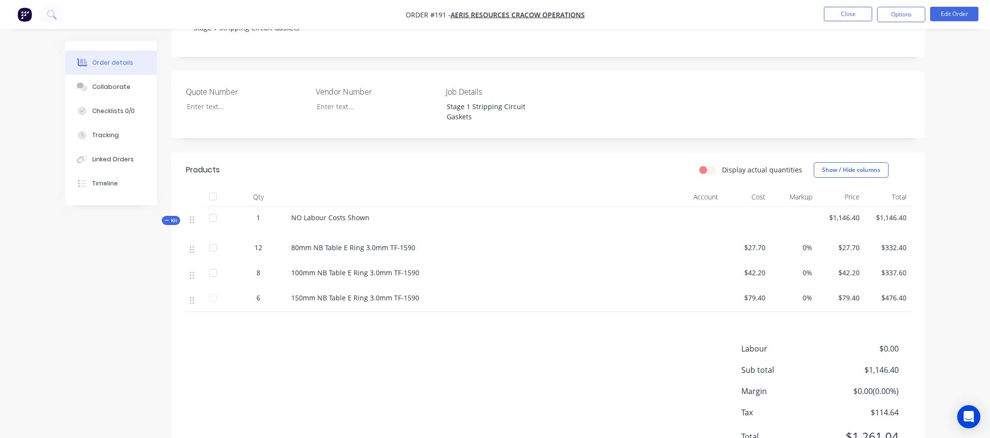
scroll to position [233, 0]
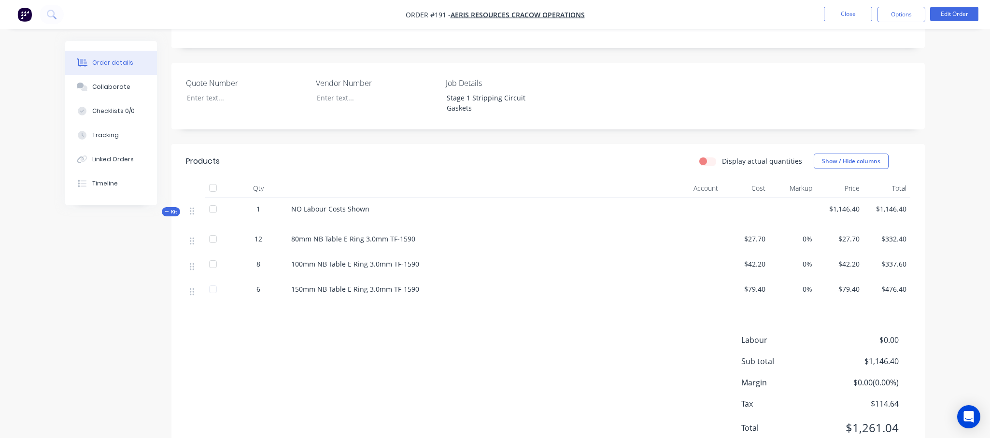
click at [722, 156] on label "Display actual quantities" at bounding box center [762, 161] width 80 height 10
click at [707, 156] on input "Display actual quantities" at bounding box center [704, 160] width 8 height 9
click at [722, 156] on label "Display actual quantities" at bounding box center [762, 161] width 80 height 10
click at [707, 156] on input "Display actual quantities" at bounding box center [704, 160] width 8 height 9
click at [722, 156] on label "Display actual quantities" at bounding box center [762, 161] width 80 height 10
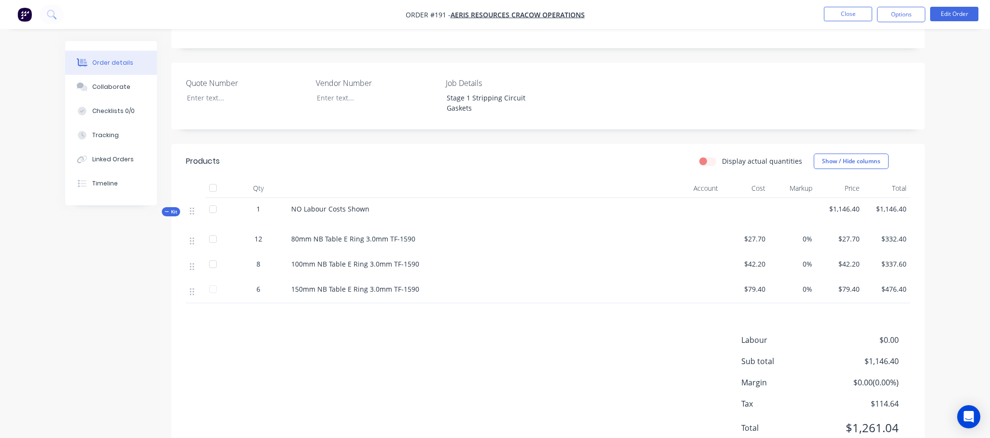
click at [707, 156] on input "Display actual quantities" at bounding box center [704, 160] width 8 height 9
click at [722, 156] on label "Display actual quantities" at bounding box center [762, 161] width 80 height 10
click at [707, 156] on input "Display actual quantities" at bounding box center [704, 160] width 8 height 9
checkbox input "false"
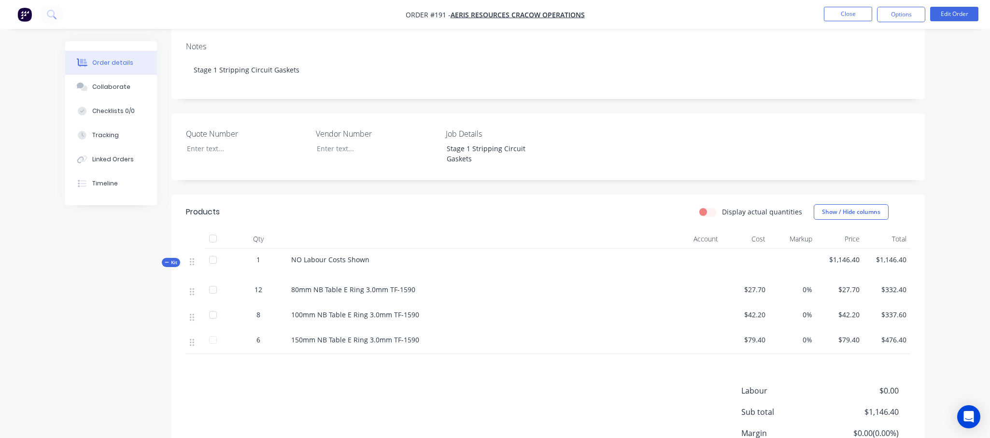
scroll to position [193, 0]
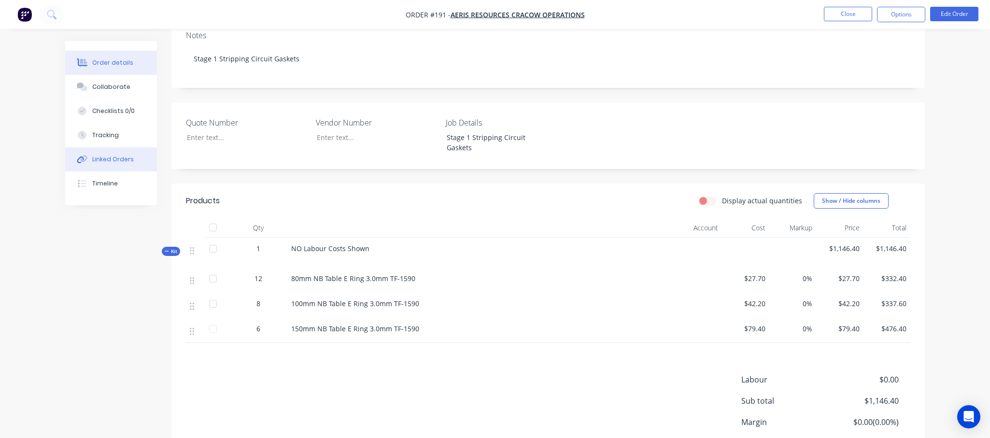
click at [112, 159] on div "Linked Orders" at bounding box center [113, 159] width 42 height 9
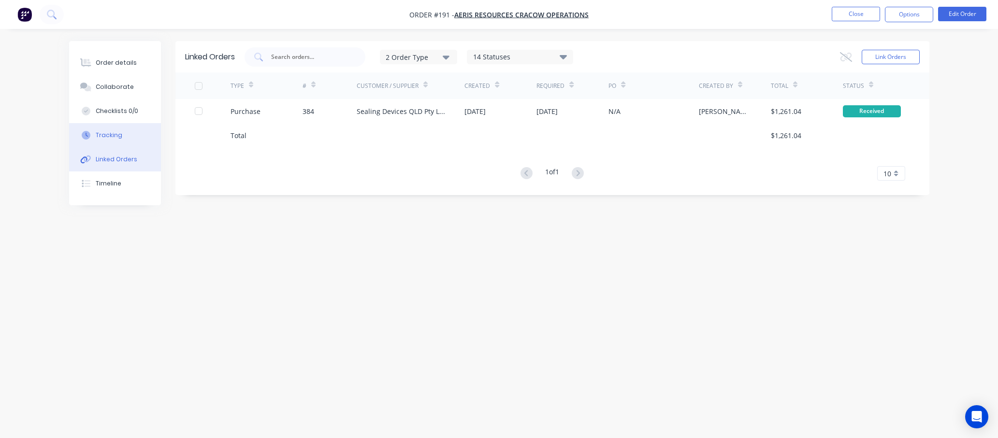
click at [113, 137] on div "Tracking" at bounding box center [109, 135] width 27 height 9
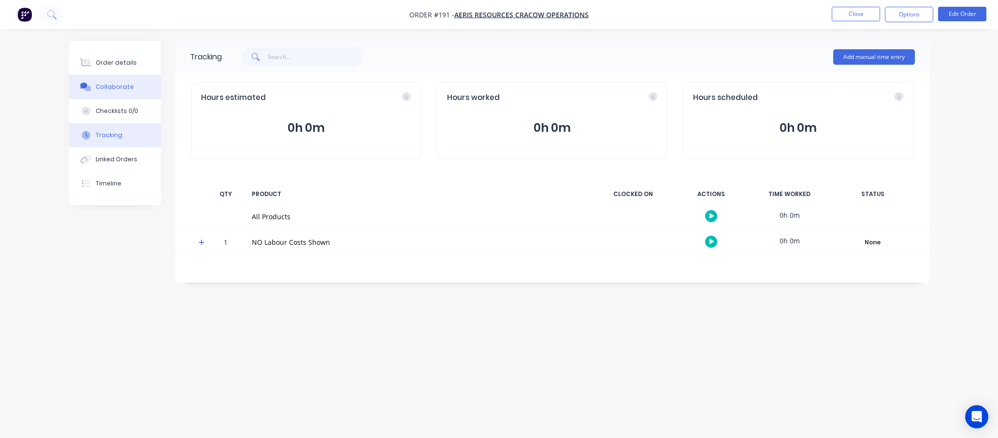
click at [117, 90] on div "Collaborate" at bounding box center [115, 87] width 38 height 9
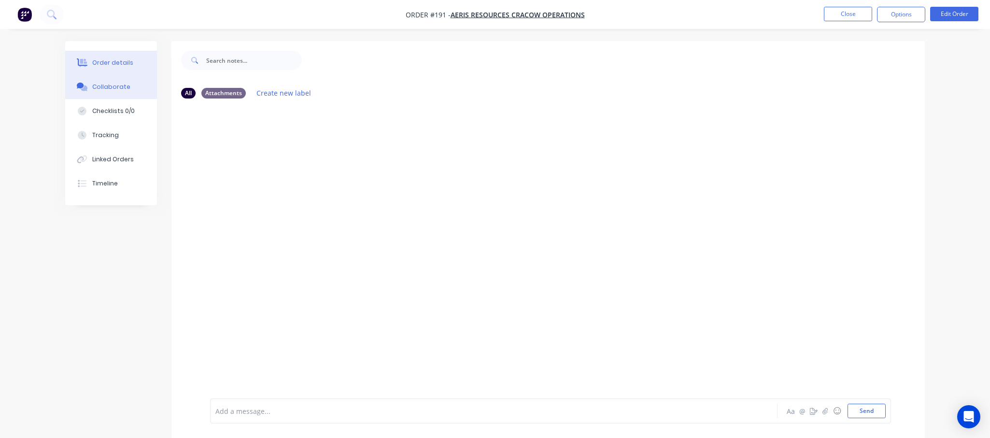
click at [112, 62] on div "Order details" at bounding box center [112, 62] width 41 height 9
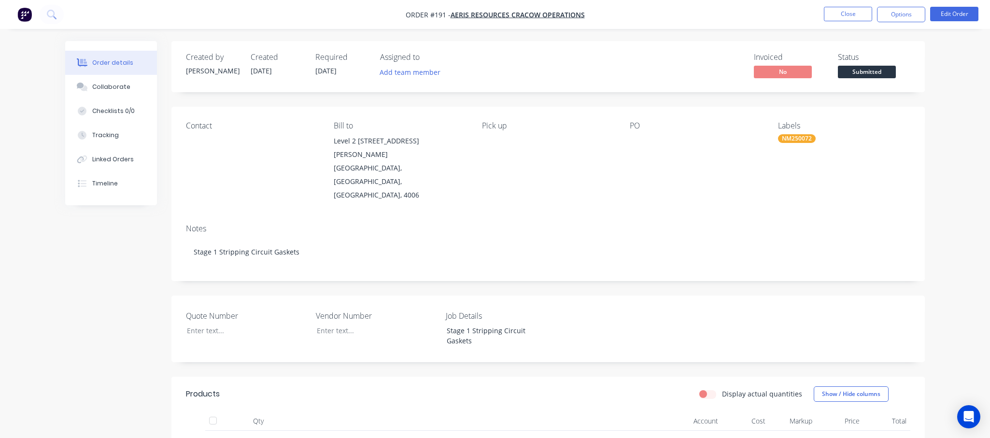
click at [737, 190] on div "Order details Collaborate Checklists 0/0 Tracking Linked Orders Timeline Order …" at bounding box center [495, 354] width 990 height 708
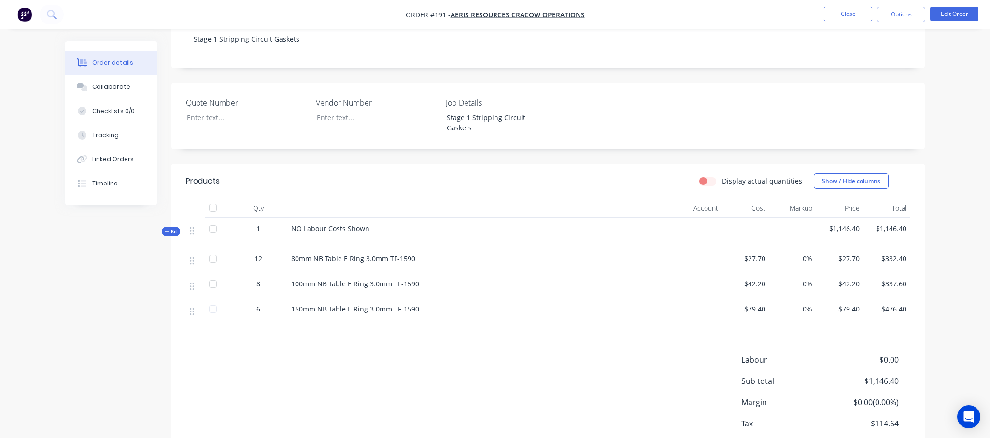
scroll to position [233, 0]
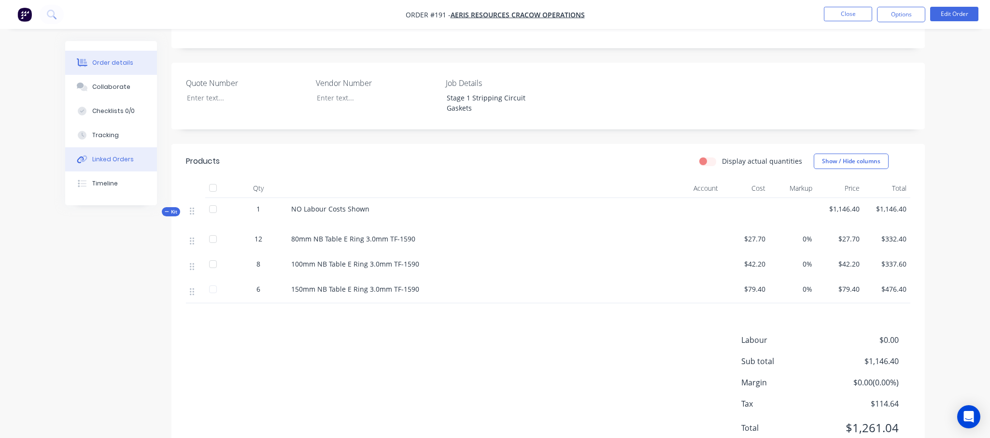
click at [97, 157] on div "Linked Orders" at bounding box center [113, 159] width 42 height 9
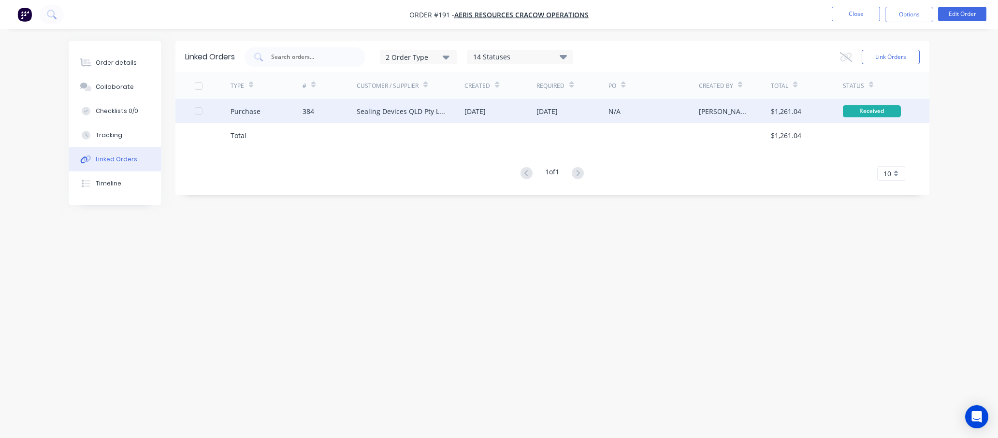
click at [264, 105] on div "Purchase" at bounding box center [266, 111] width 72 height 24
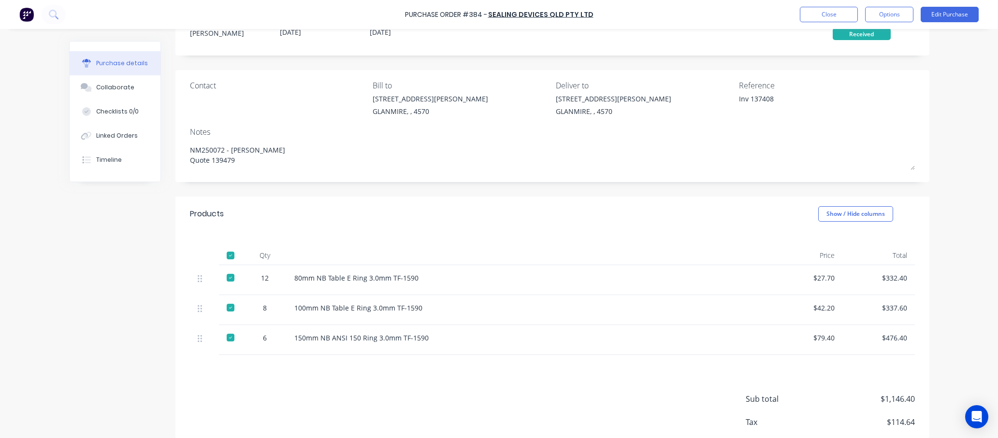
scroll to position [91, 0]
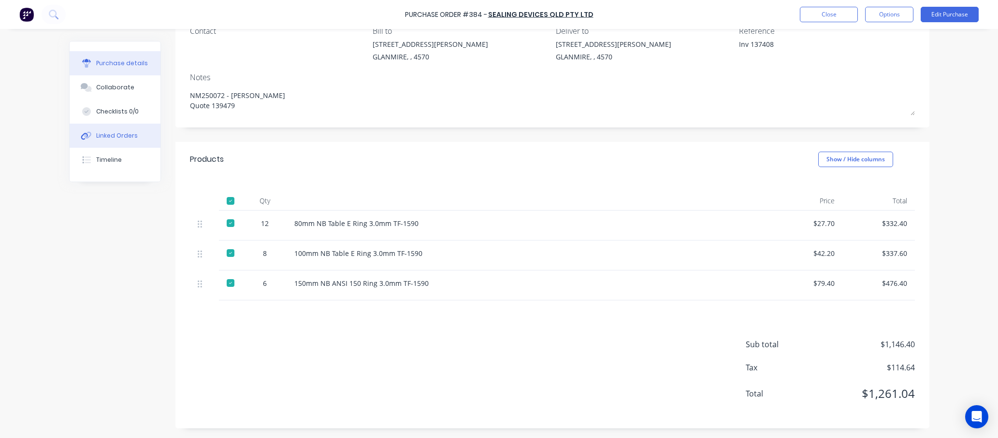
click at [126, 132] on div "Linked Orders" at bounding box center [117, 135] width 42 height 9
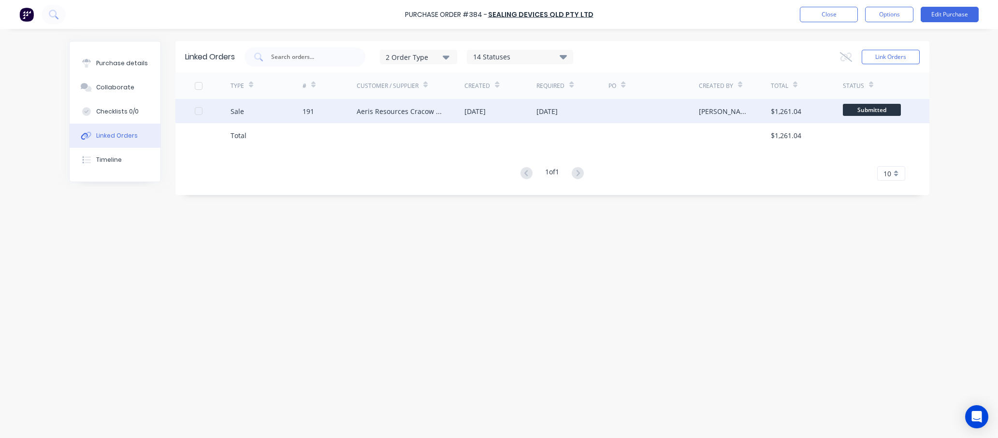
click at [238, 110] on div "Sale" at bounding box center [237, 111] width 14 height 10
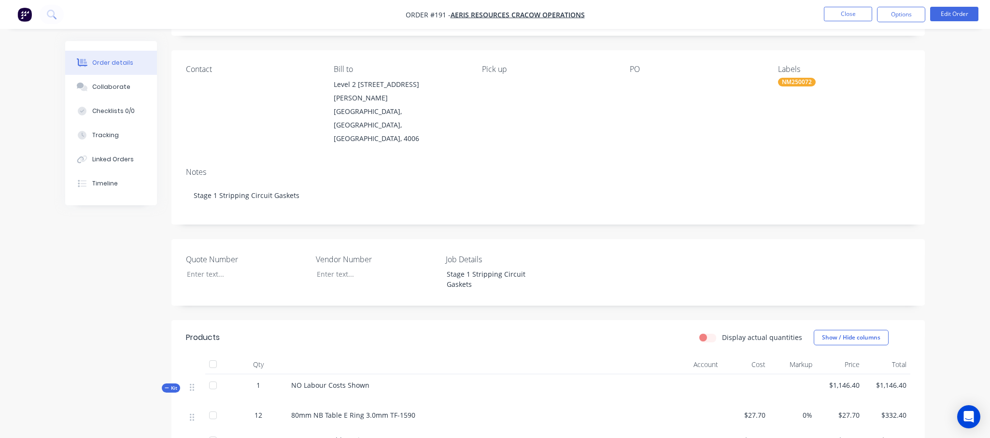
scroll to position [145, 0]
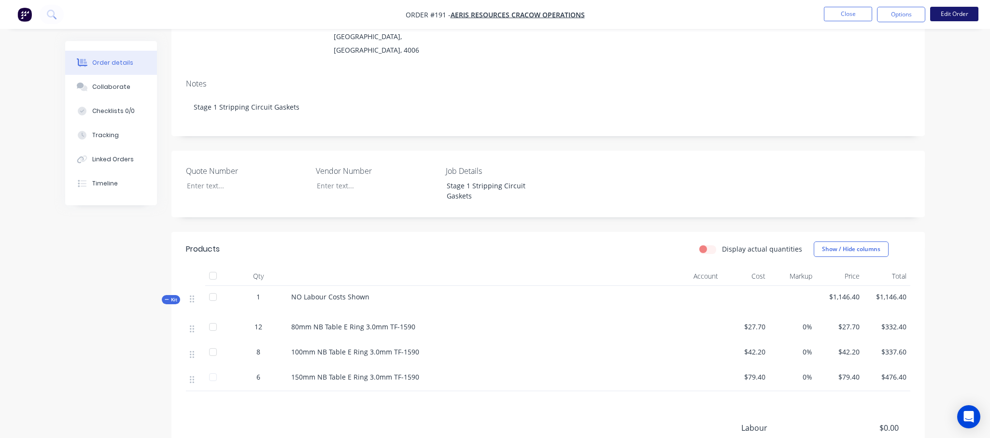
click at [737, 18] on button "Edit Order" at bounding box center [954, 14] width 48 height 14
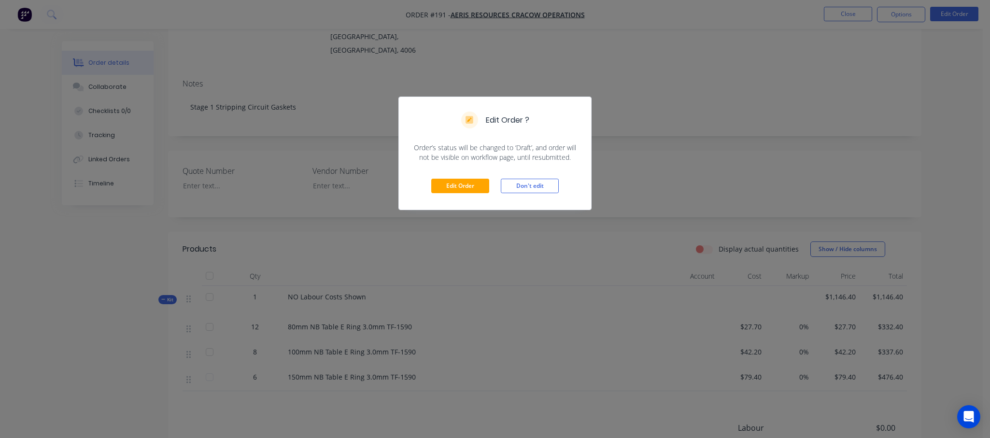
click at [473, 178] on div "Edit Order Don't edit" at bounding box center [495, 185] width 192 height 47
click at [471, 182] on button "Edit Order" at bounding box center [460, 186] width 58 height 14
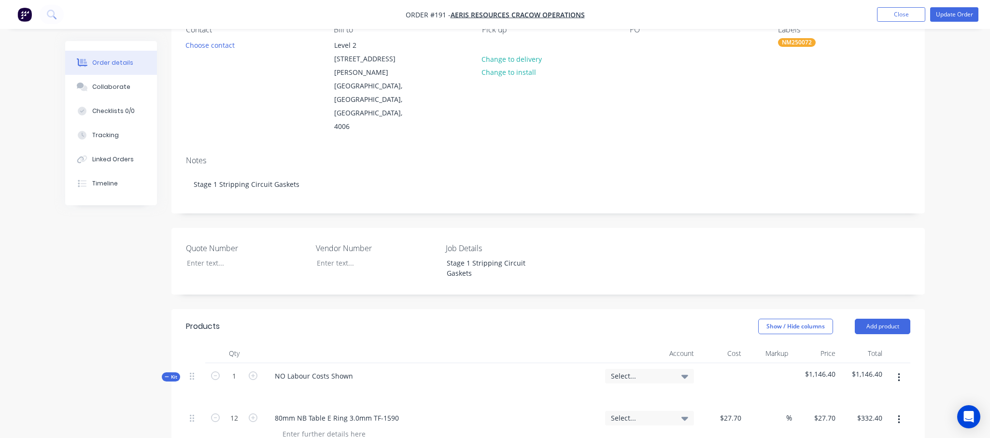
scroll to position [193, 0]
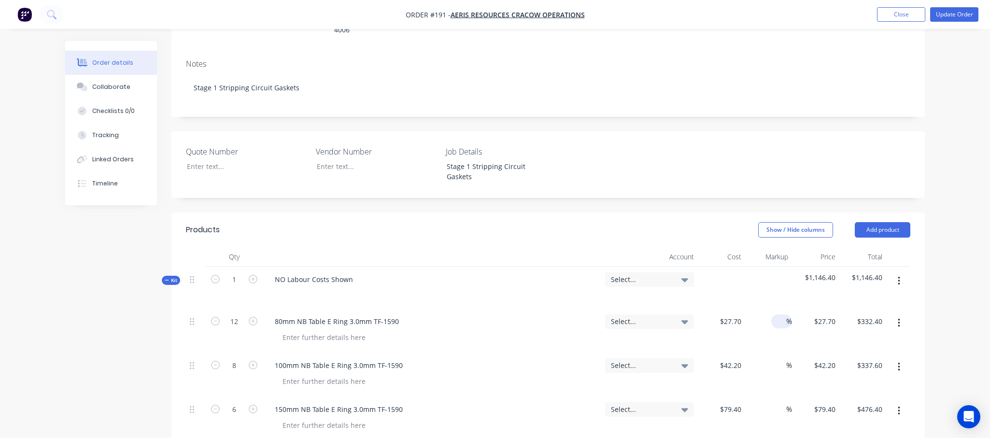
click at [737, 315] on input at bounding box center [780, 322] width 11 height 14
type input "25"
type input "$34.625"
type input "$415.50"
click at [737, 358] on input at bounding box center [780, 365] width 11 height 14
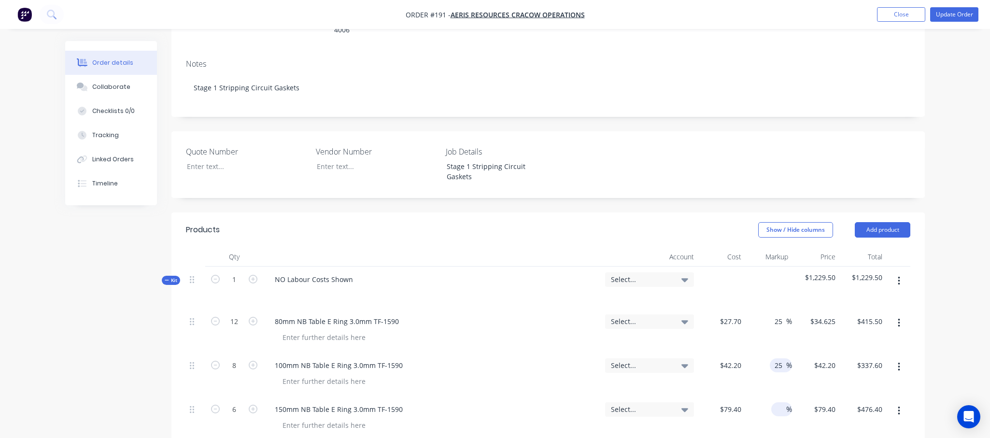
type input "25"
type input "$52.75"
type input "$422.00"
click at [737, 402] on input at bounding box center [780, 409] width 11 height 14
type input "25"
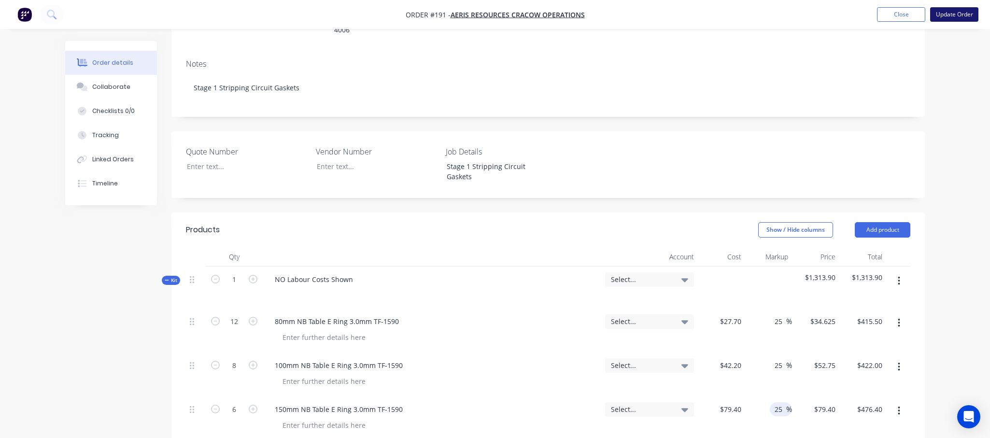
type input "$99.25"
type input "$595.50"
click at [737, 17] on button "Update Order" at bounding box center [954, 14] width 48 height 14
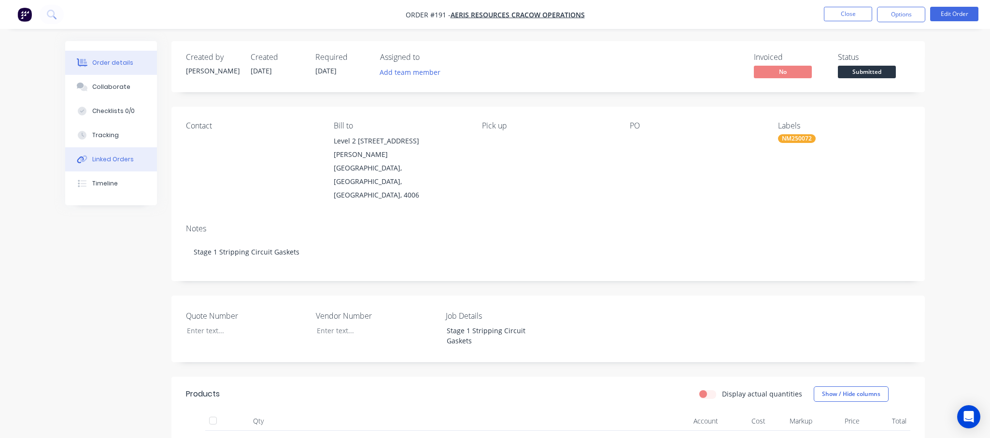
click at [101, 158] on div "Linked Orders" at bounding box center [113, 159] width 42 height 9
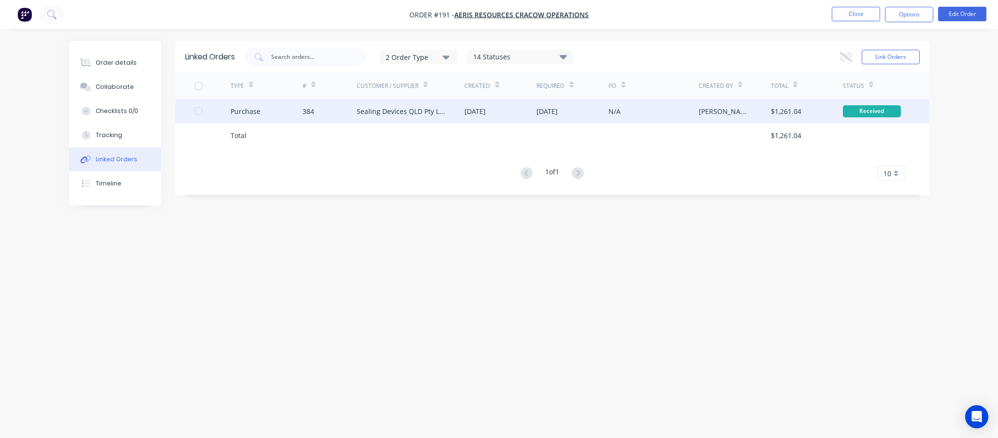
click at [266, 112] on div "Purchase" at bounding box center [266, 111] width 72 height 24
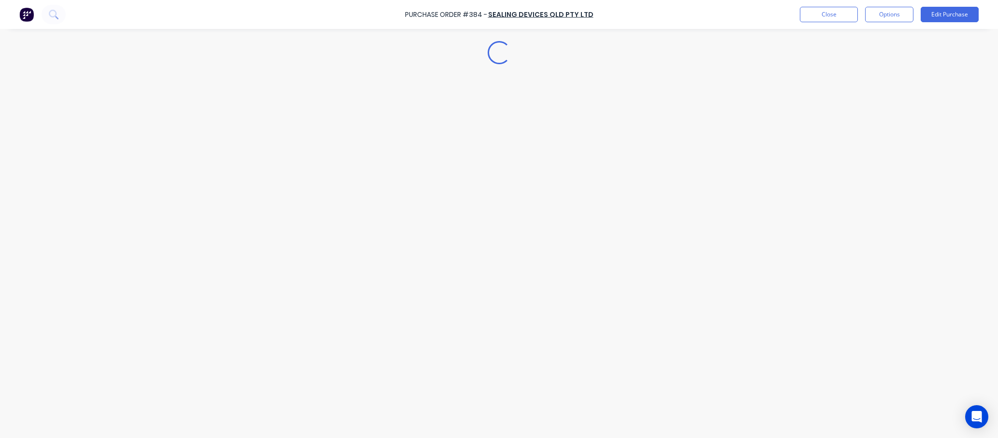
type textarea "x"
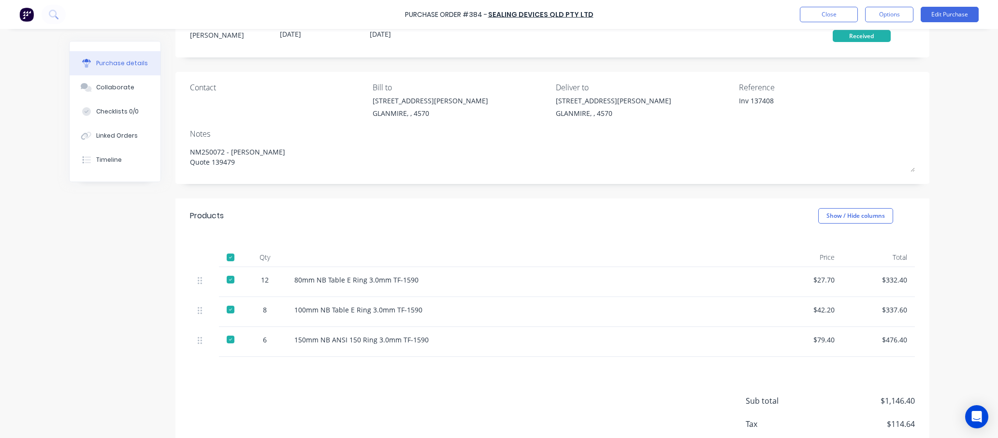
scroll to position [91, 0]
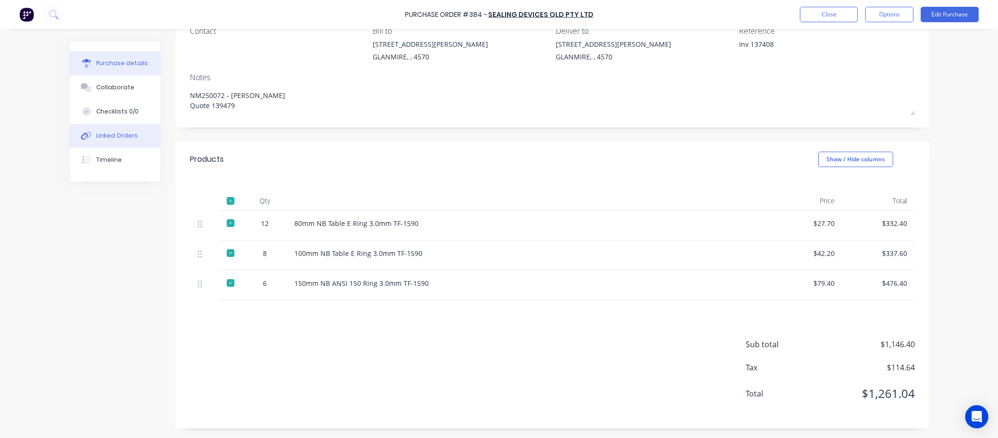
click at [106, 144] on button "Linked Orders" at bounding box center [115, 136] width 91 height 24
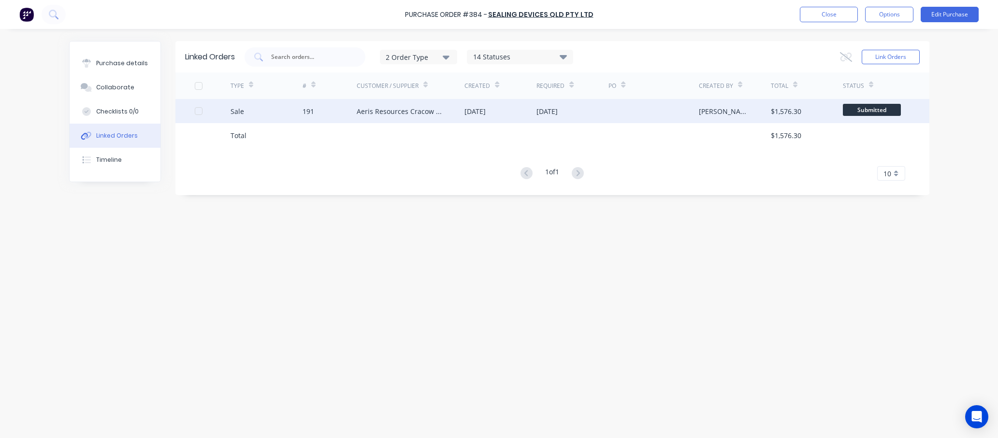
click at [254, 116] on div "Sale" at bounding box center [266, 111] width 72 height 24
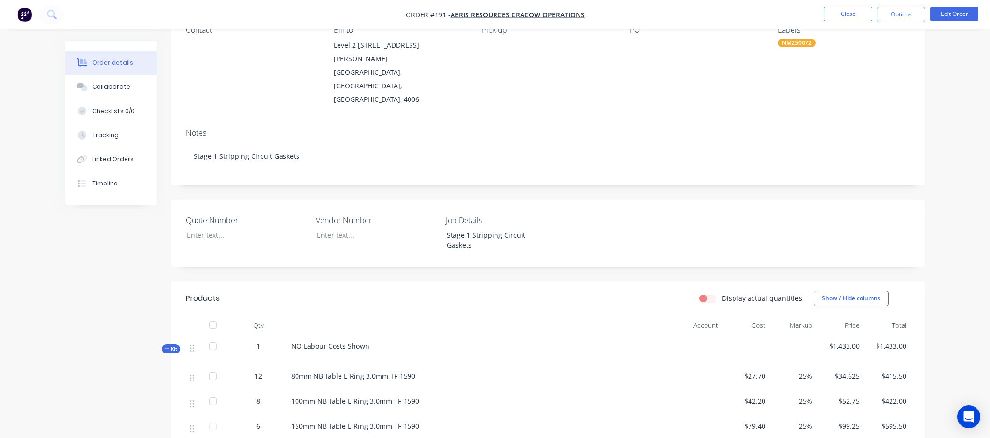
scroll to position [145, 0]
